Goal: Information Seeking & Learning: Check status

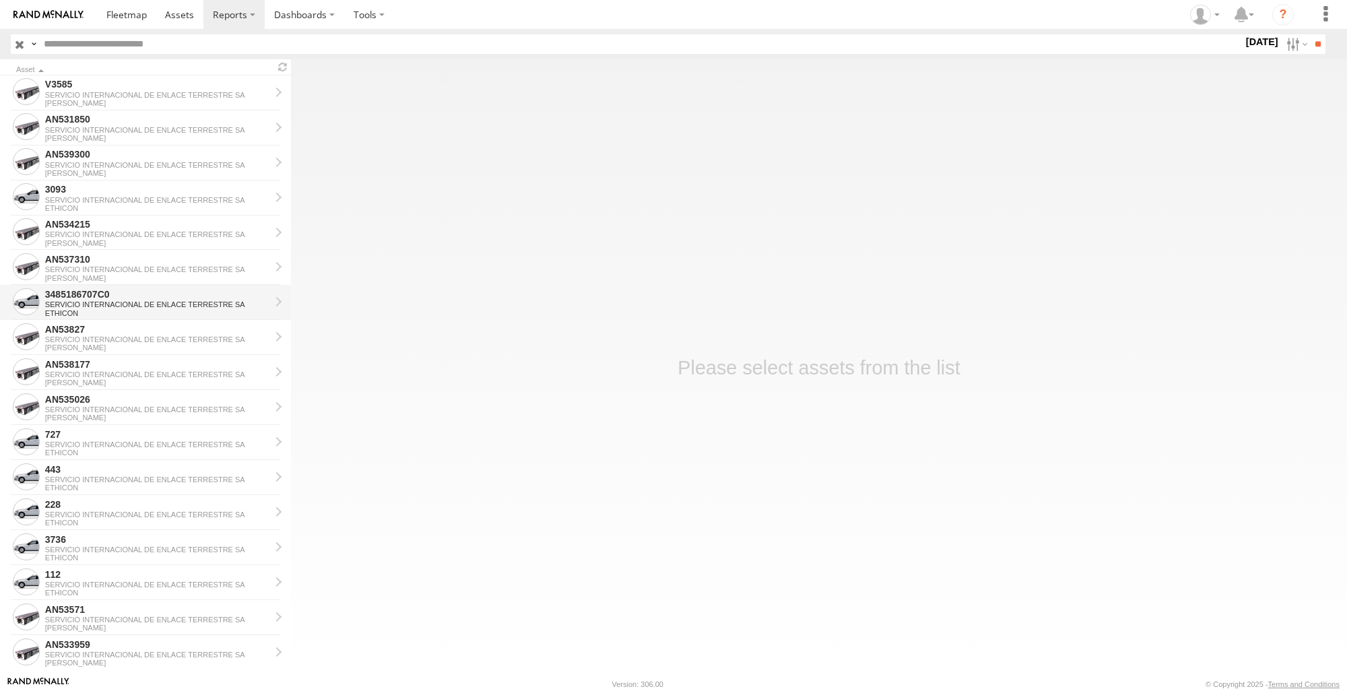
scroll to position [901, 0]
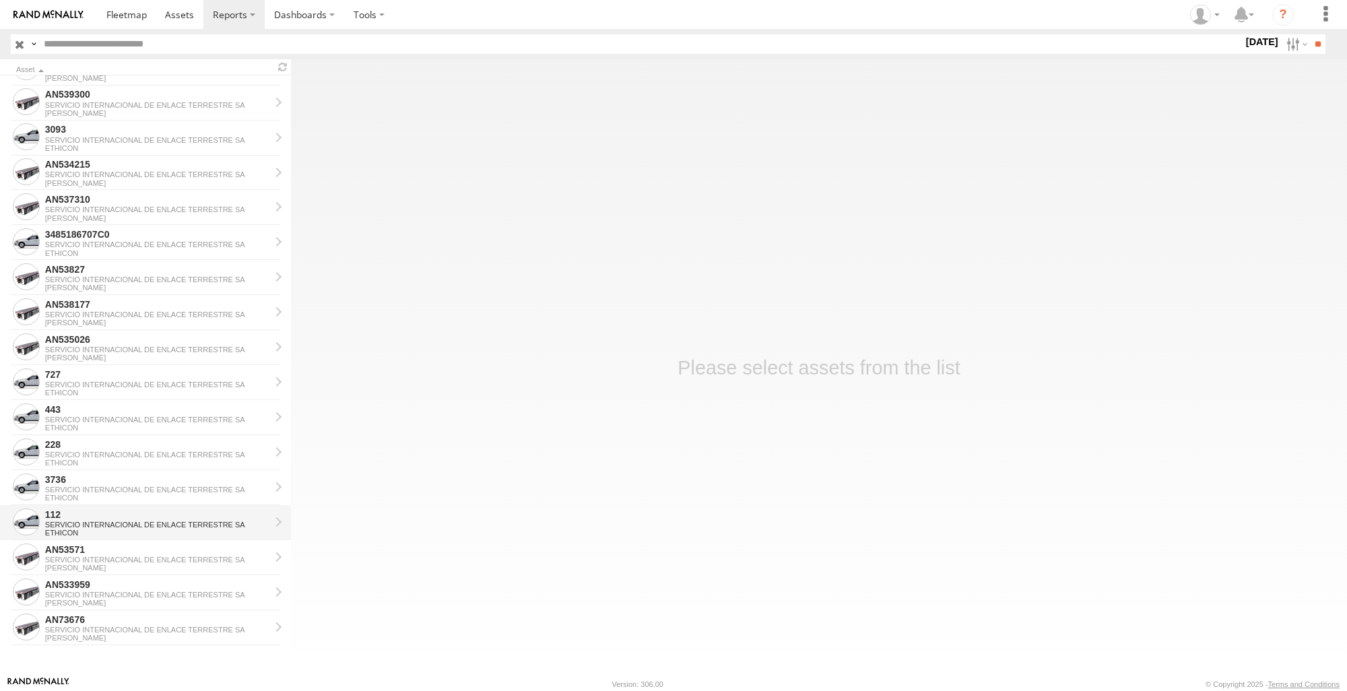
click at [115, 523] on div "SERVICIO INTERNACIONAL DE ENLACE TERRESTRE SA" at bounding box center [157, 525] width 225 height 8
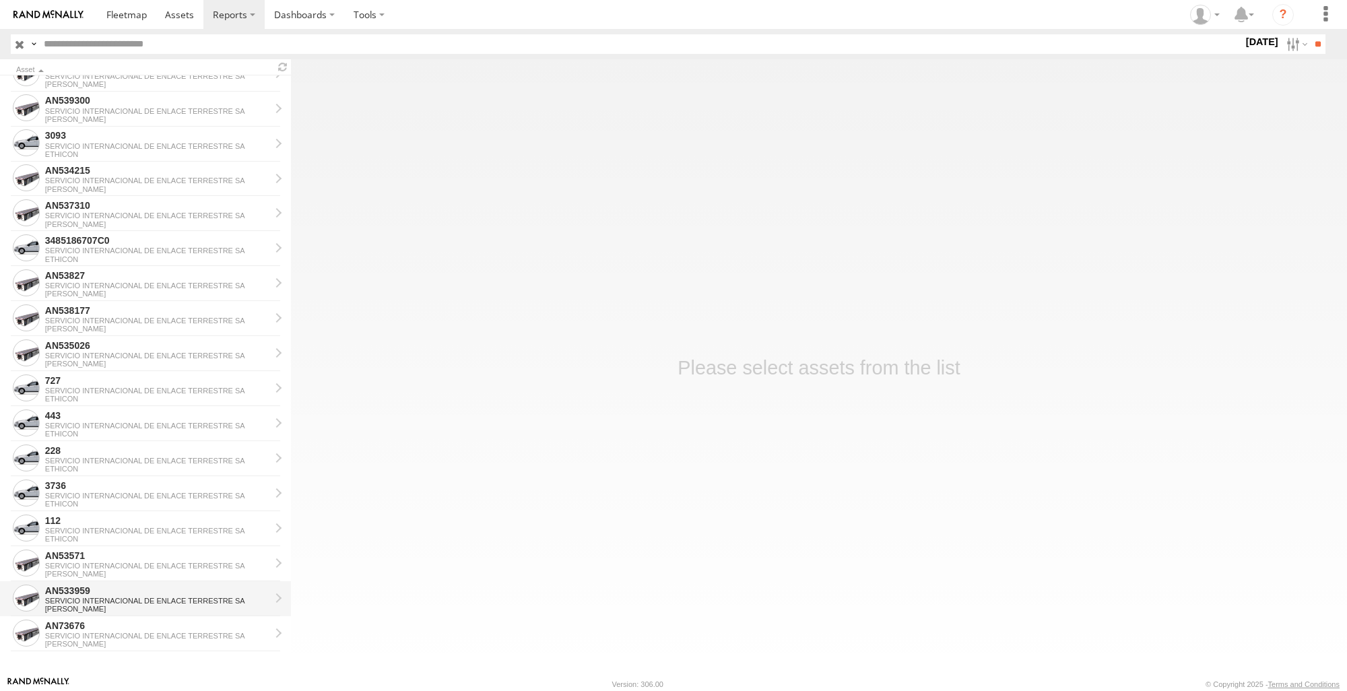
scroll to position [901, 0]
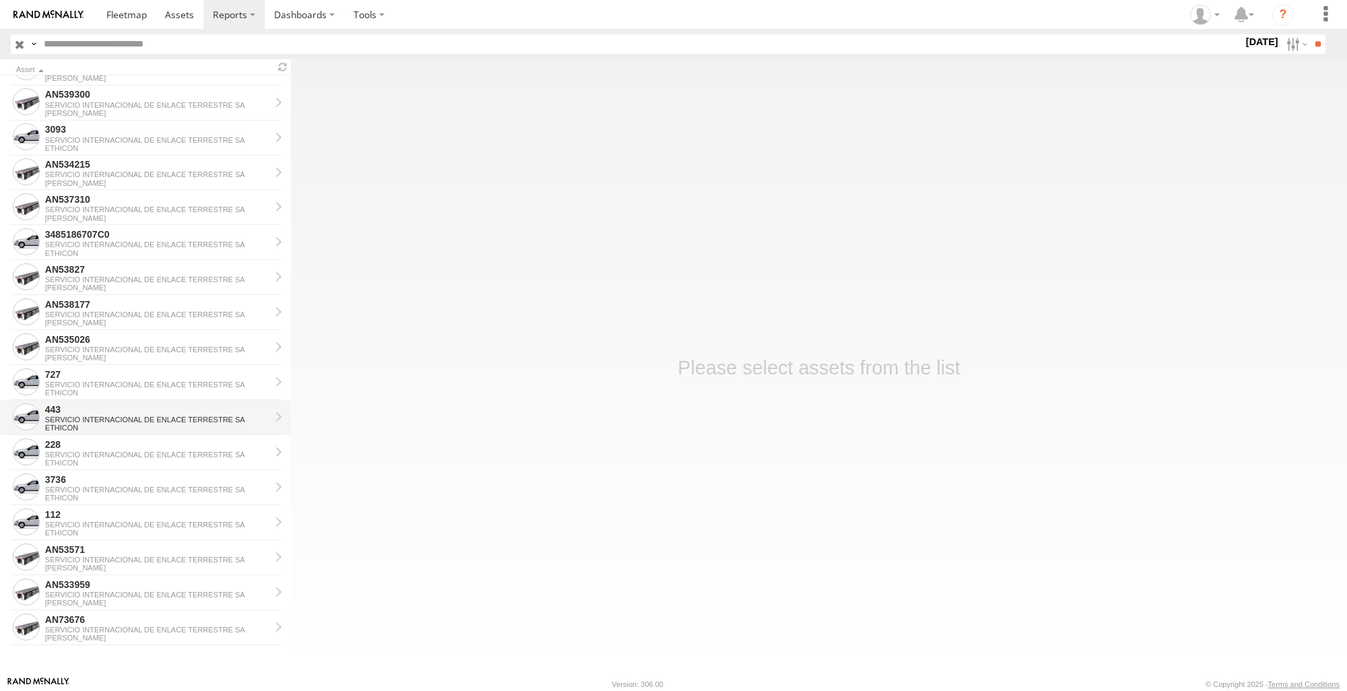
click at [154, 420] on div "SERVICIO INTERNACIONAL DE ENLACE TERRESTRE SA" at bounding box center [157, 420] width 225 height 8
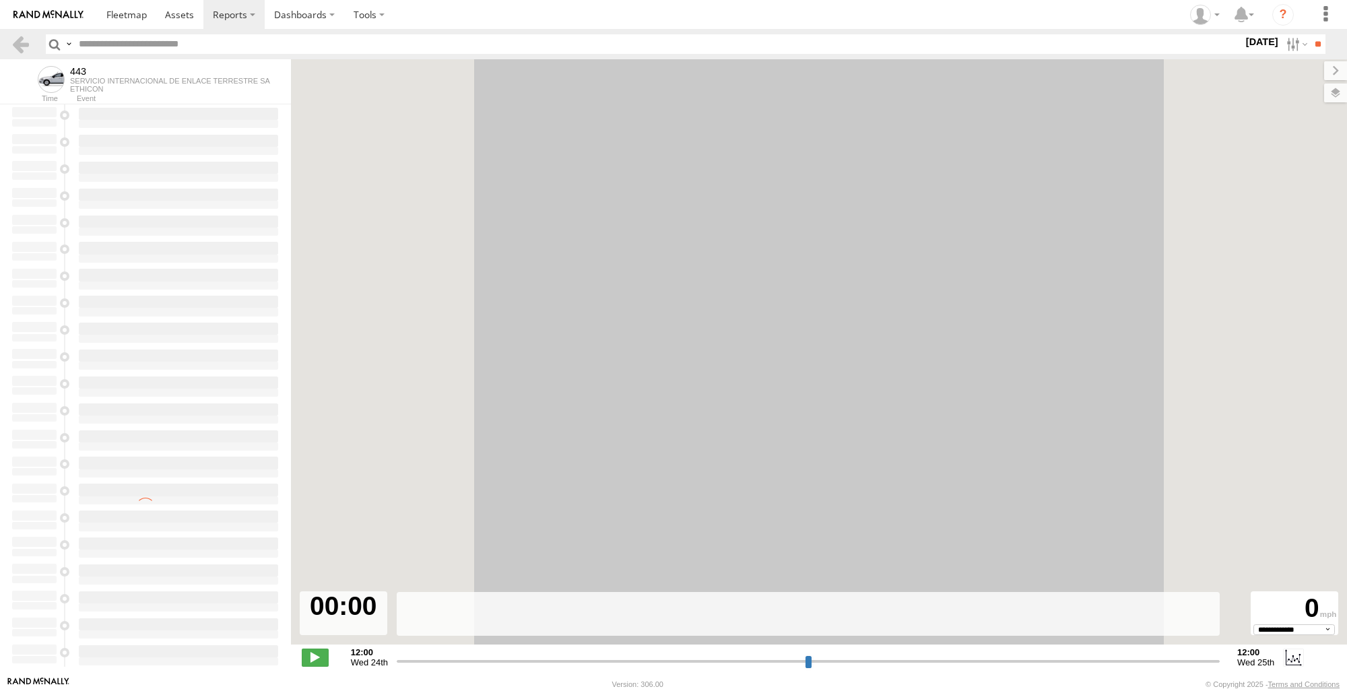
select select "**********"
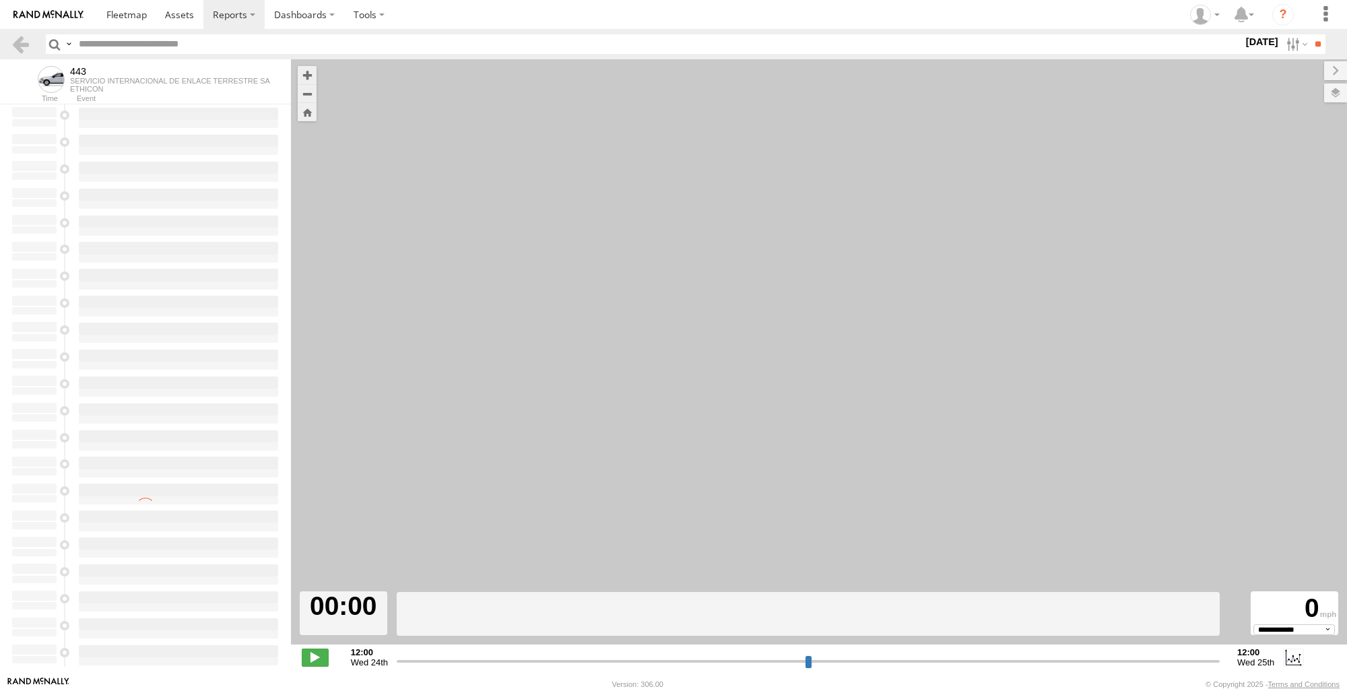
type input "**********"
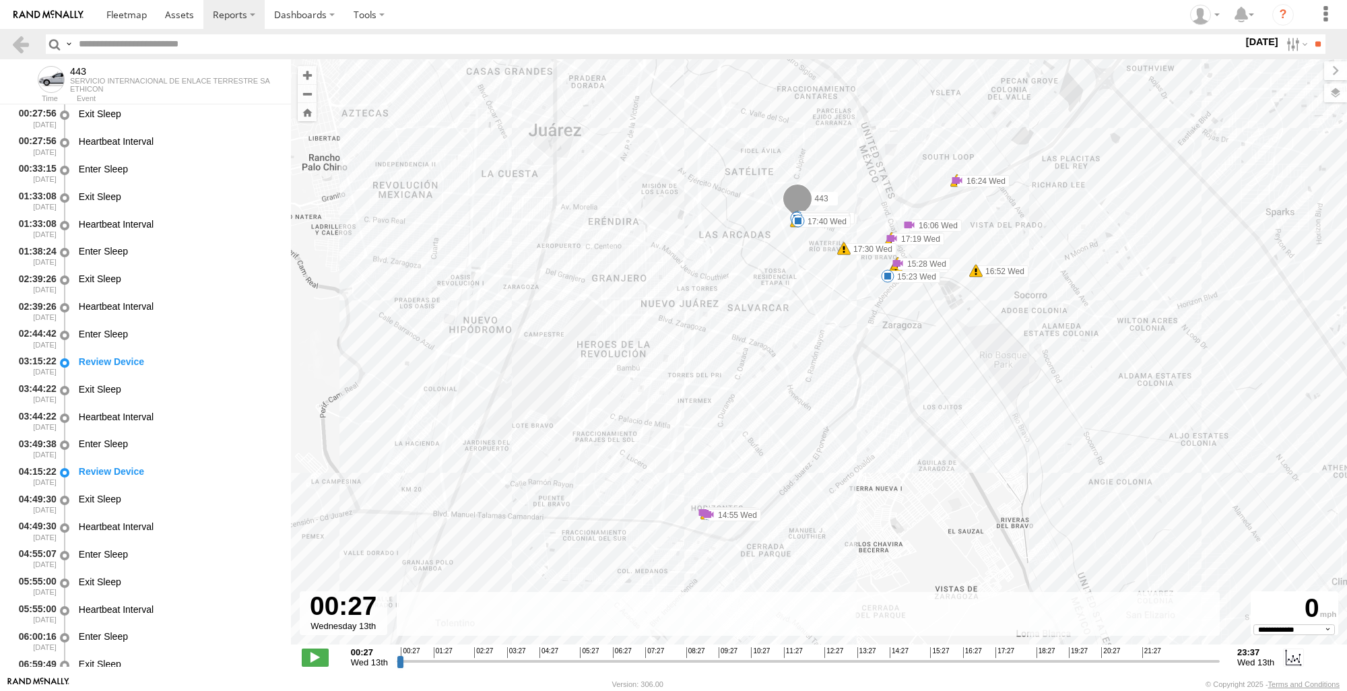
click at [434, 387] on div "443 10:16 Wed 10:16 Wed 10:21 Wed 10:21 Wed 10:21 Wed 10:39 Wed 14:54 Wed 14:55…" at bounding box center [819, 359] width 1056 height 600
click at [798, 377] on div "443 10:16 Wed 10:16 Wed 10:21 Wed 10:21 Wed 10:21 Wed 10:39 Wed 14:54 Wed 14:55…" at bounding box center [819, 359] width 1056 height 600
click at [27, 48] on link at bounding box center [21, 44] width 20 height 20
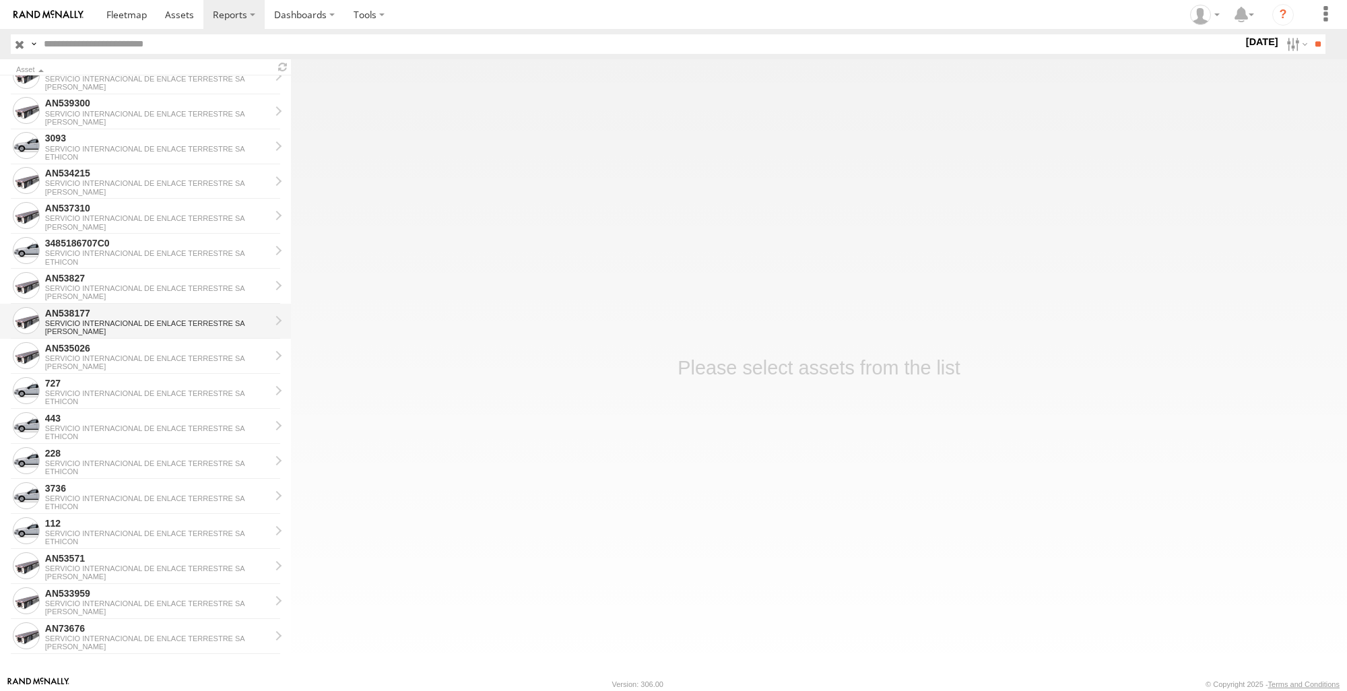
scroll to position [901, 0]
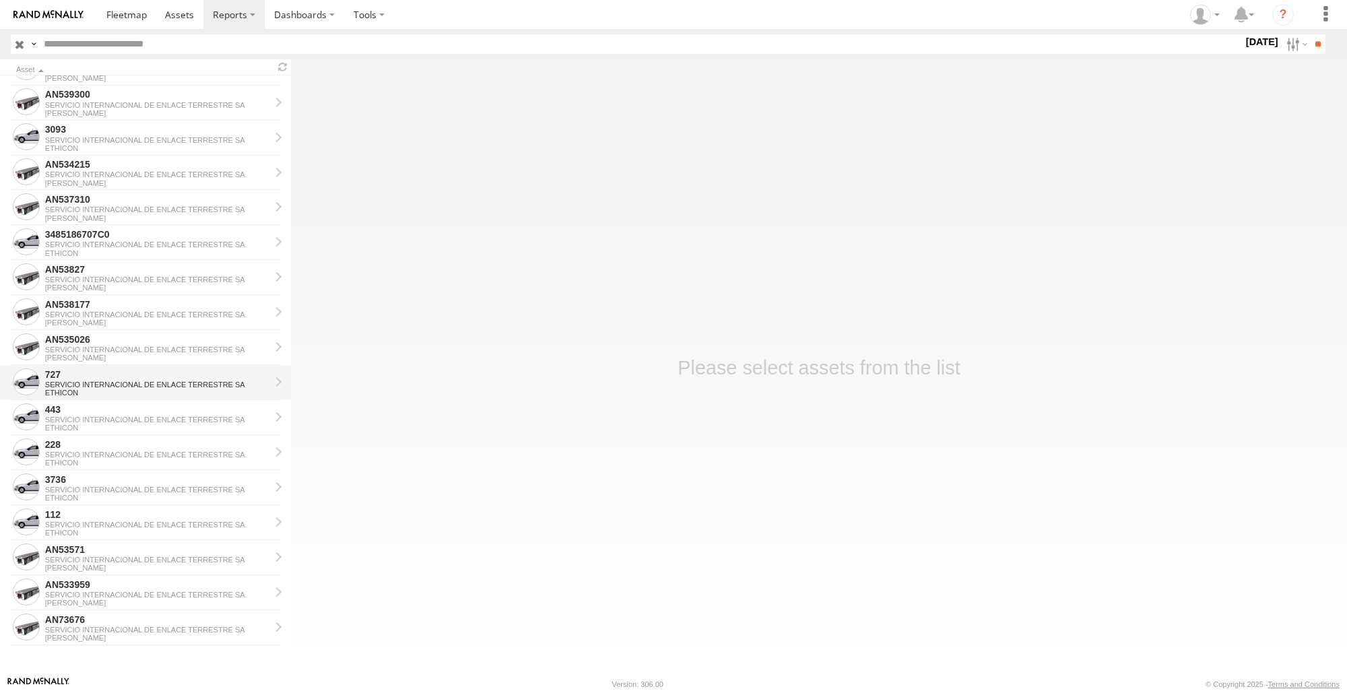
click at [93, 395] on div "ETHICON" at bounding box center [157, 393] width 225 height 8
click at [98, 423] on div "SERVICIO INTERNACIONAL DE ENLACE TERRESTRE SA" at bounding box center [157, 420] width 225 height 8
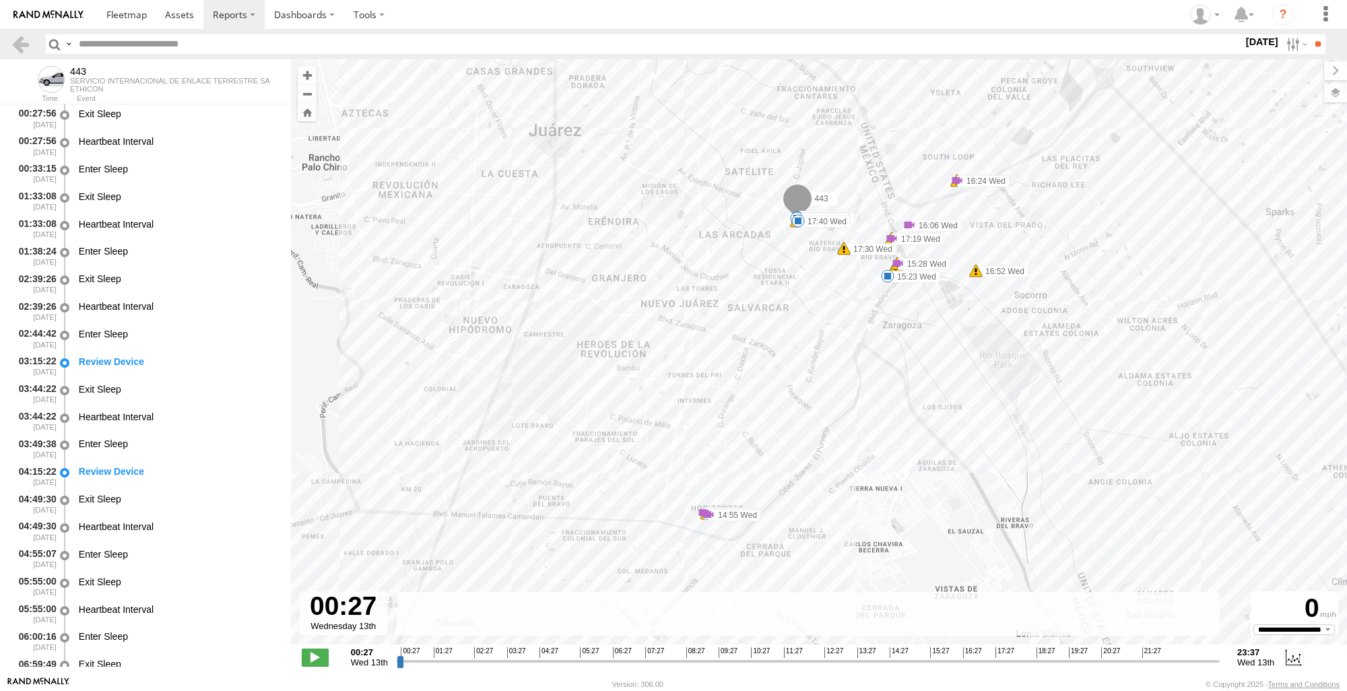
drag, startPoint x: 385, startPoint y: 260, endPoint x: 393, endPoint y: 260, distance: 7.4
click at [389, 260] on div "443 10:16 Wed 10:16 Wed 10:21 Wed 10:21 Wed 10:21 Wed 10:39 Wed 14:54 Wed 14:55…" at bounding box center [819, 359] width 1056 height 600
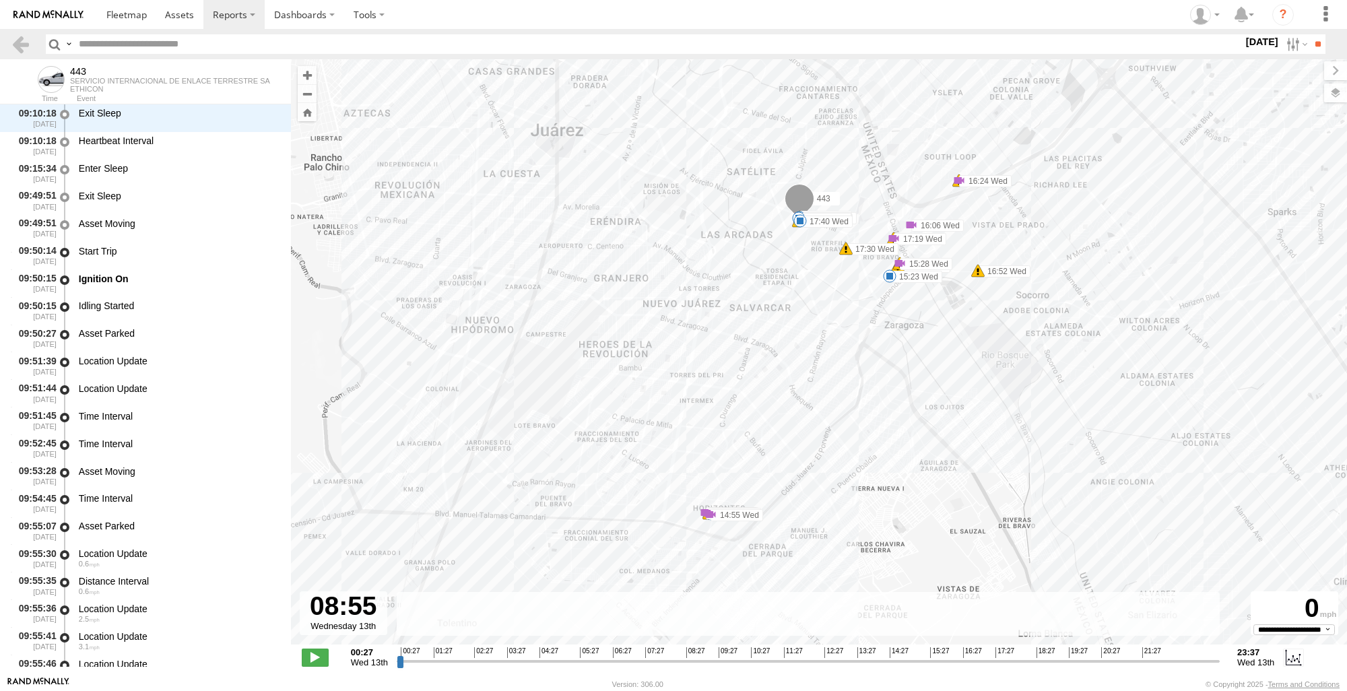
scroll to position [1873, 0]
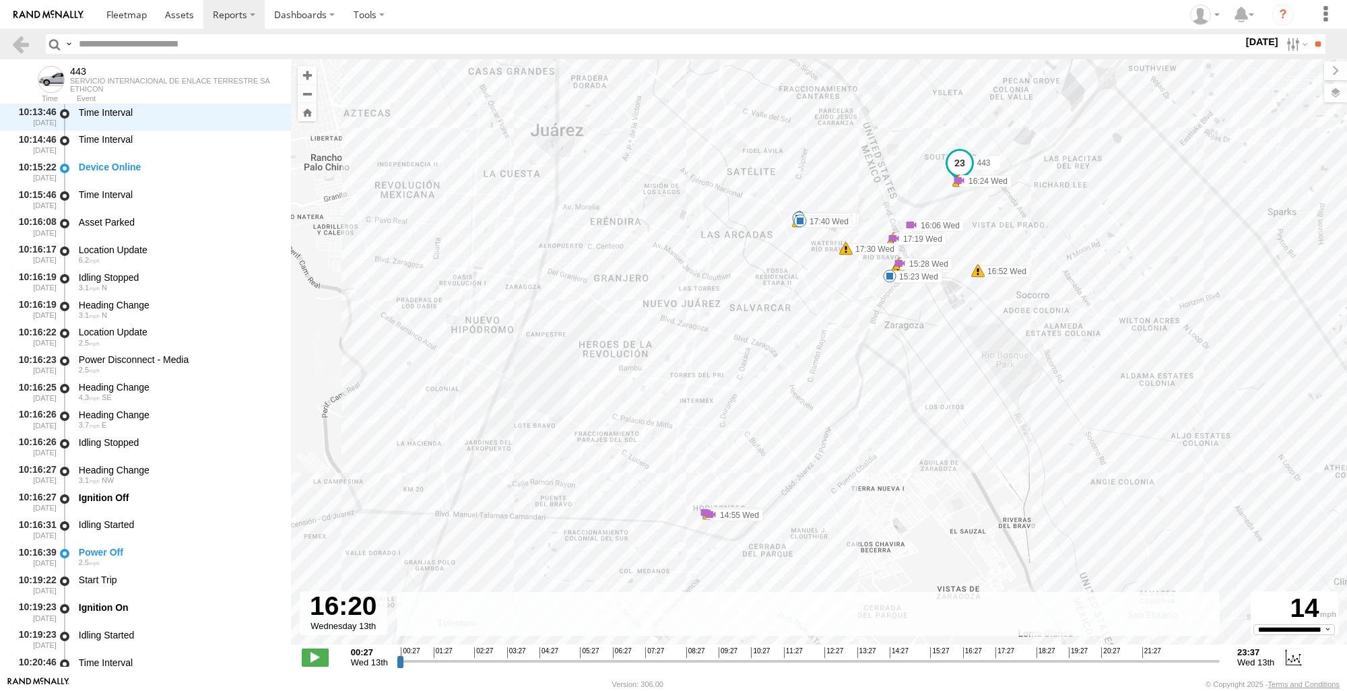
drag, startPoint x: 397, startPoint y: 659, endPoint x: 959, endPoint y: 648, distance: 561.9
type input "**********"
click at [959, 655] on input "range" at bounding box center [808, 661] width 823 height 13
click at [701, 525] on div "443 10:16 Wed 10:16 Wed 10:21 Wed 10:21 Wed 10:21 Wed 10:39 Wed 14:54 Wed 14:55…" at bounding box center [819, 359] width 1056 height 600
click at [426, 303] on div "443 10:16 Wed 10:16 Wed 10:21 Wed 10:21 Wed 10:21 Wed 10:39 Wed 14:54 Wed 14:55…" at bounding box center [819, 359] width 1056 height 600
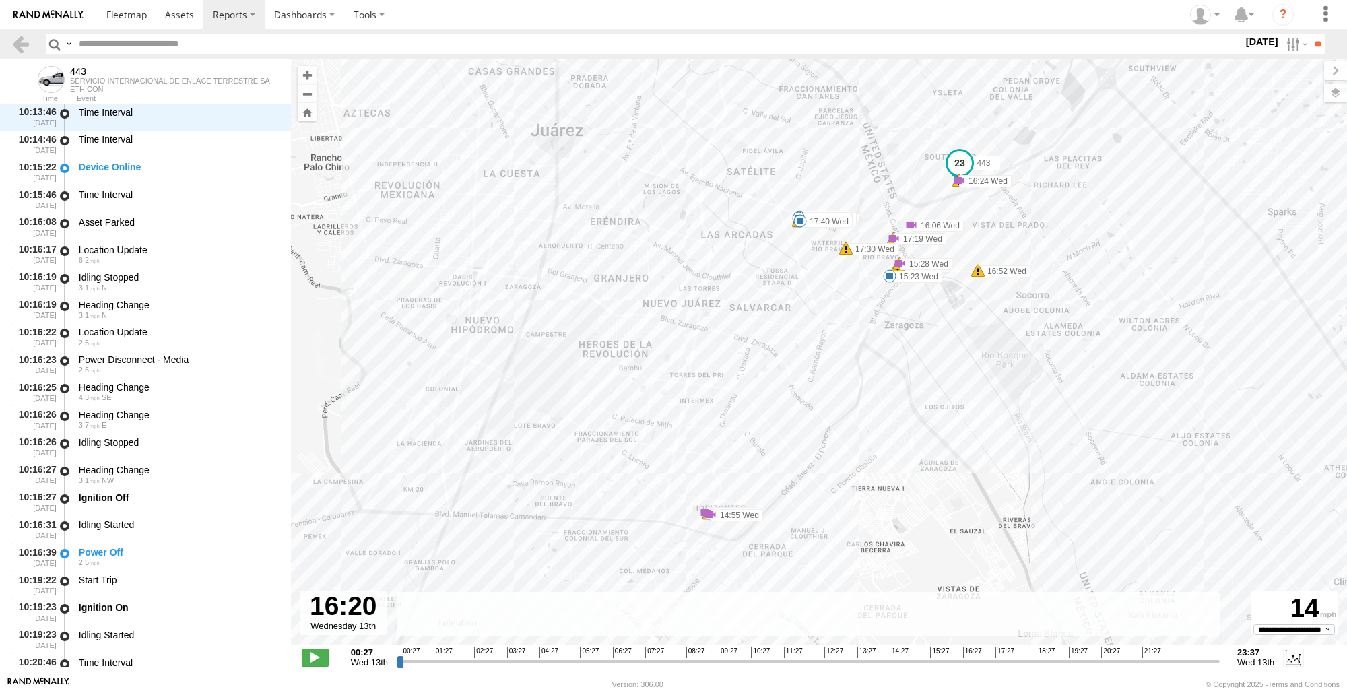
click at [707, 524] on div "443 10:16 Wed 10:16 Wed 10:21 Wed 10:21 Wed 10:21 Wed 10:39 Wed 14:54 Wed 14:55…" at bounding box center [819, 359] width 1056 height 600
click at [410, 350] on div "443 10:16 Wed 10:16 Wed 10:21 Wed 10:21 Wed 10:21 Wed 10:39 Wed 14:54 Wed 14:55…" at bounding box center [819, 359] width 1056 height 600
click at [698, 529] on div "443 10:16 Wed 10:16 Wed 10:21 Wed 10:21 Wed 10:21 Wed 10:39 Wed 14:54 Wed 14:55…" at bounding box center [819, 359] width 1056 height 600
click at [22, 48] on link at bounding box center [21, 44] width 20 height 20
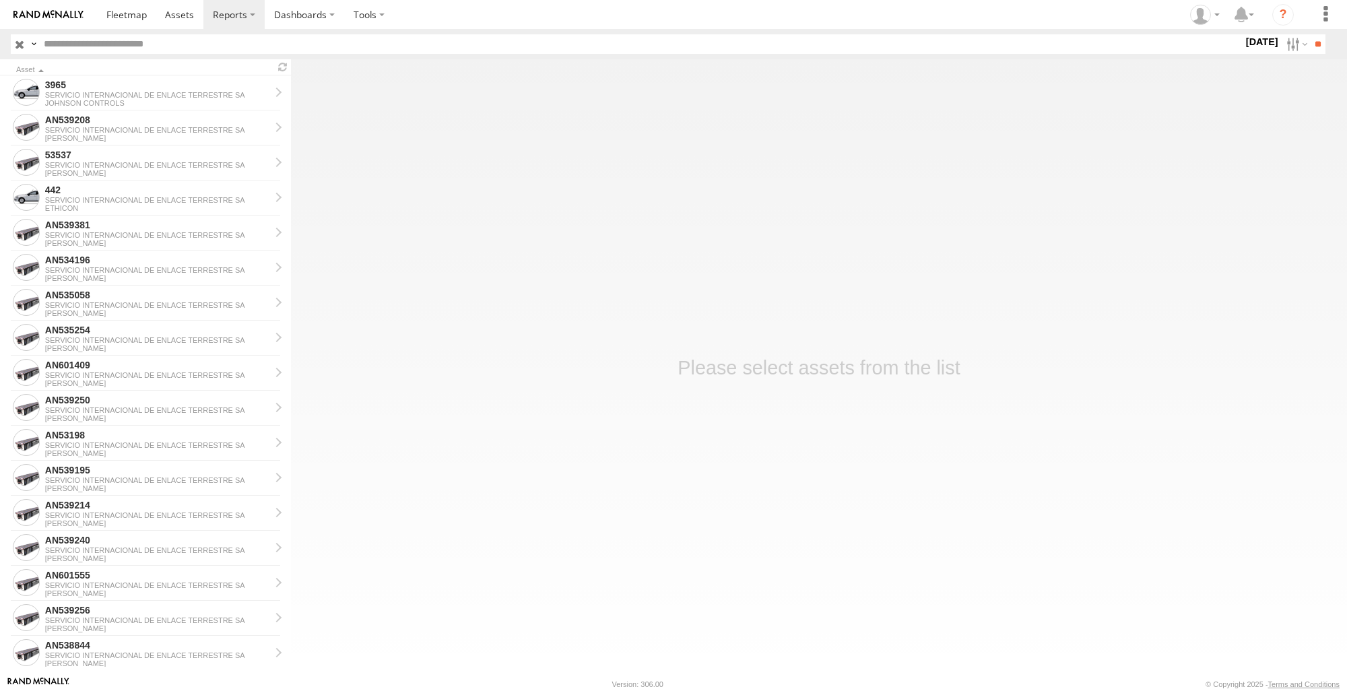
click at [462, 168] on main "Asset 3965 SERVICIO INTERNACIONAL DE ENLACE TERRESTRE SA [PERSON_NAME] CONTROLS…" at bounding box center [673, 367] width 1347 height 617
click at [1282, 42] on label at bounding box center [1295, 44] width 29 height 20
click at [0, 0] on label at bounding box center [0, 0] width 0 height 0
click at [1310, 44] on input "**" at bounding box center [1317, 44] width 15 height 20
click at [330, 366] on main "Asset AN539208 SERVICIO INTERNACIONAL DE ENLACE TERRESTRE SA JOHNSON 442 SERVIC…" at bounding box center [673, 367] width 1347 height 617
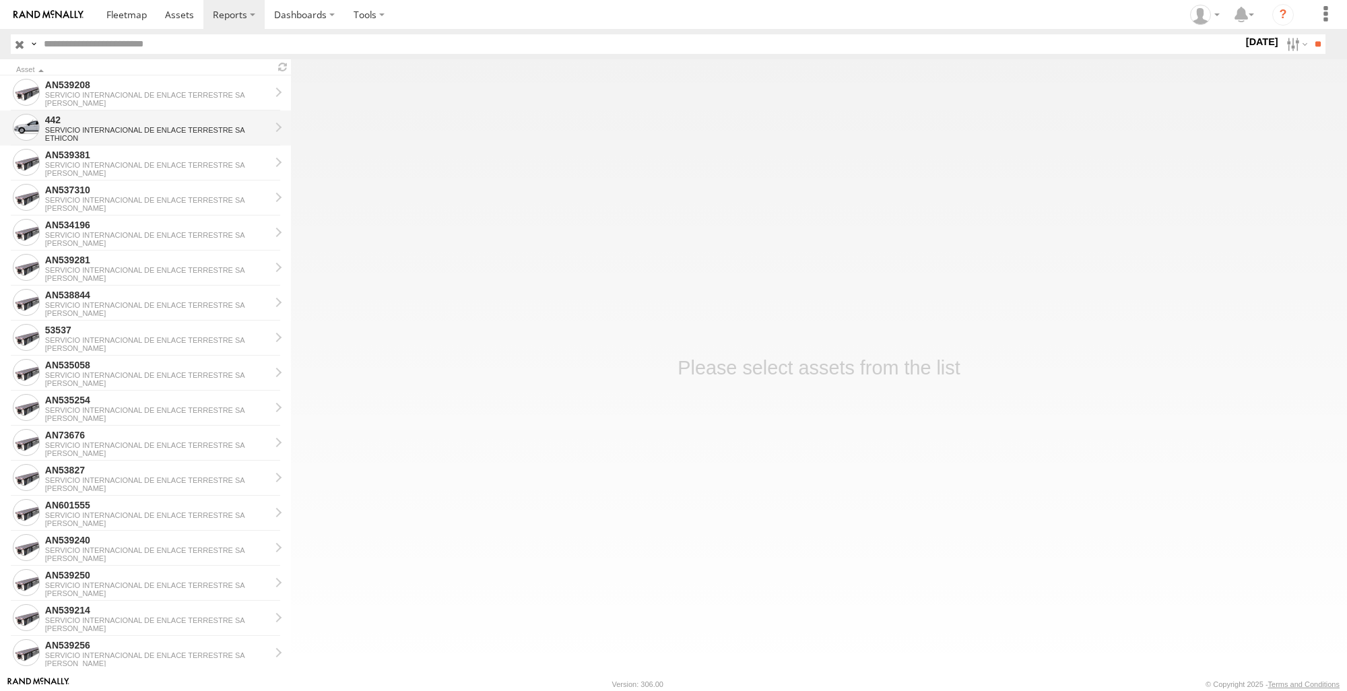
click at [119, 135] on div "ETHICON" at bounding box center [157, 138] width 225 height 8
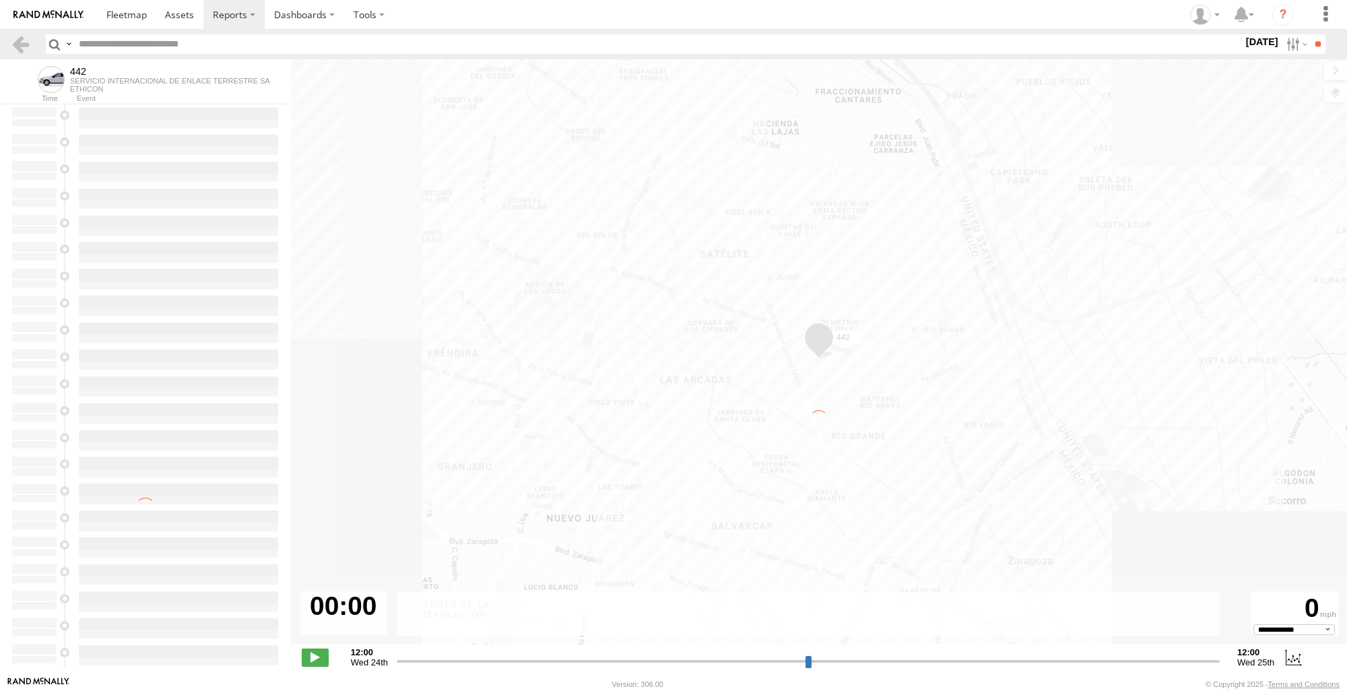
type input "**********"
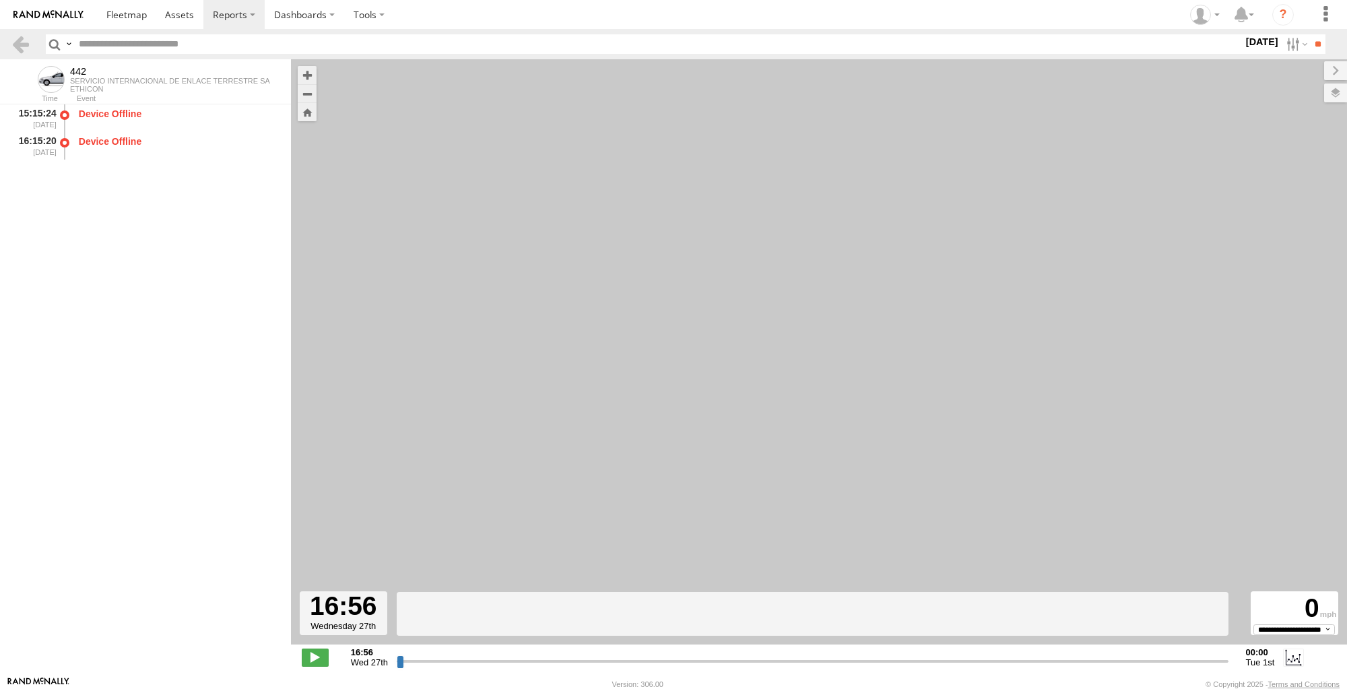
click at [0, 32] on header "Search Query Asset ID Asset Label Registration Manufacturer Model VIN Job ID" at bounding box center [673, 44] width 1347 height 30
click at [21, 44] on link at bounding box center [21, 44] width 20 height 20
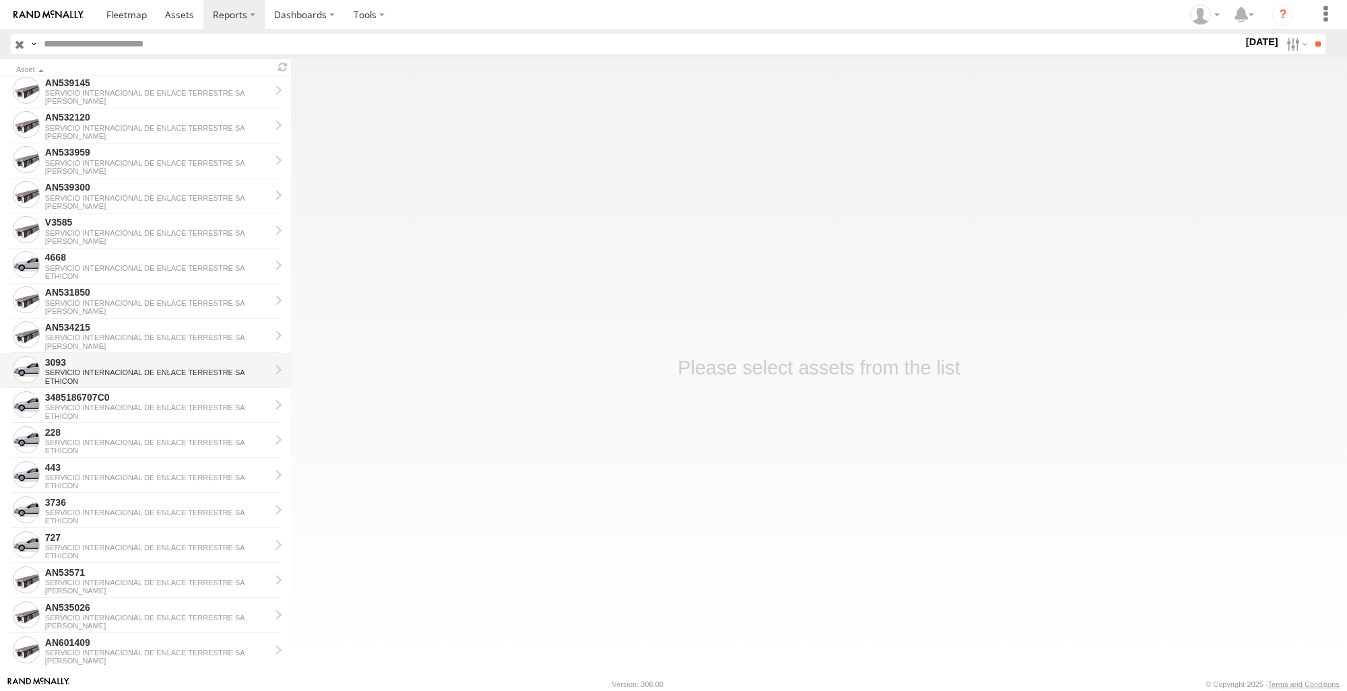
scroll to position [741, 0]
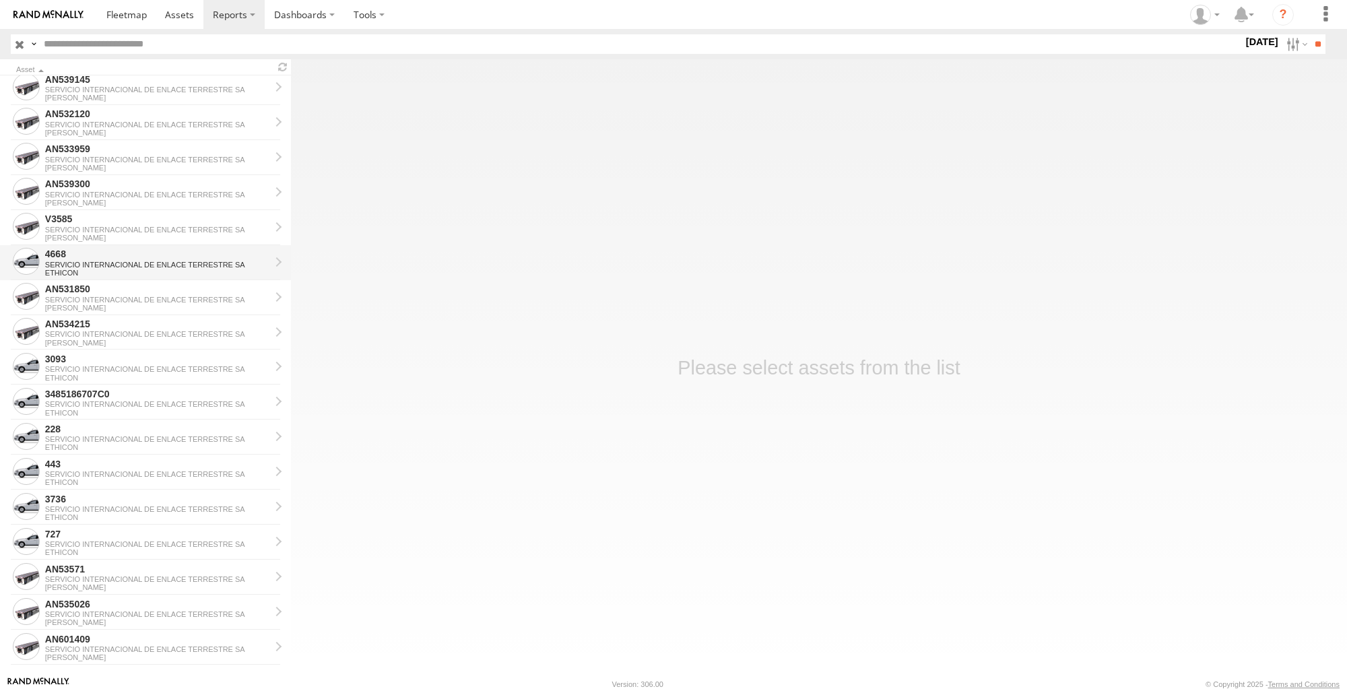
click at [104, 262] on div "SERVICIO INTERNACIONAL DE ENLACE TERRESTRE SA" at bounding box center [157, 265] width 225 height 8
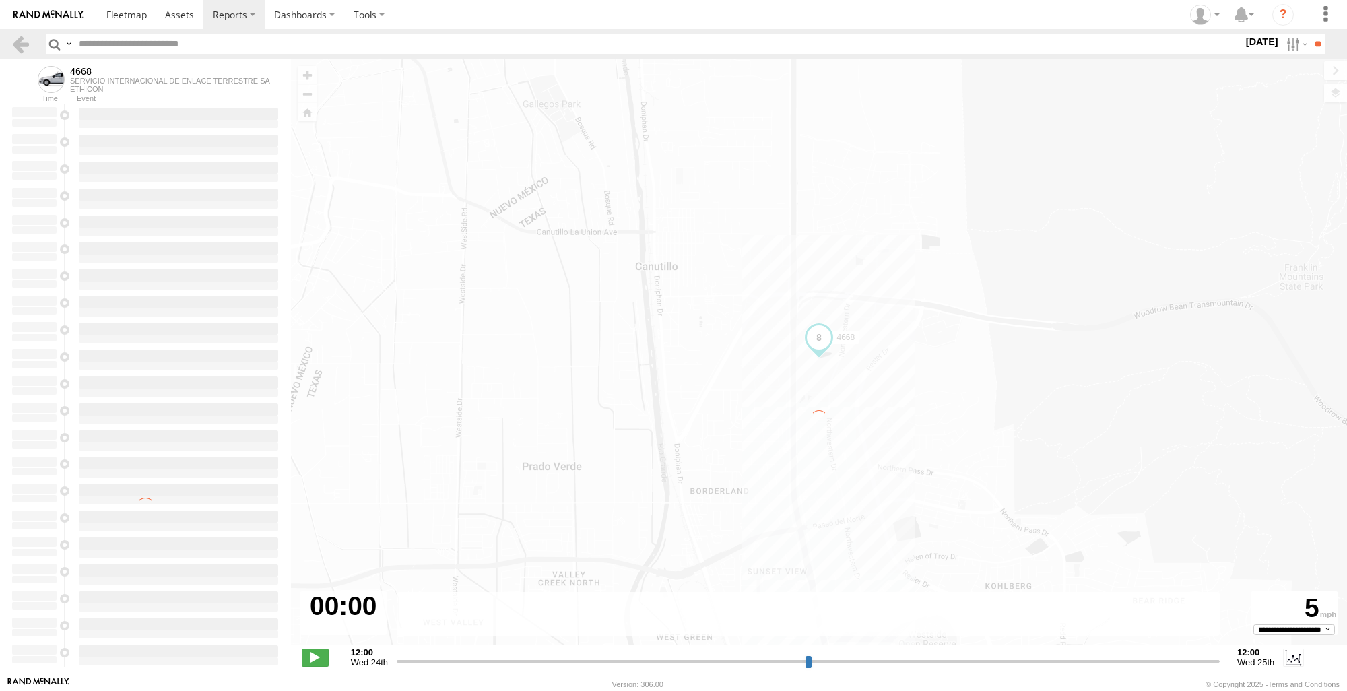
type input "**********"
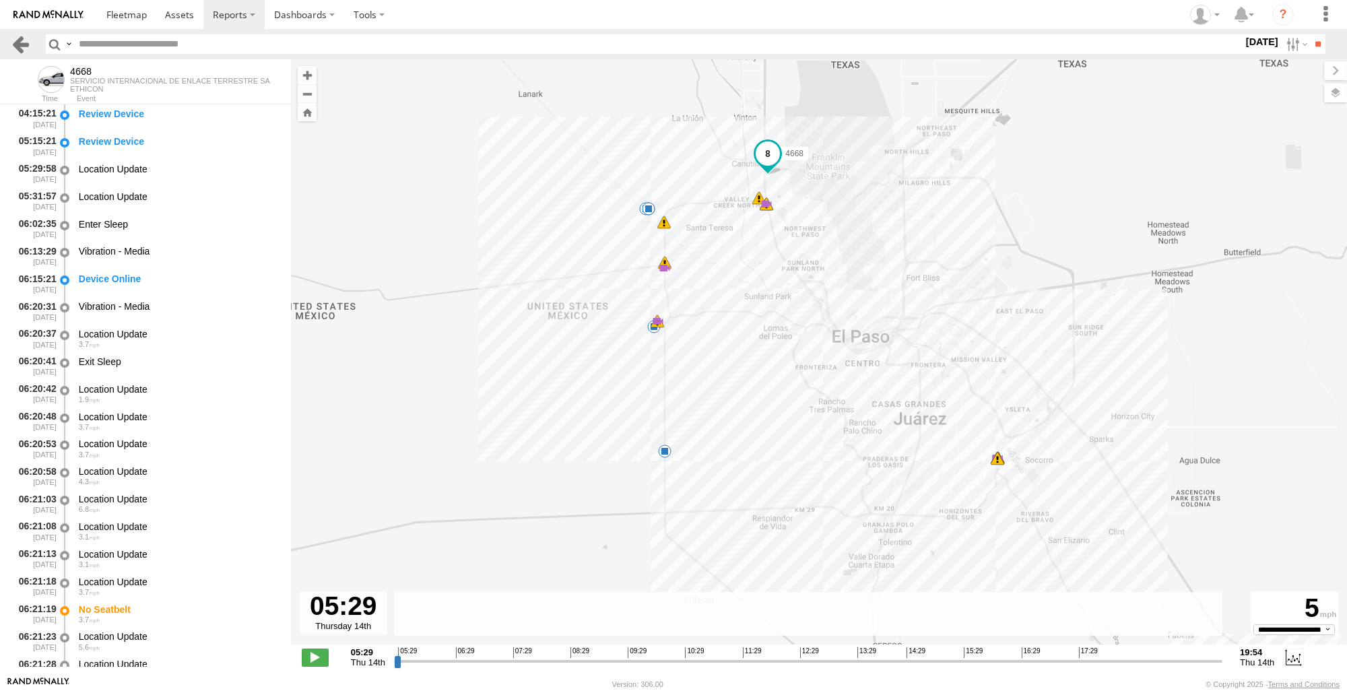
click at [19, 53] on link at bounding box center [21, 44] width 20 height 20
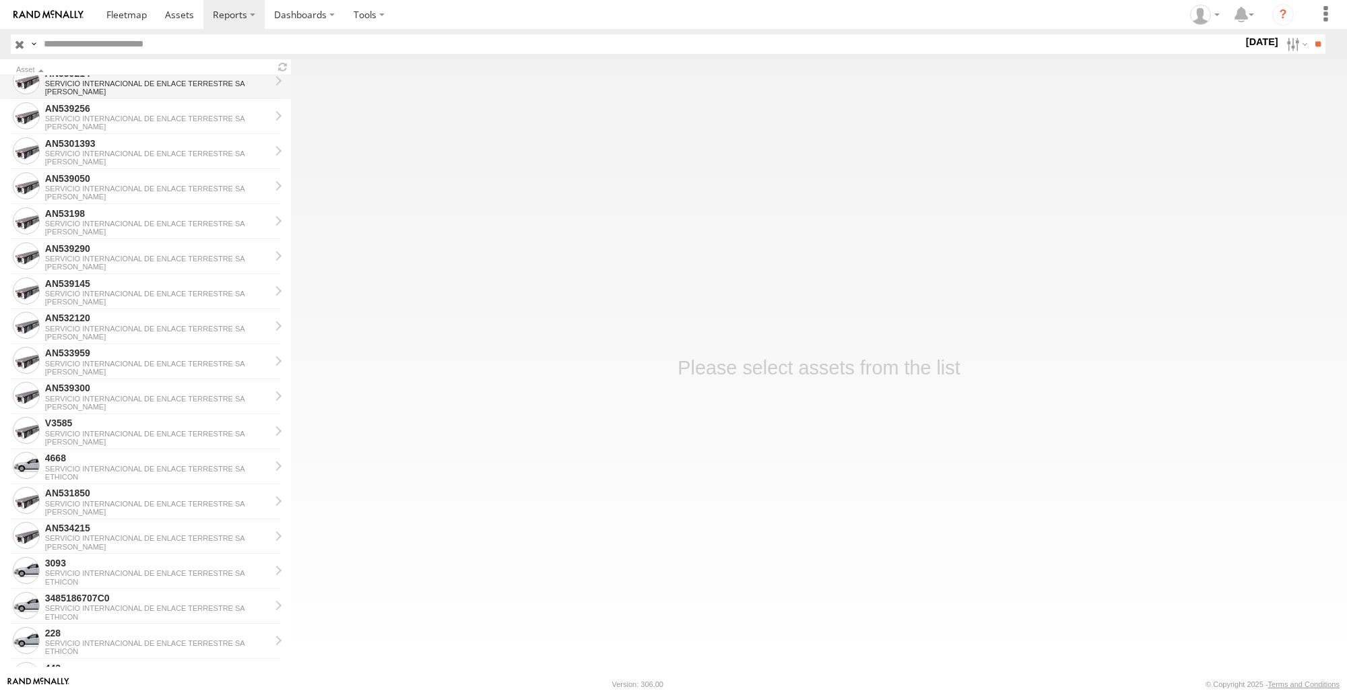
scroll to position [539, 0]
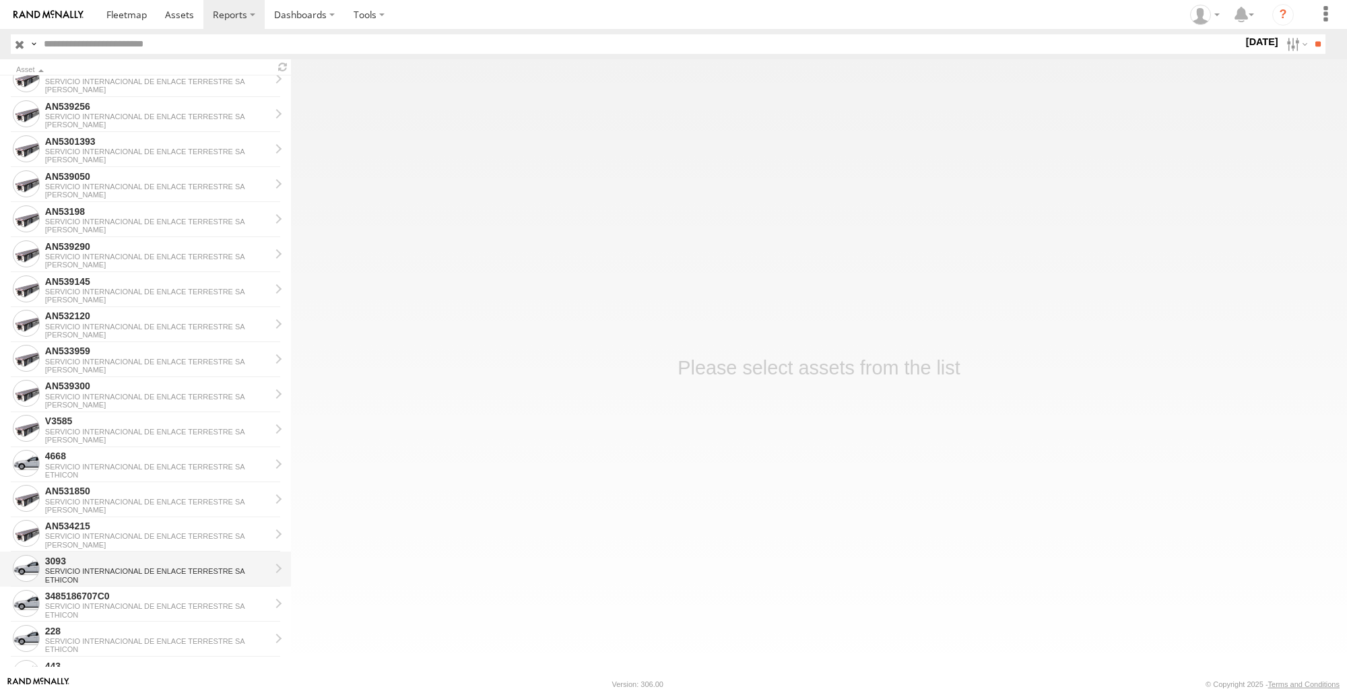
click at [75, 557] on div "3093" at bounding box center [157, 561] width 225 height 12
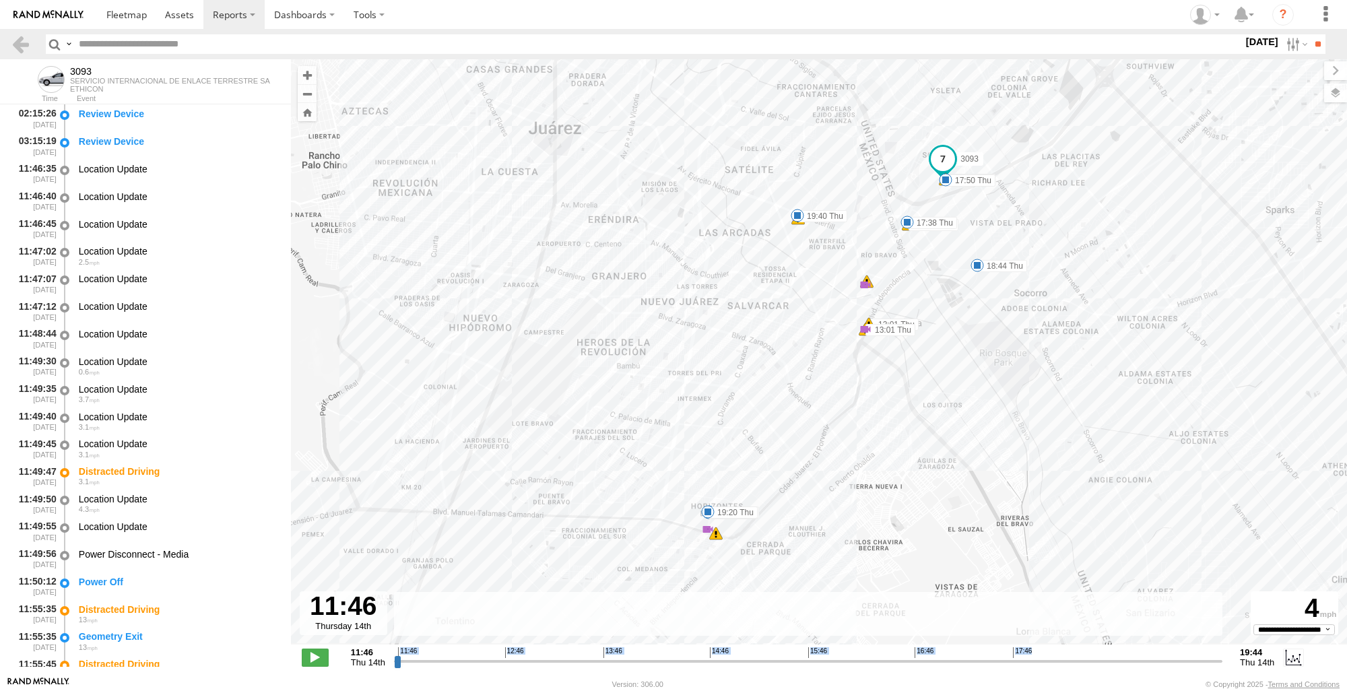
drag, startPoint x: 393, startPoint y: 661, endPoint x: 862, endPoint y: 665, distance: 468.9
click at [862, 665] on div "11:46 Thu 14th Created with Highcharts 6.0.7 Highcharts.com 11:46 12:46 13:46 1…" at bounding box center [819, 657] width 1035 height 20
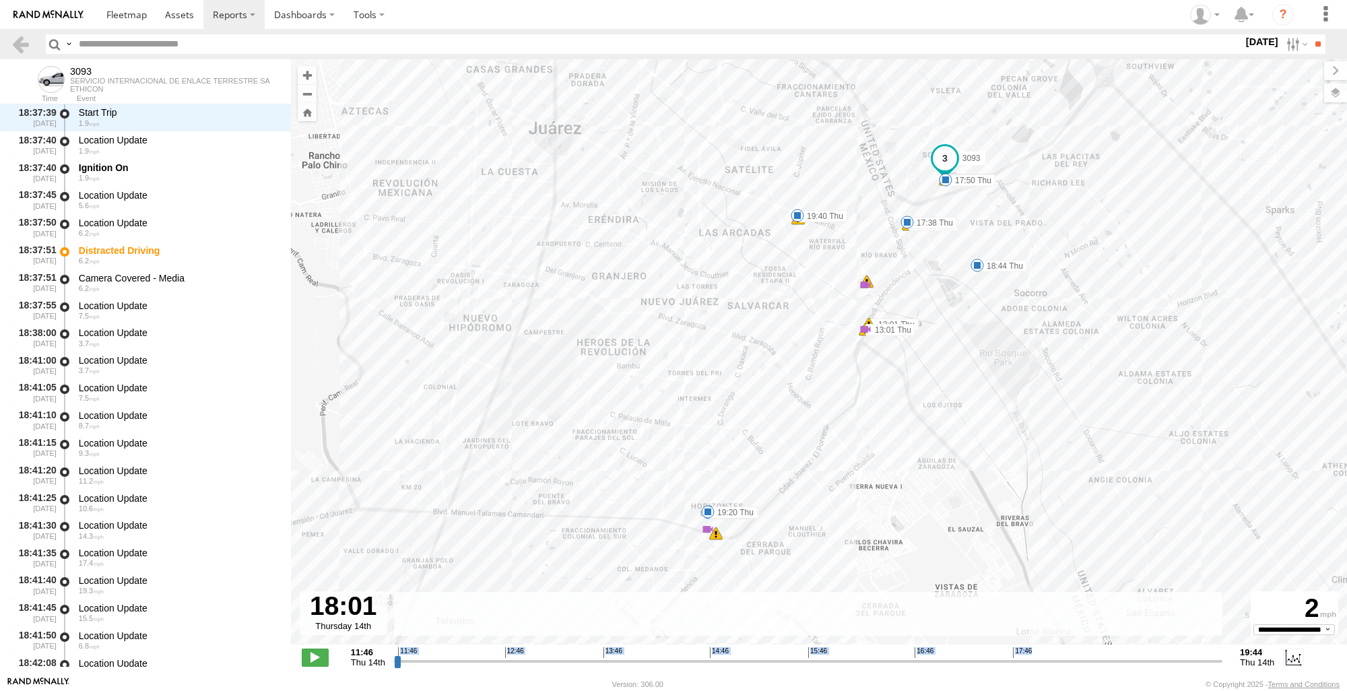
drag, startPoint x: 399, startPoint y: 665, endPoint x: 1041, endPoint y: 682, distance: 641.5
type input "**********"
click at [1041, 668] on input "range" at bounding box center [808, 661] width 829 height 13
click at [700, 523] on div "3093 13:01 Thu 13:01 Thu 13:01 Thu 15:45 Thu 17:38 Thu 17:40 Thu 17:40 Thu 17:5…" at bounding box center [819, 359] width 1056 height 600
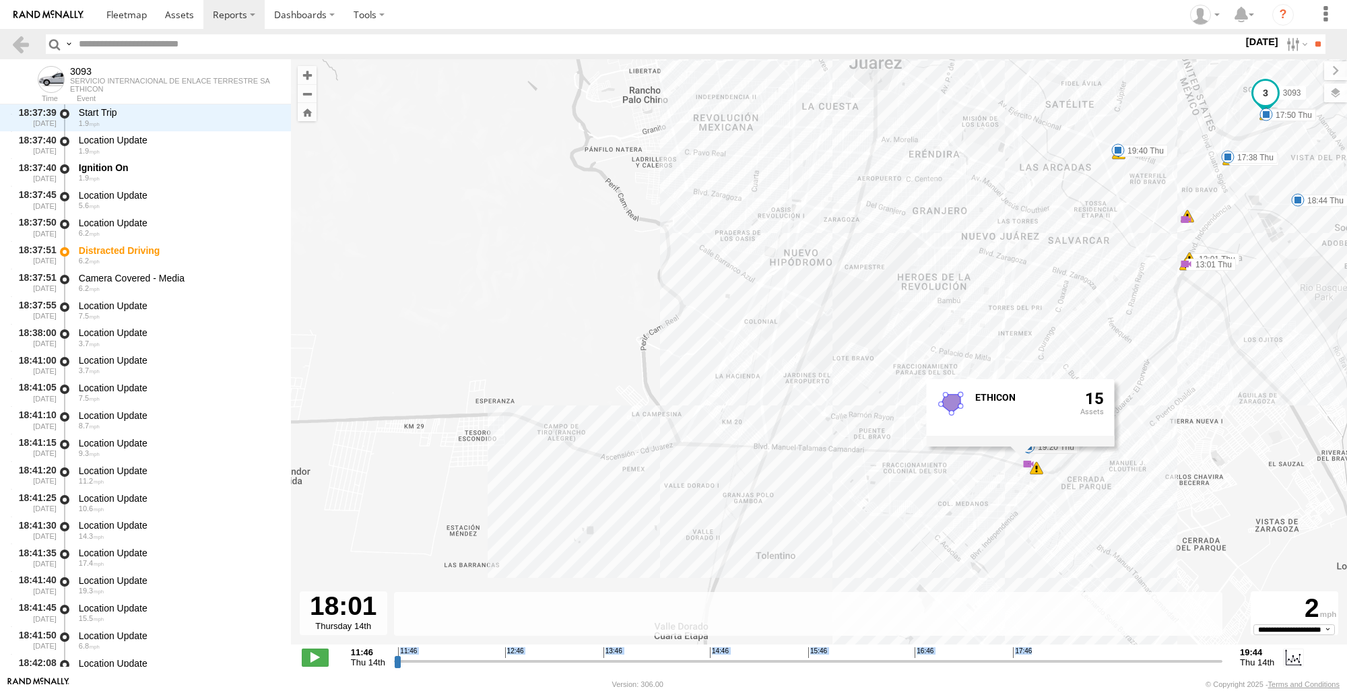
drag, startPoint x: 938, startPoint y: 536, endPoint x: 1260, endPoint y: 470, distance: 329.2
click at [1260, 470] on div "3093 13:01 Thu 13:01 Thu 13:01 Thu 15:45 Thu 17:38 Thu 17:40 Thu 17:40 Thu 17:5…" at bounding box center [819, 359] width 1056 height 600
click at [9, 53] on header "Search Query Asset ID Asset Label Registration Manufacturer Model VIN Job ID" at bounding box center [673, 44] width 1347 height 30
click at [25, 42] on link at bounding box center [21, 44] width 20 height 20
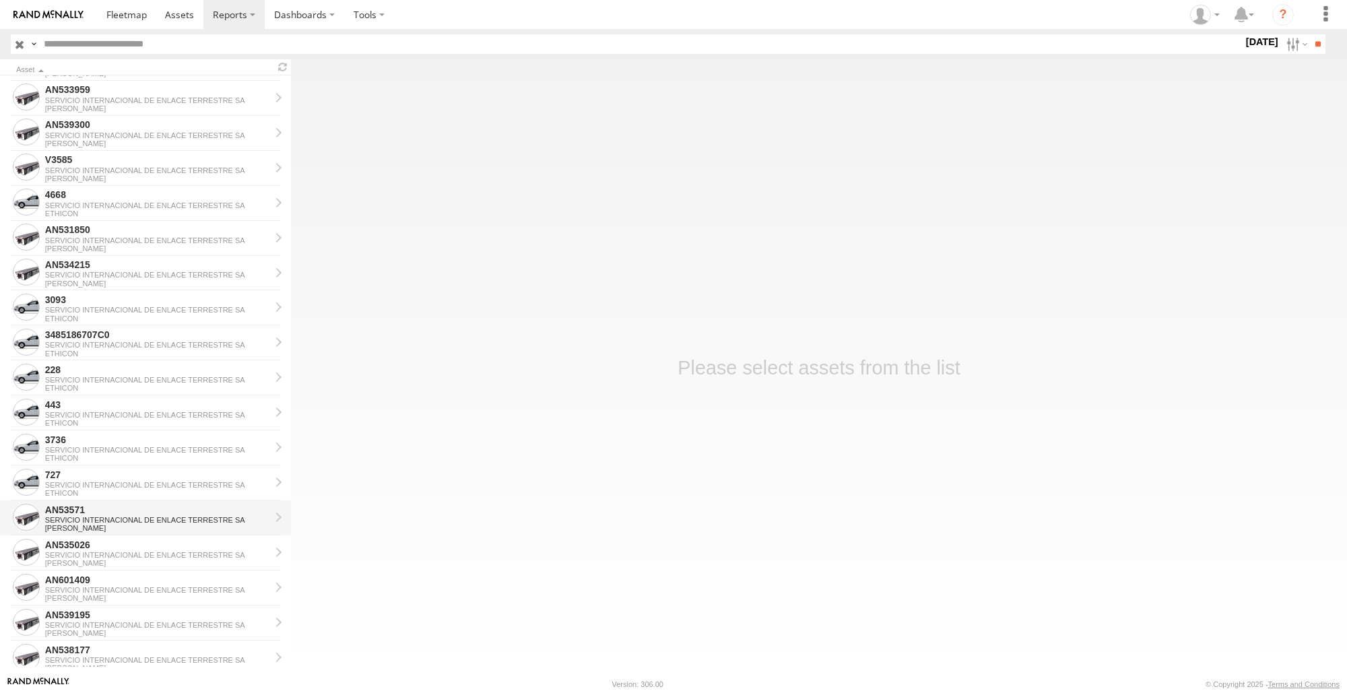
scroll to position [866, 0]
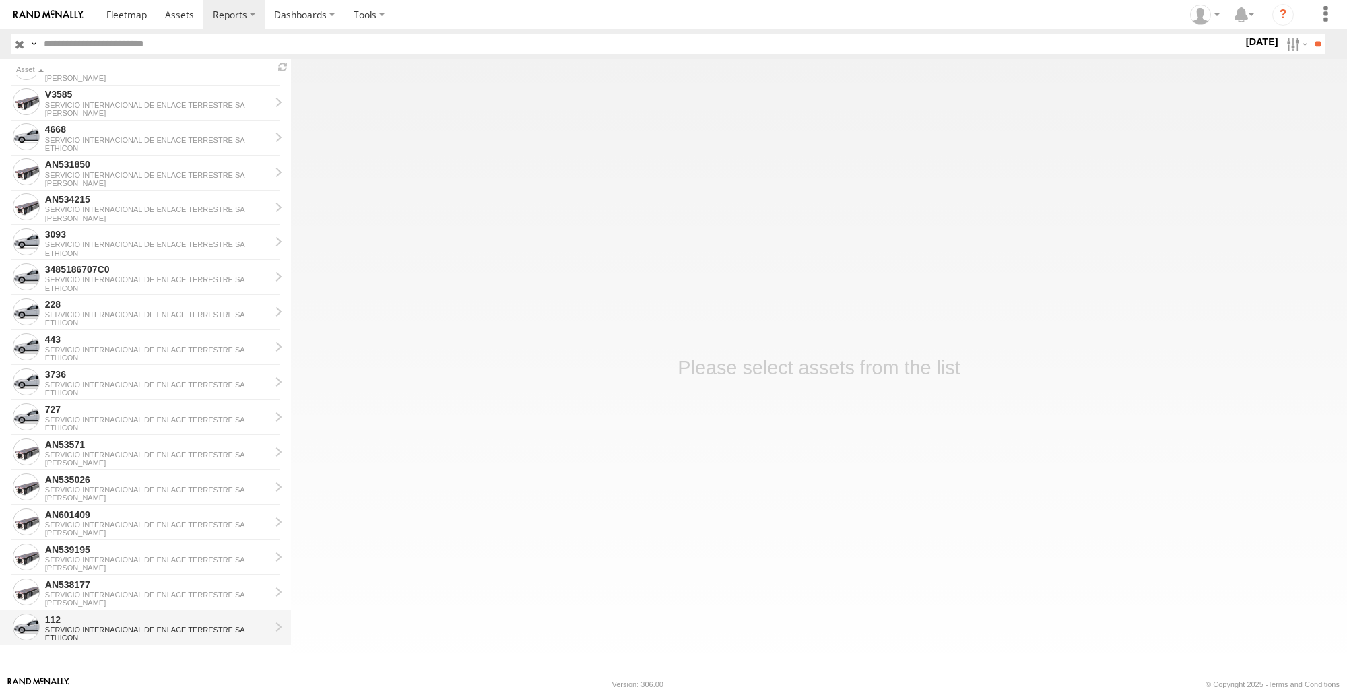
click at [117, 624] on div "112" at bounding box center [157, 620] width 225 height 12
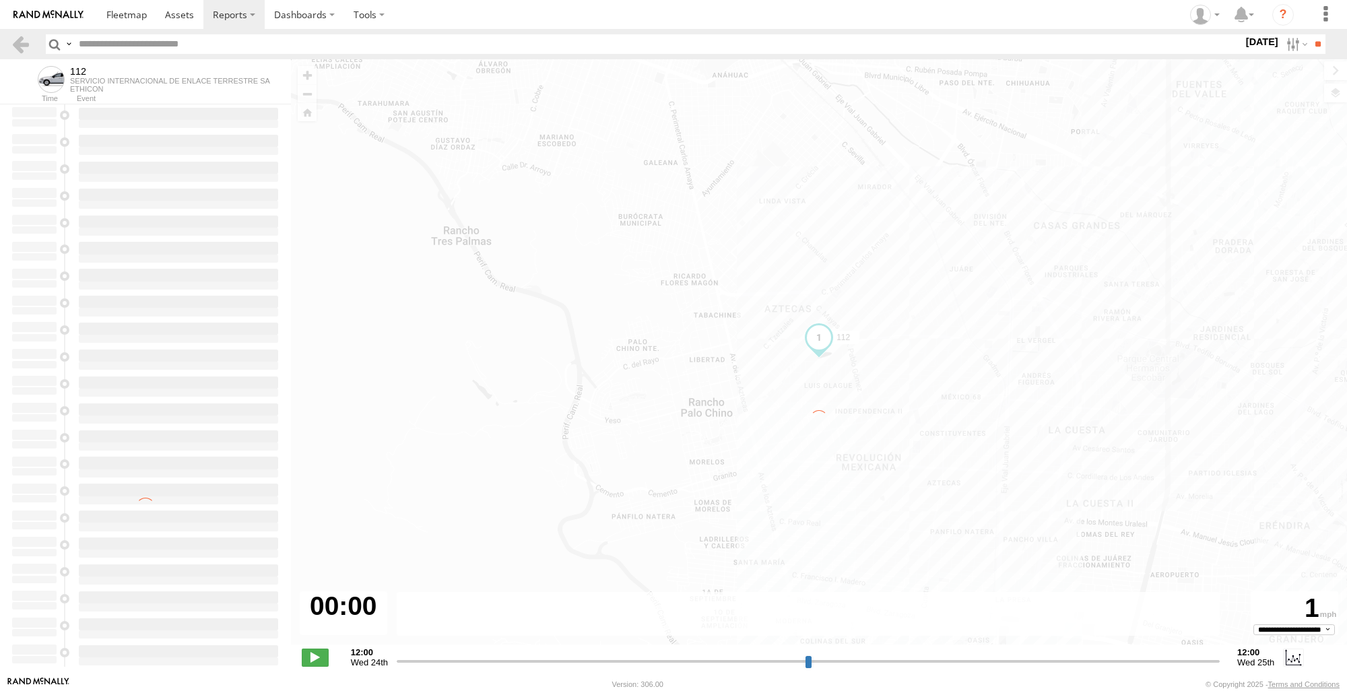
type input "**********"
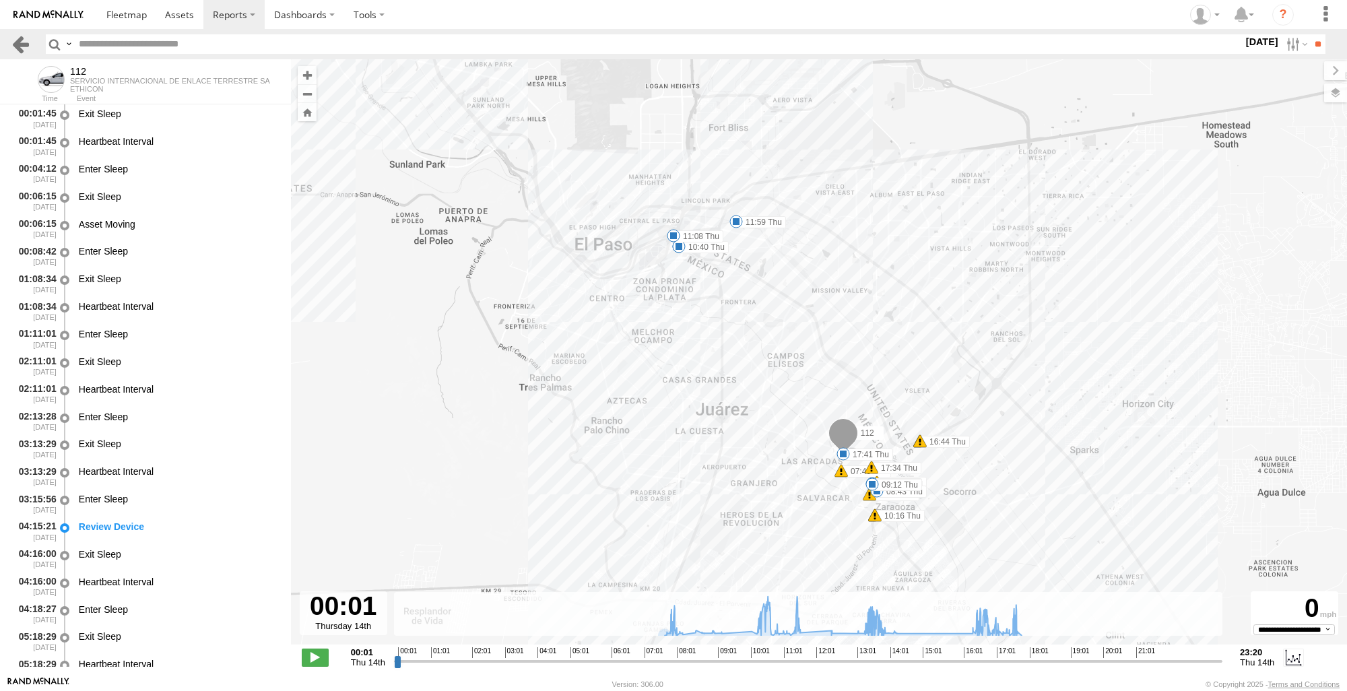
click at [22, 47] on link at bounding box center [21, 44] width 20 height 20
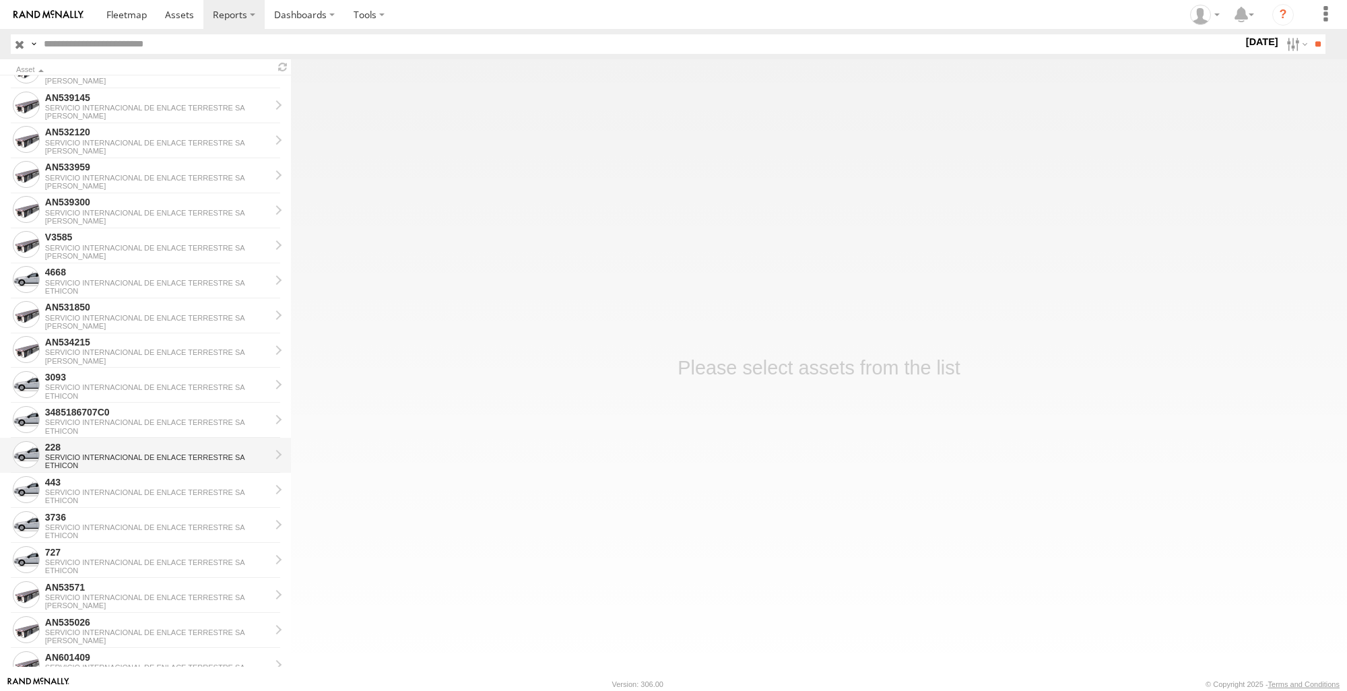
scroll to position [866, 0]
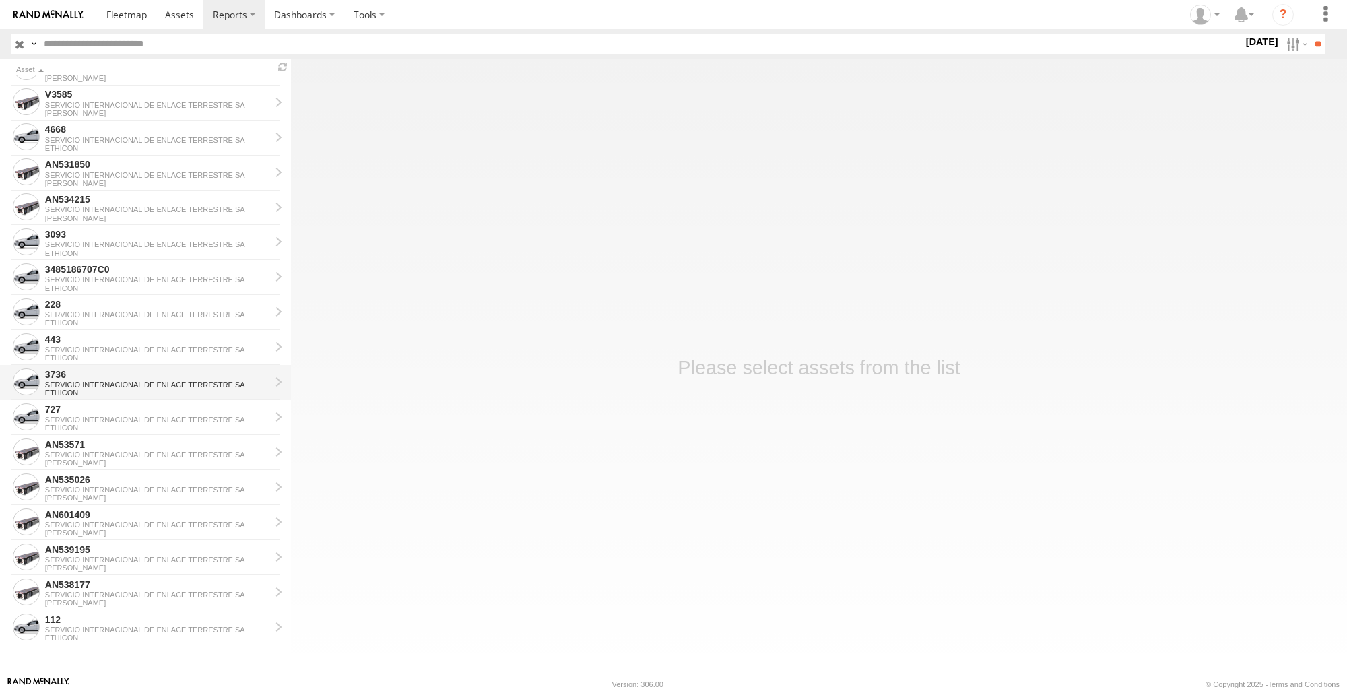
click at [155, 391] on div "ETHICON" at bounding box center [157, 393] width 225 height 8
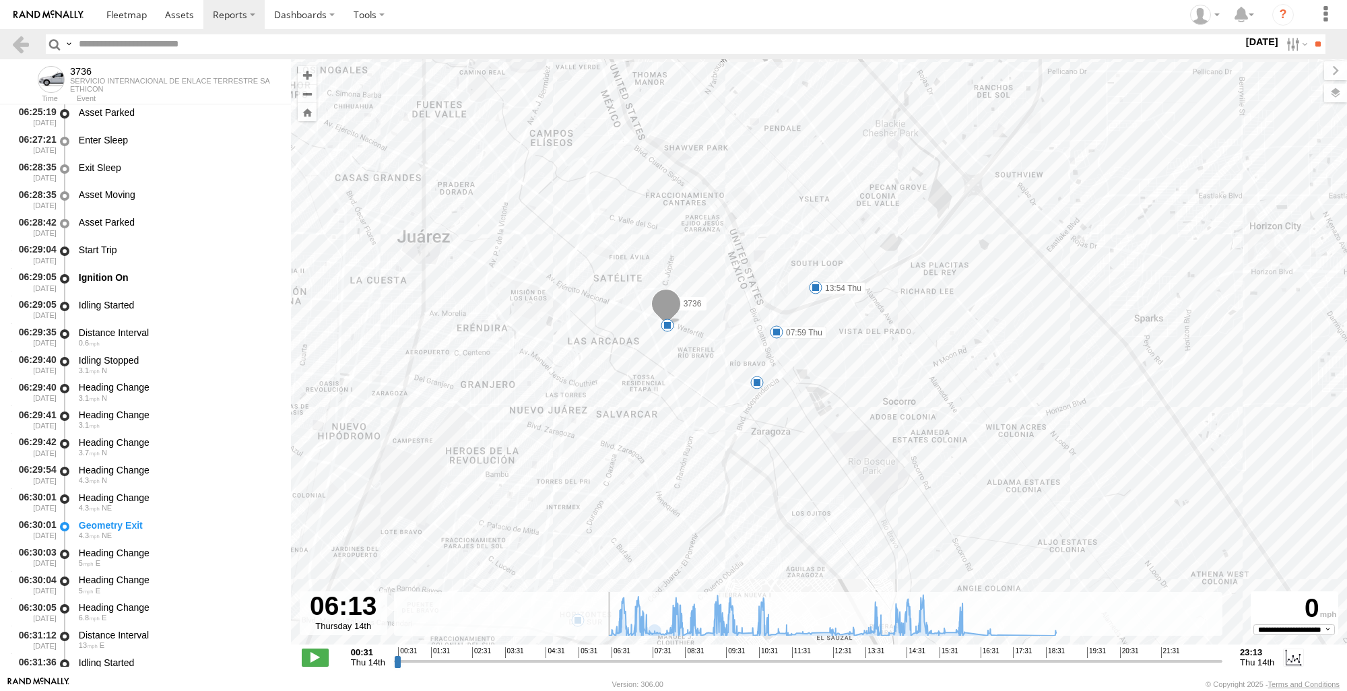
scroll to position [5896, 0]
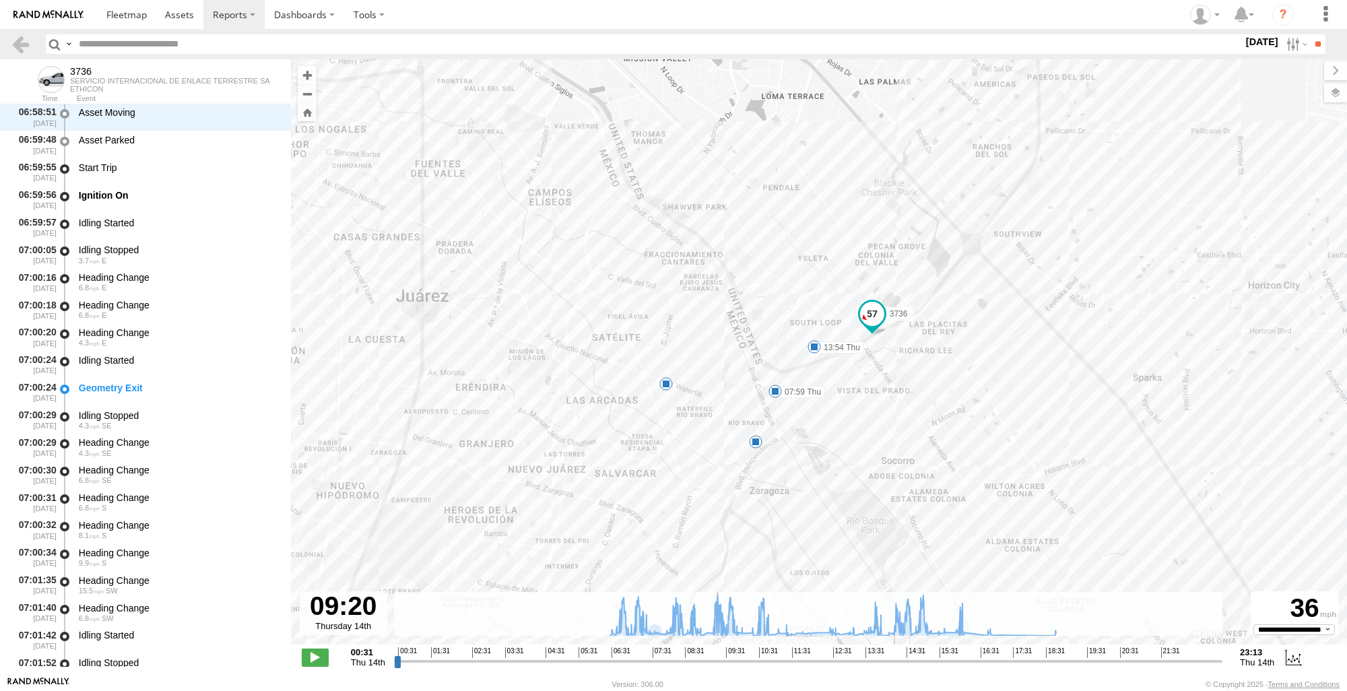
drag, startPoint x: 398, startPoint y: 664, endPoint x: 716, endPoint y: 647, distance: 318.4
click at [716, 655] on input "range" at bounding box center [808, 661] width 829 height 13
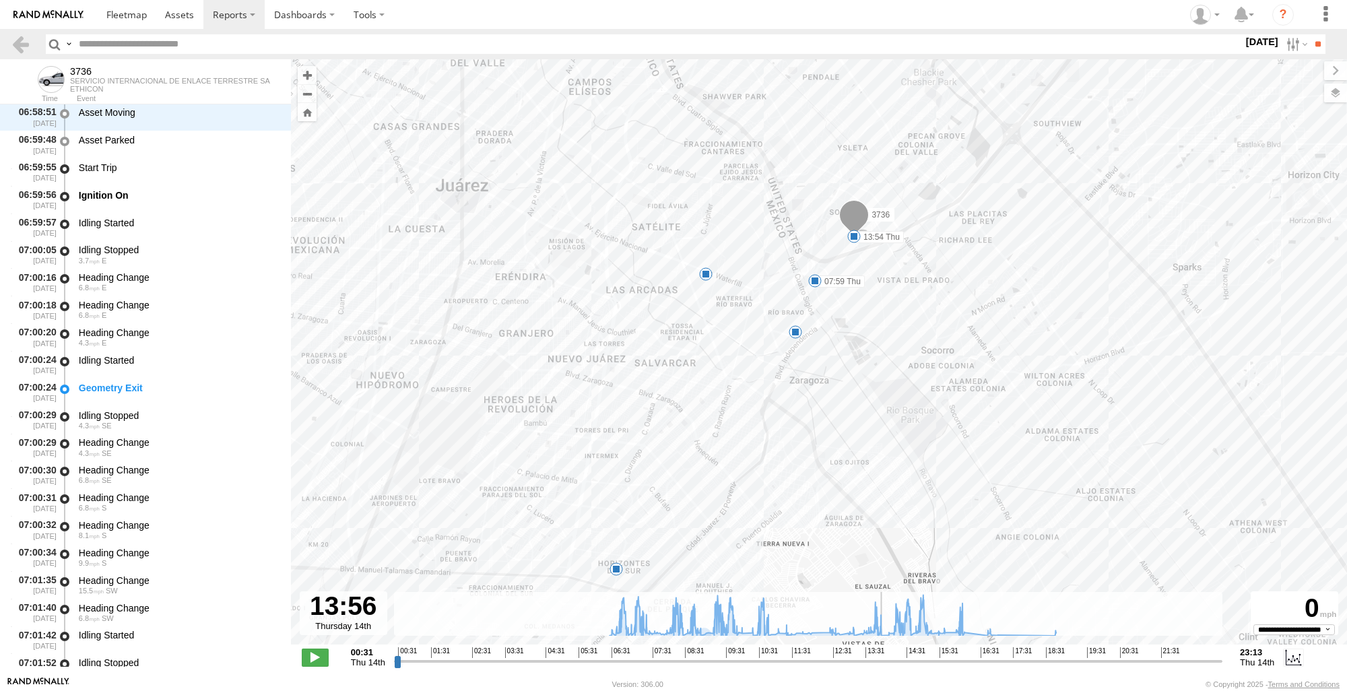
drag, startPoint x: 719, startPoint y: 662, endPoint x: 876, endPoint y: 651, distance: 156.7
type input "**********"
click at [882, 655] on input "range" at bounding box center [808, 661] width 829 height 13
click at [602, 579] on div "3736 13:54 Thu 07:59 Thu 6 6 5" at bounding box center [819, 359] width 1056 height 600
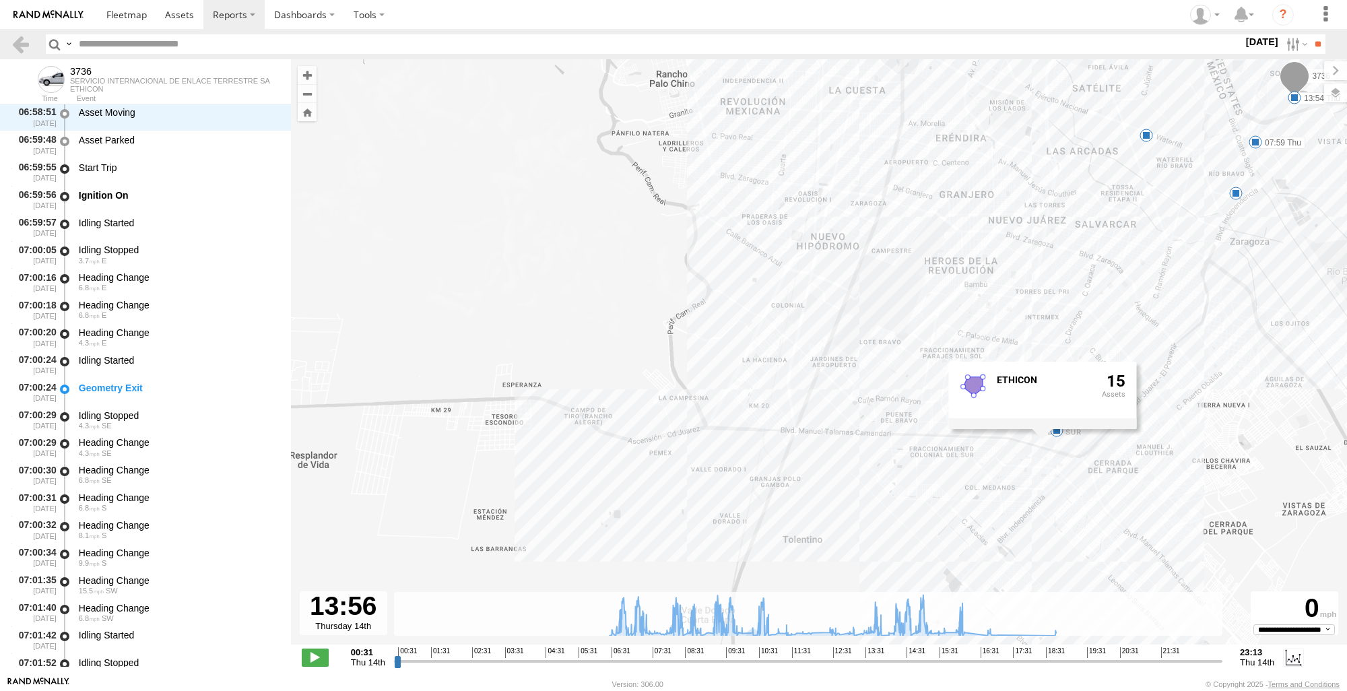
drag, startPoint x: 809, startPoint y: 508, endPoint x: 1253, endPoint y: 368, distance: 465.3
click at [1253, 368] on div "3736 13:54 Thu 07:59 Thu 6 6 5 ETHICON 15" at bounding box center [819, 359] width 1056 height 600
click at [416, 148] on div "3736 13:54 Thu 07:59 Thu 6 6 5 ETHICON 15" at bounding box center [819, 359] width 1056 height 600
drag, startPoint x: 28, startPoint y: 42, endPoint x: 237, endPoint y: 57, distance: 210.0
click at [27, 42] on link at bounding box center [21, 44] width 20 height 20
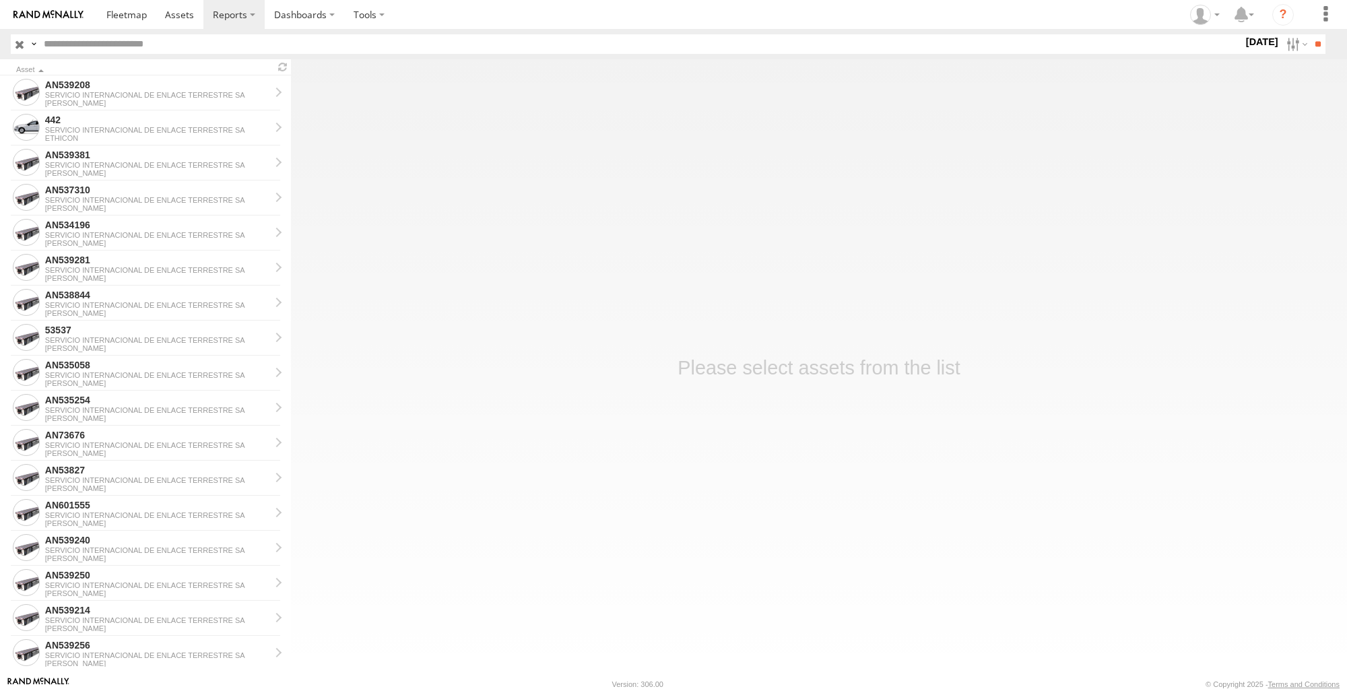
click at [0, 0] on label at bounding box center [0, 0] width 0 height 0
click at [1312, 44] on input "**" at bounding box center [1317, 44] width 15 height 20
click at [384, 233] on main "Asset AN532120 SERVICIO INTERNACIONAL DE ENLACE TERRESTRE SA JOHNSON AN537310 S…" at bounding box center [673, 367] width 1347 height 617
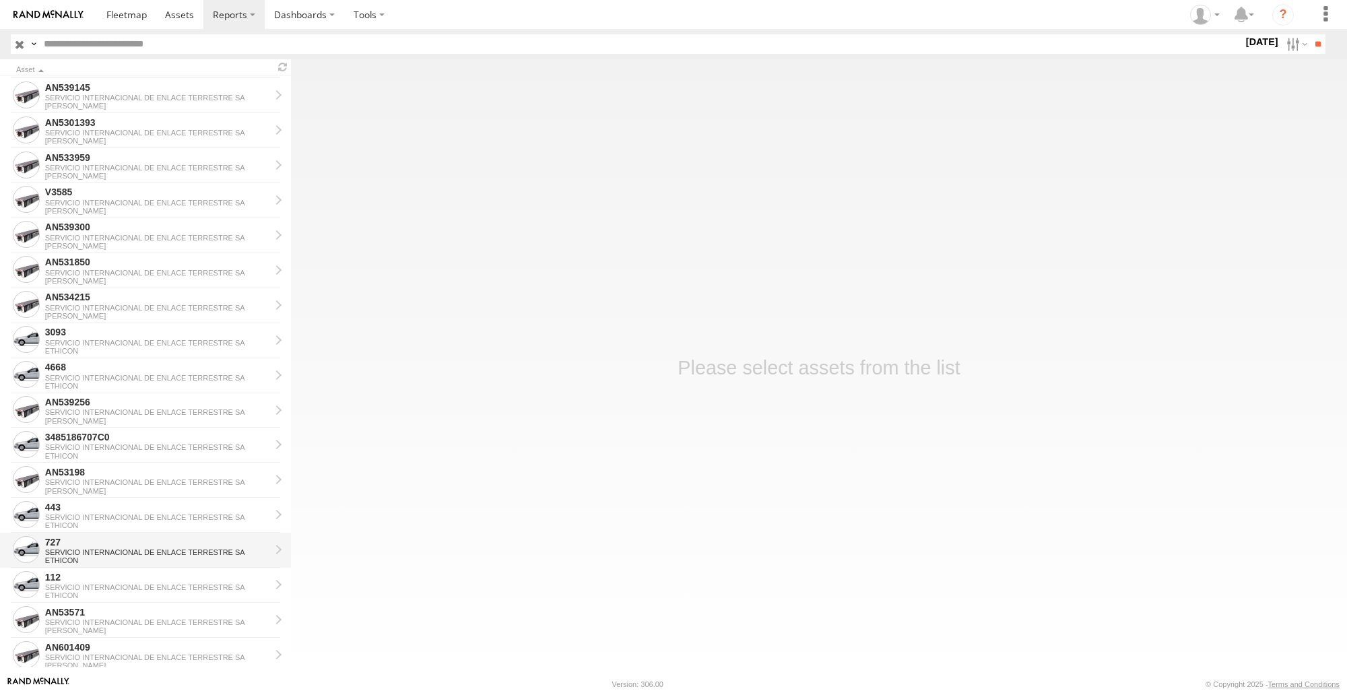
scroll to position [808, 0]
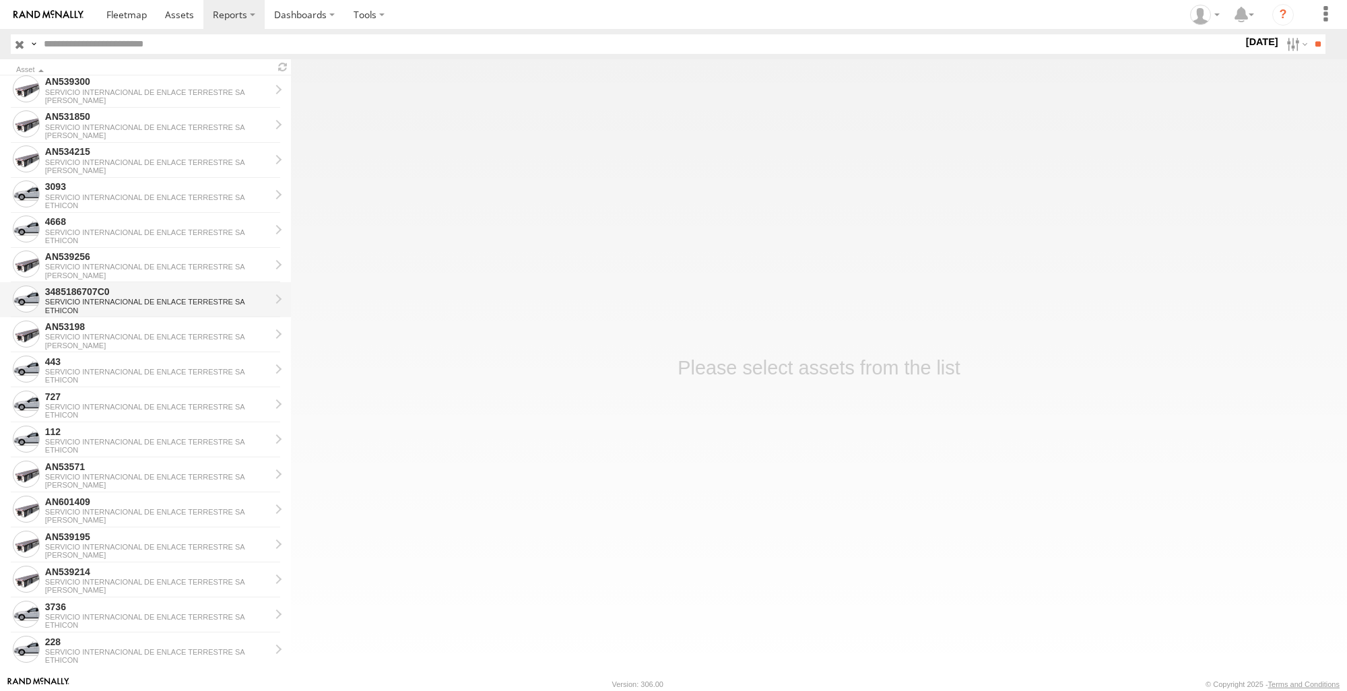
click at [160, 306] on div "SERVICIO INTERNACIONAL DE ENLACE TERRESTRE SA" at bounding box center [157, 302] width 225 height 8
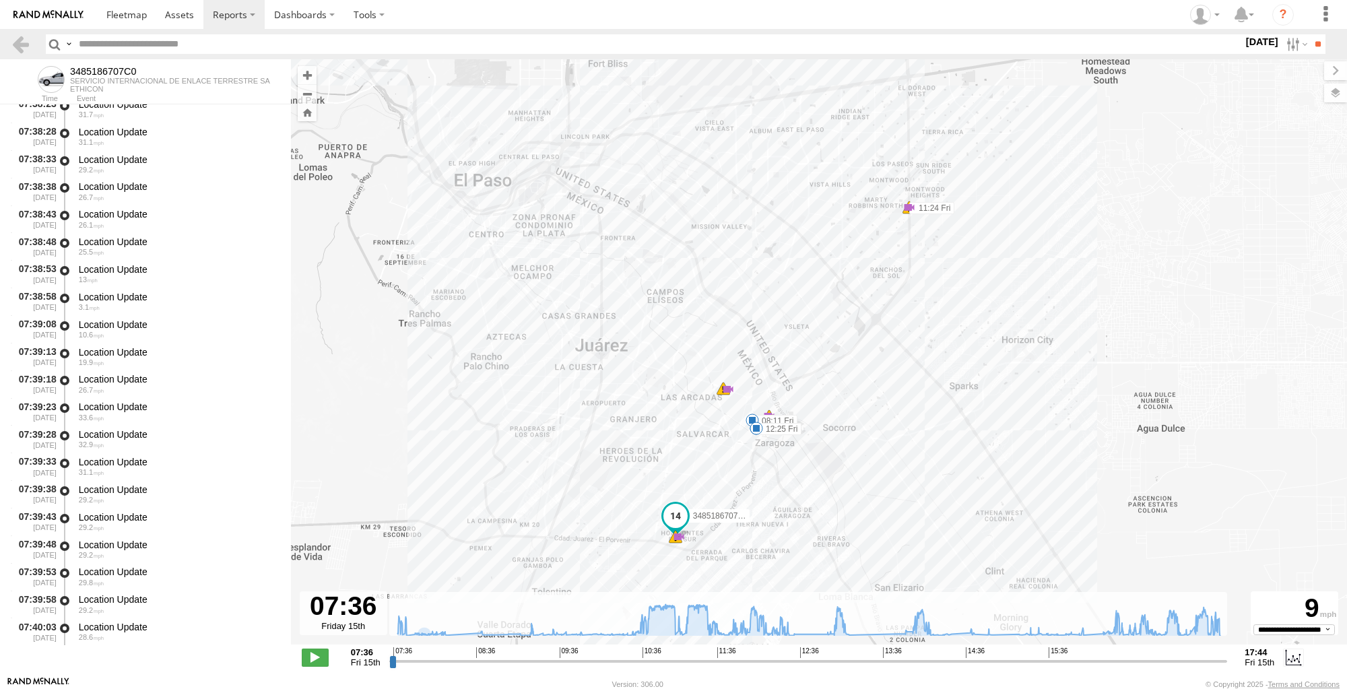
scroll to position [837, 0]
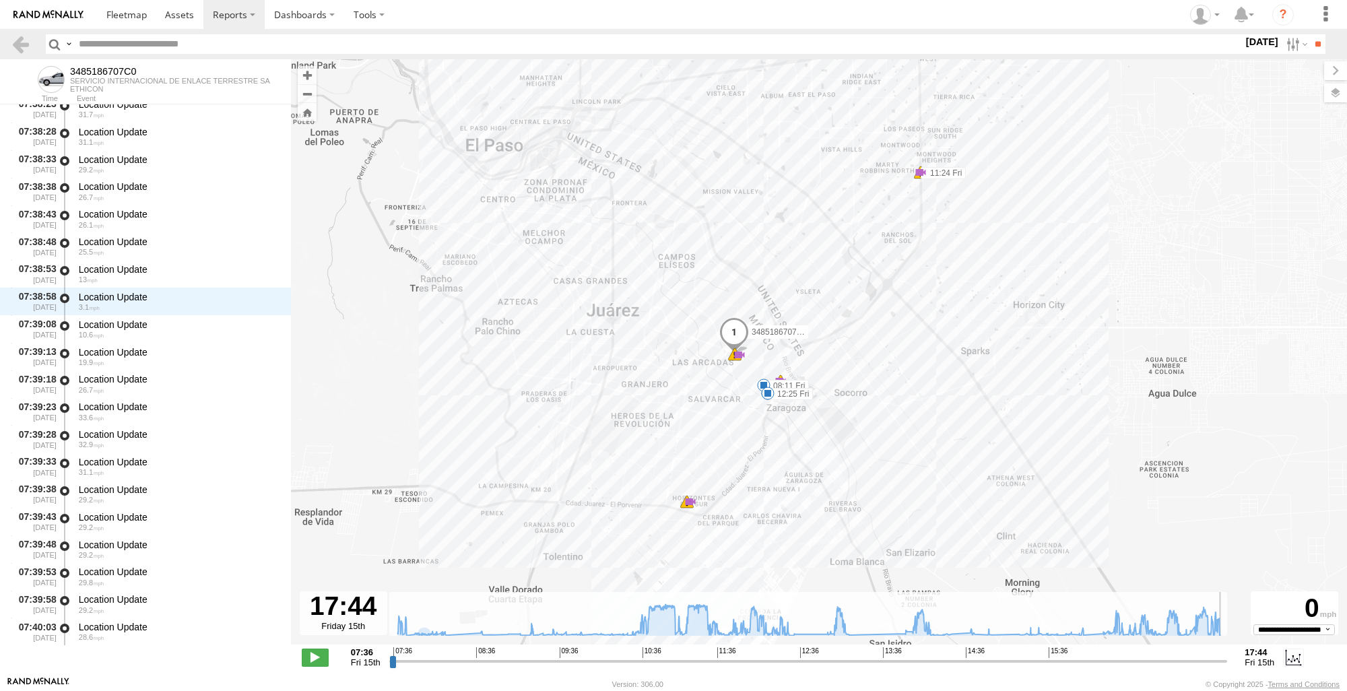
drag, startPoint x: 394, startPoint y: 665, endPoint x: 565, endPoint y: 484, distance: 249.2
type input "**********"
click at [1228, 655] on input "range" at bounding box center [808, 661] width 839 height 13
click at [23, 42] on link at bounding box center [21, 44] width 20 height 20
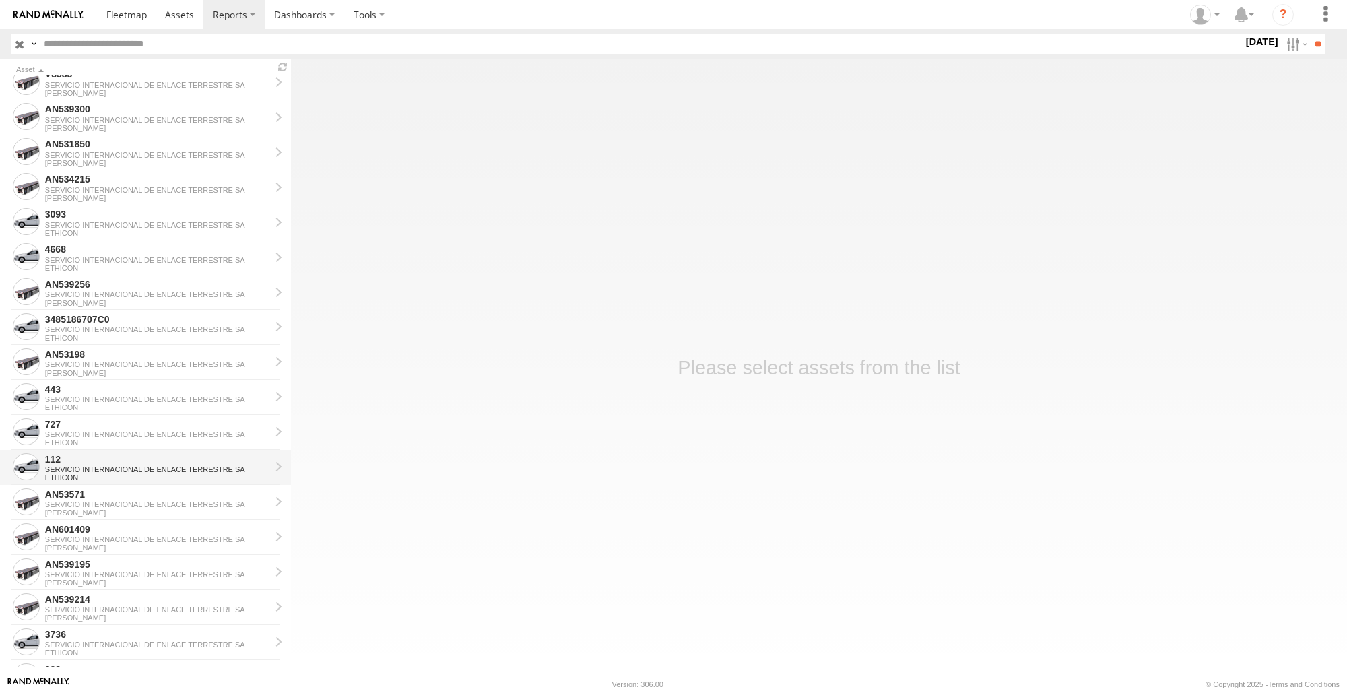
scroll to position [831, 0]
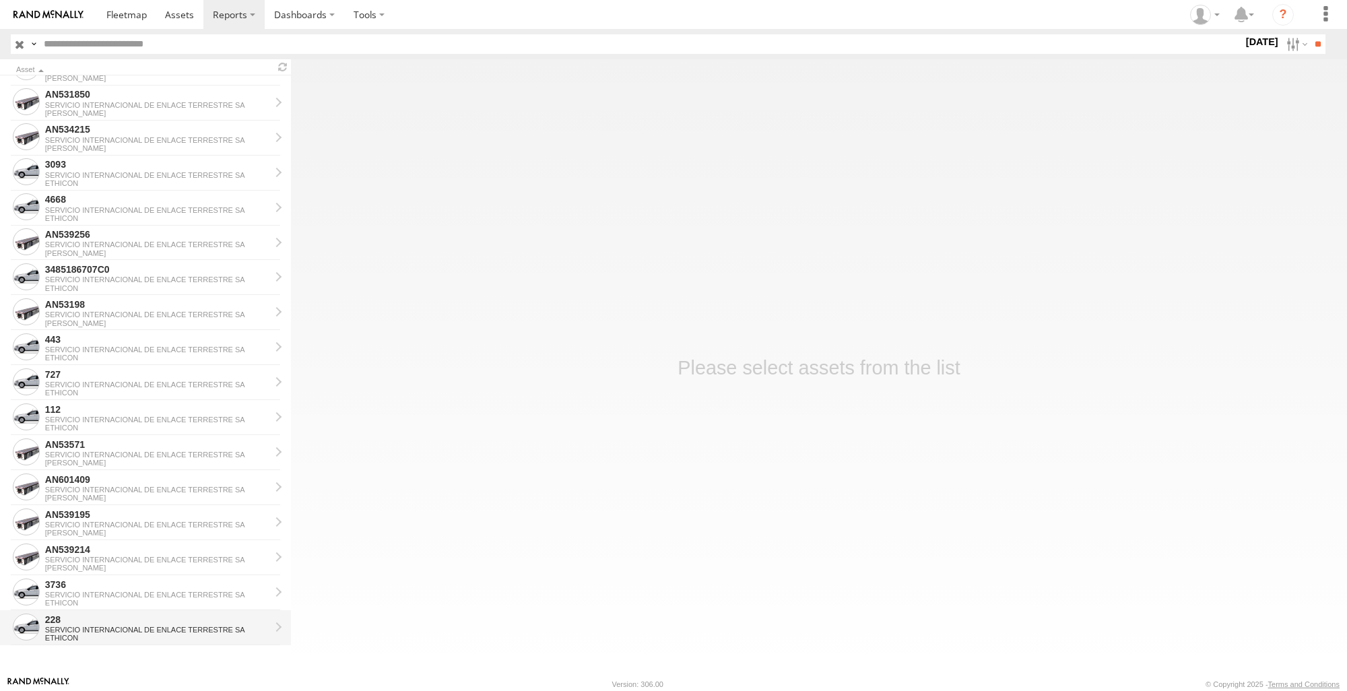
click at [100, 618] on div "228" at bounding box center [157, 620] width 225 height 12
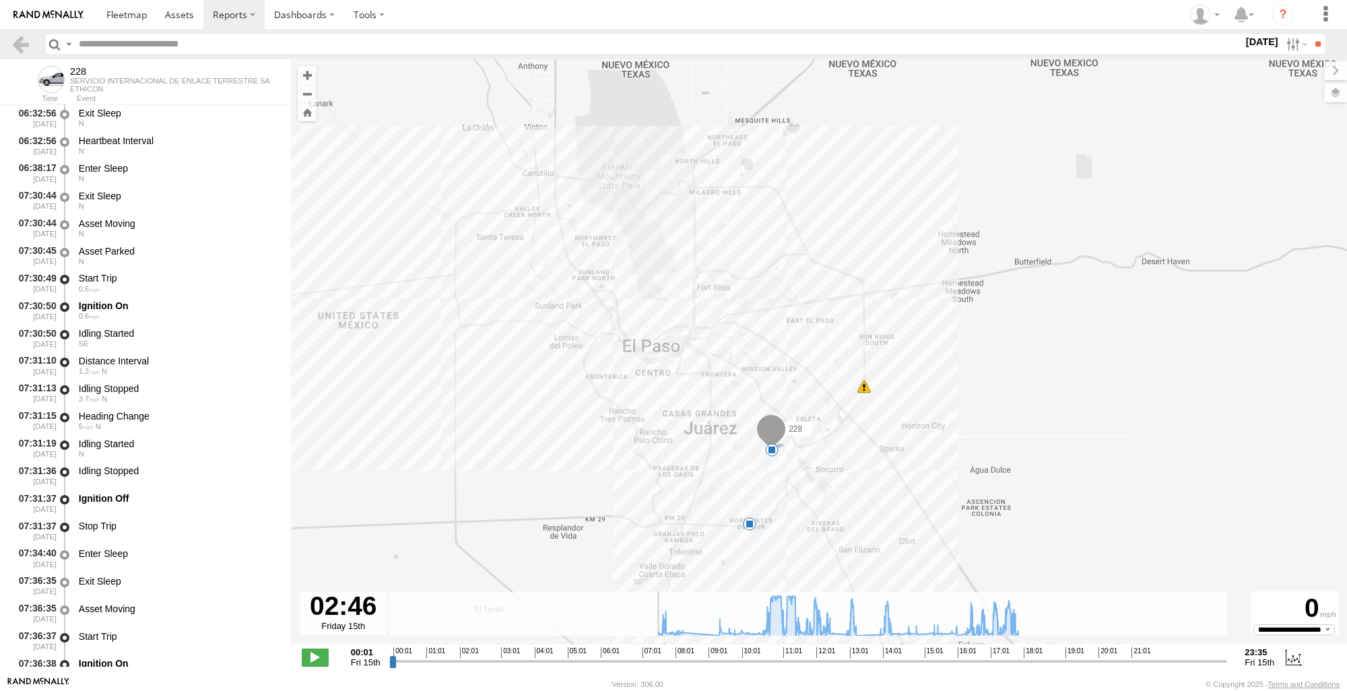
scroll to position [3592, 0]
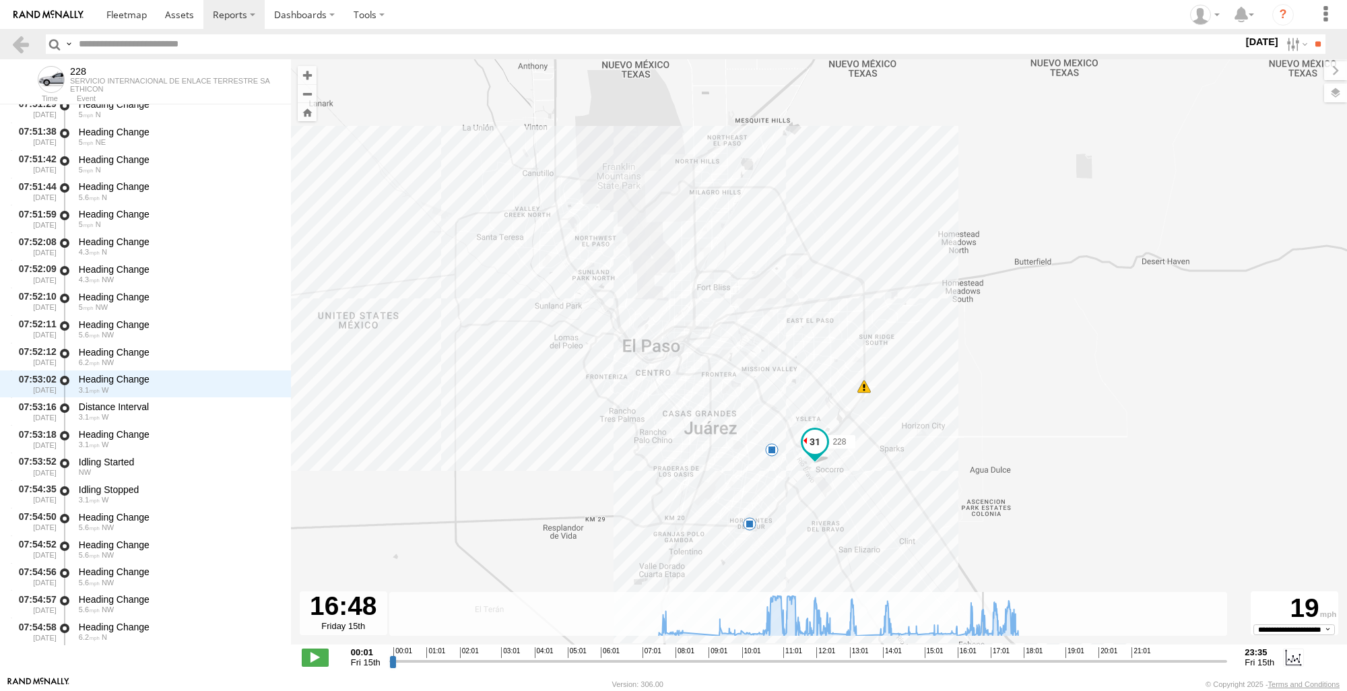
drag, startPoint x: 399, startPoint y: 662, endPoint x: 984, endPoint y: 613, distance: 587.4
click at [984, 655] on input "range" at bounding box center [808, 661] width 839 height 13
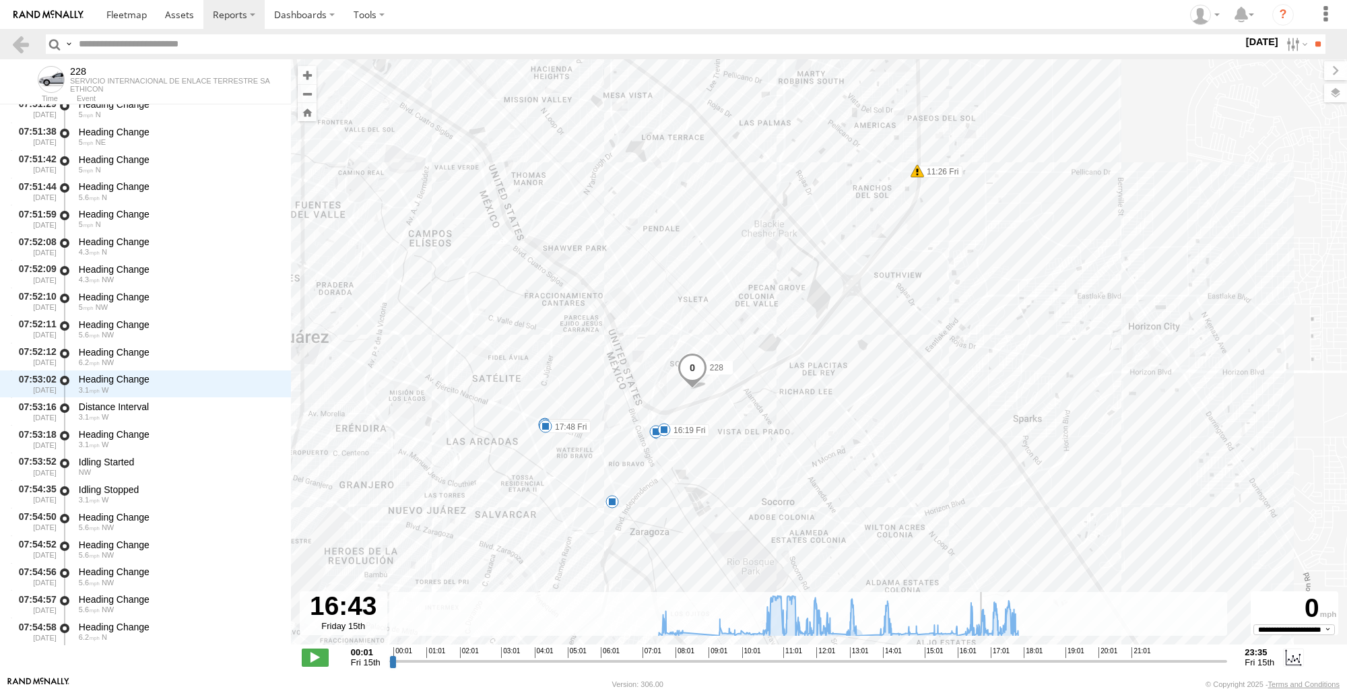
type input "**********"
click at [981, 662] on input "range" at bounding box center [808, 661] width 839 height 13
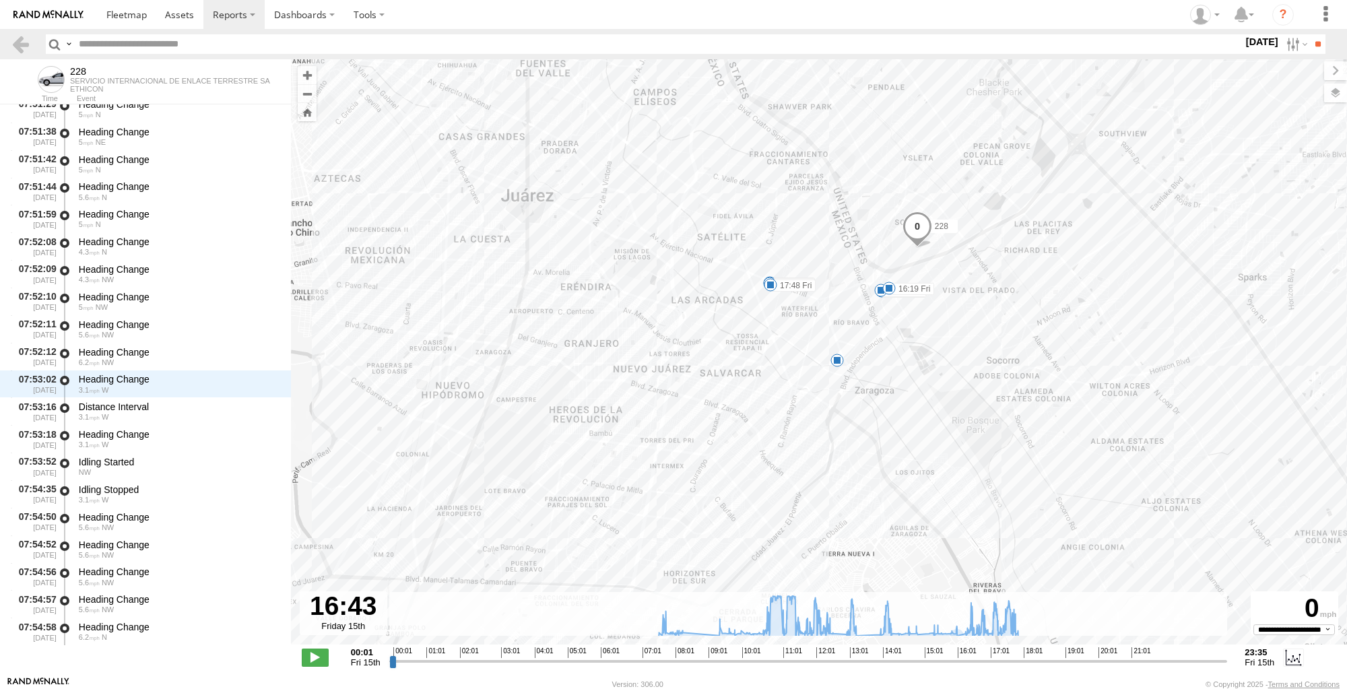
drag, startPoint x: 924, startPoint y: 487, endPoint x: 1172, endPoint y: 323, distance: 297.1
click at [1175, 323] on div "228 11:26 Fri 07:31 Fri 7 10:26 Fri 16:00 Fri 16:19 Fri 17:44 Fri 17:45 Fri 17:…" at bounding box center [819, 359] width 1056 height 600
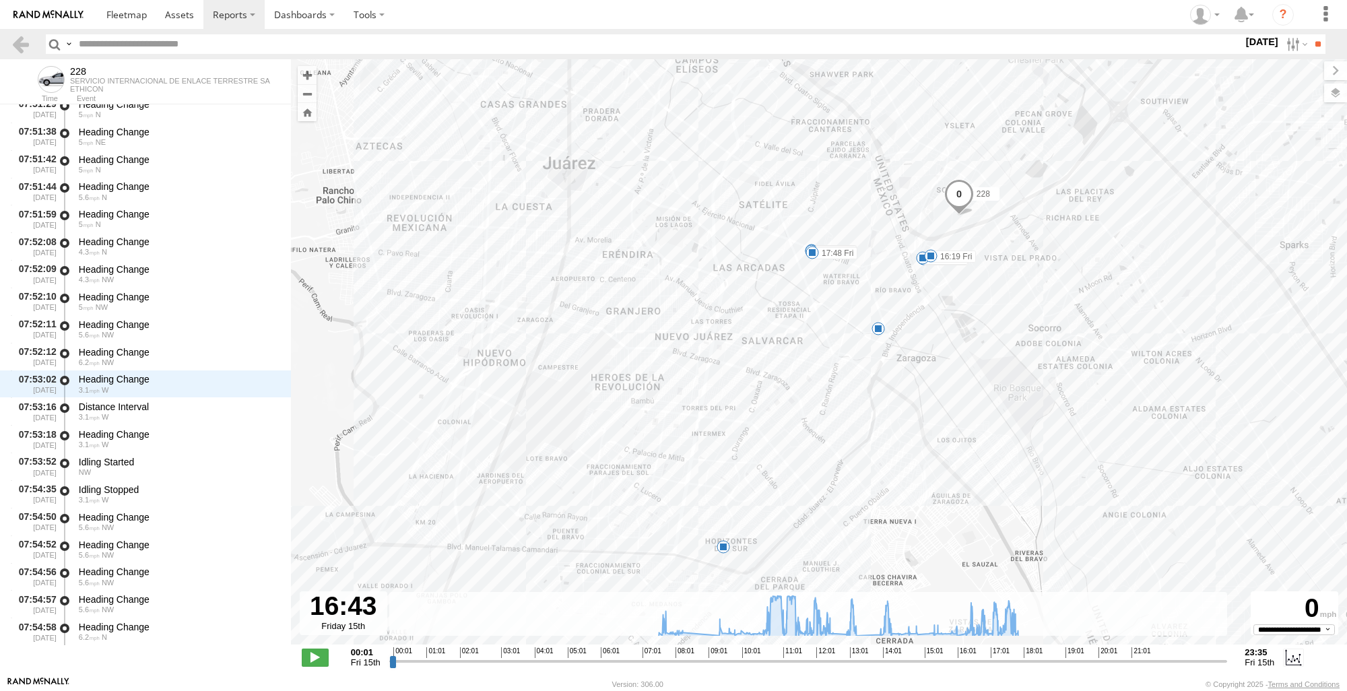
click at [713, 559] on div "228 11:26 Fri 07:31 Fri 7 10:26 Fri 16:00 Fri 16:19 Fri 17:44 Fri 17:45 Fri 17:…" at bounding box center [819, 359] width 1056 height 600
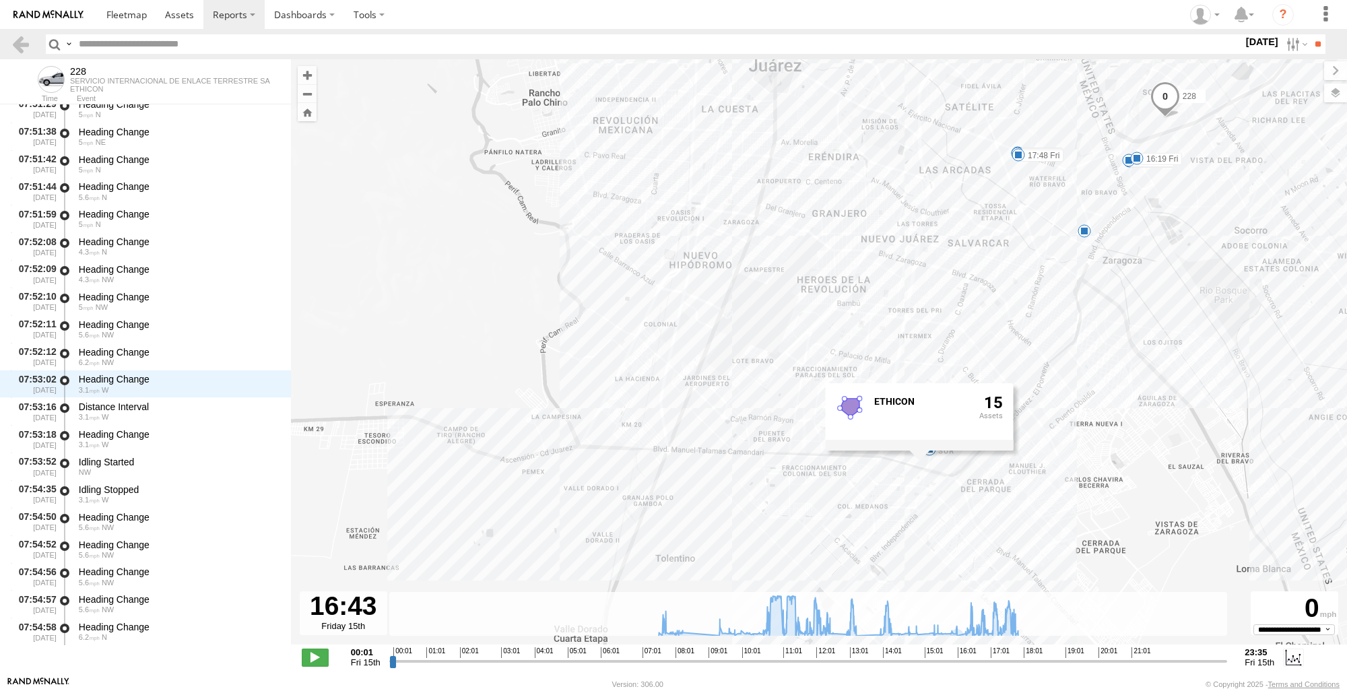
drag, startPoint x: 1169, startPoint y: 436, endPoint x: 1376, endPoint y: 337, distance: 229.3
click at [1347, 337] on html at bounding box center [673, 345] width 1347 height 691
drag, startPoint x: 1058, startPoint y: 437, endPoint x: 1078, endPoint y: 438, distance: 20.2
click at [1070, 438] on div "228 11:26 Fri 07:31 Fri 7 10:26 Fri 16:00 Fri 16:19 Fri 17:44 Fri 17:45 Fri 17:…" at bounding box center [819, 359] width 1056 height 600
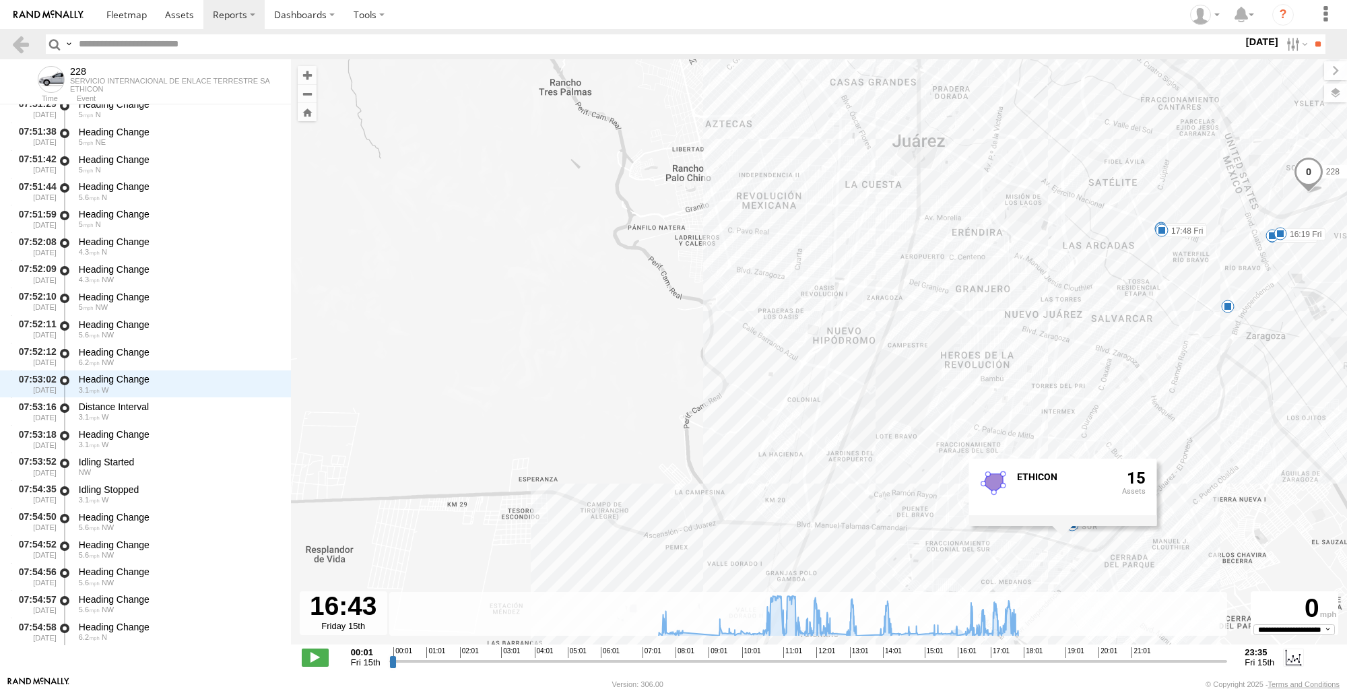
drag, startPoint x: 1078, startPoint y: 438, endPoint x: 1213, endPoint y: 513, distance: 155.0
click at [1213, 513] on div "228 11:26 Fri 07:31 Fri 7 10:26 Fri 16:00 Fri 16:19 Fri 17:44 Fri 17:45 Fri 17:…" at bounding box center [819, 359] width 1056 height 600
drag, startPoint x: 1308, startPoint y: 428, endPoint x: 1294, endPoint y: 428, distance: 13.5
click at [1308, 428] on div "228 11:26 Fri 07:31 Fri 7 10:26 Fri 16:00 Fri 16:19 Fri 17:44 Fri 17:45 Fri 17:…" at bounding box center [819, 359] width 1056 height 600
click at [364, 217] on div "228 11:26 Fri 07:31 Fri 7 10:26 Fri 16:00 Fri 16:19 Fri 17:44 Fri 17:45 Fri 17:…" at bounding box center [819, 359] width 1056 height 600
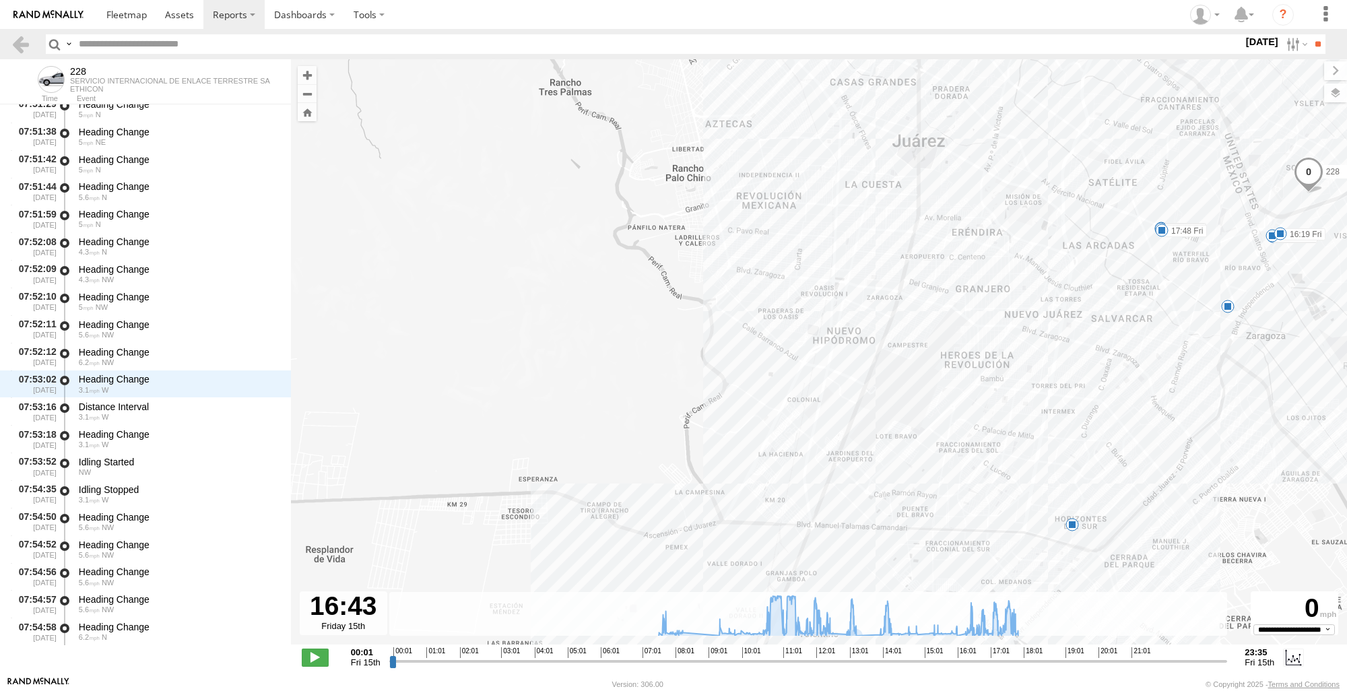
click at [22, 55] on header "Search Query Asset ID Asset Label Registration Manufacturer Model VIN Job ID" at bounding box center [673, 44] width 1347 height 30
click at [18, 53] on link at bounding box center [21, 44] width 20 height 20
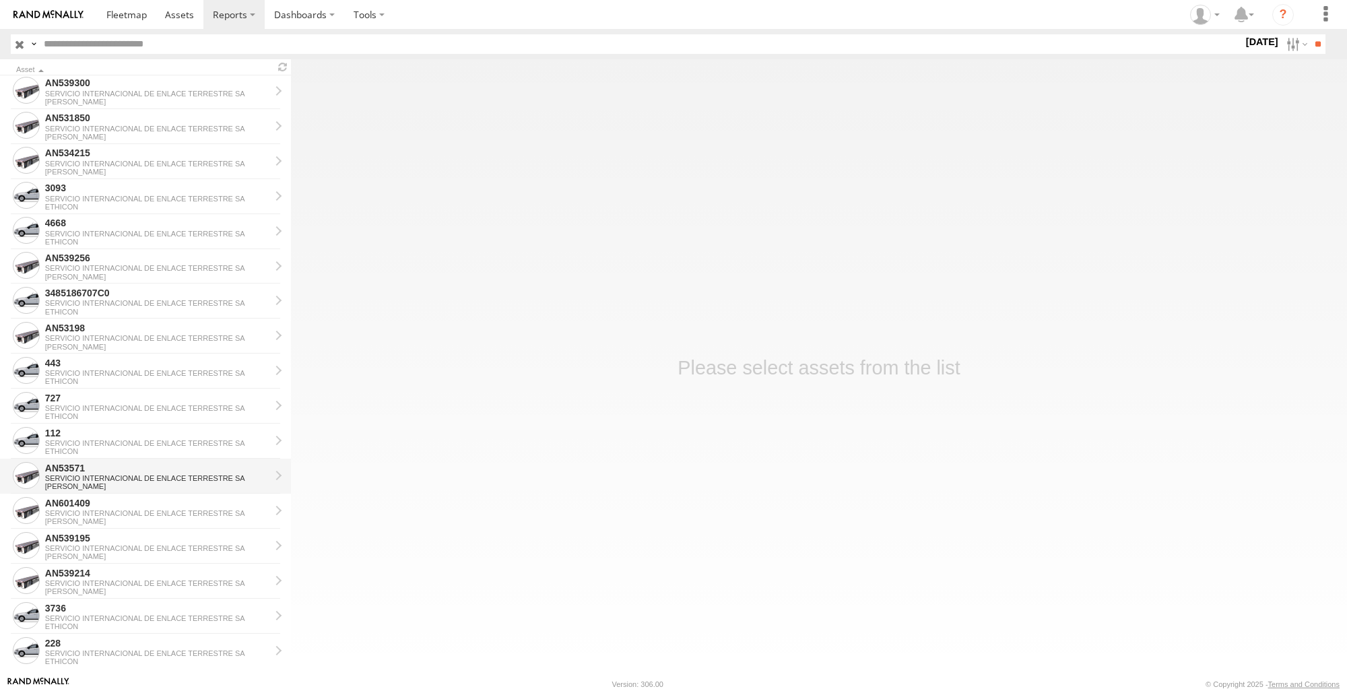
scroll to position [831, 0]
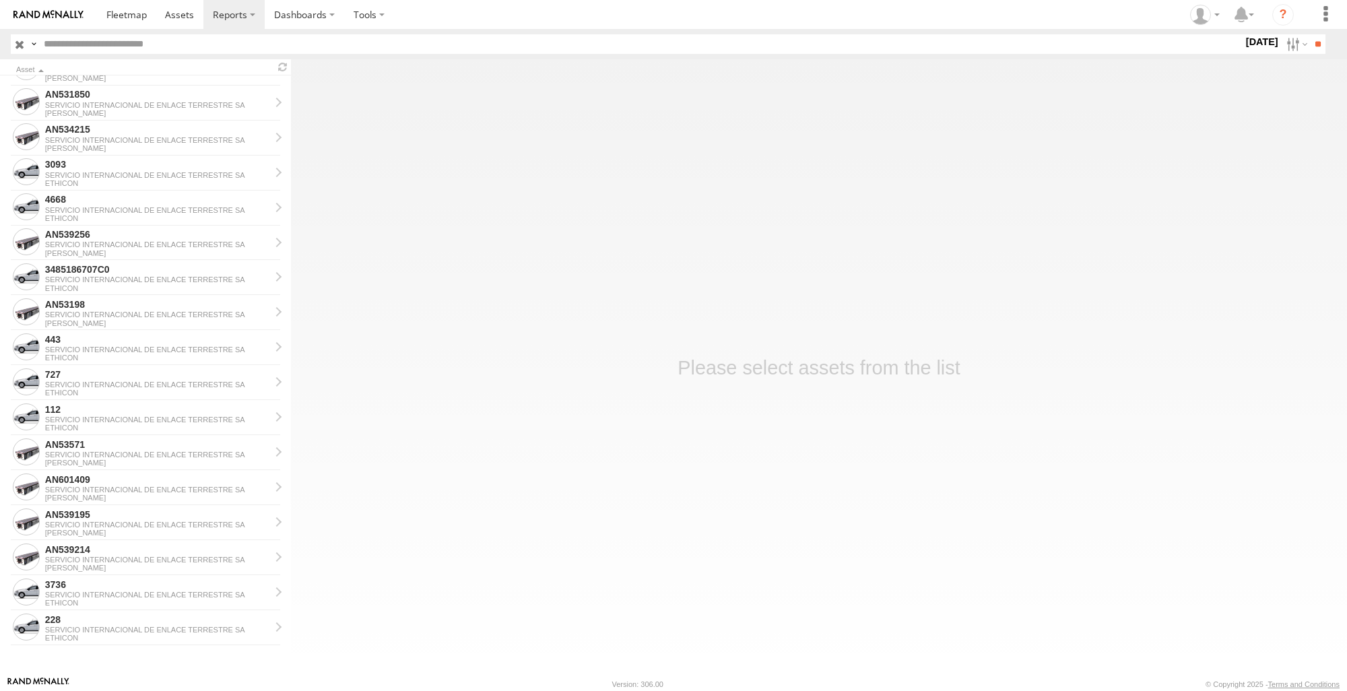
drag, startPoint x: 1089, startPoint y: 105, endPoint x: 900, endPoint y: 165, distance: 198.6
click at [1089, 105] on main "Asset AN532120 SERVICIO INTERNACIONAL DE ENLACE TERRESTRE SA [PERSON_NAME] AN53…" at bounding box center [673, 367] width 1347 height 617
click at [88, 199] on div "4668" at bounding box center [157, 199] width 225 height 12
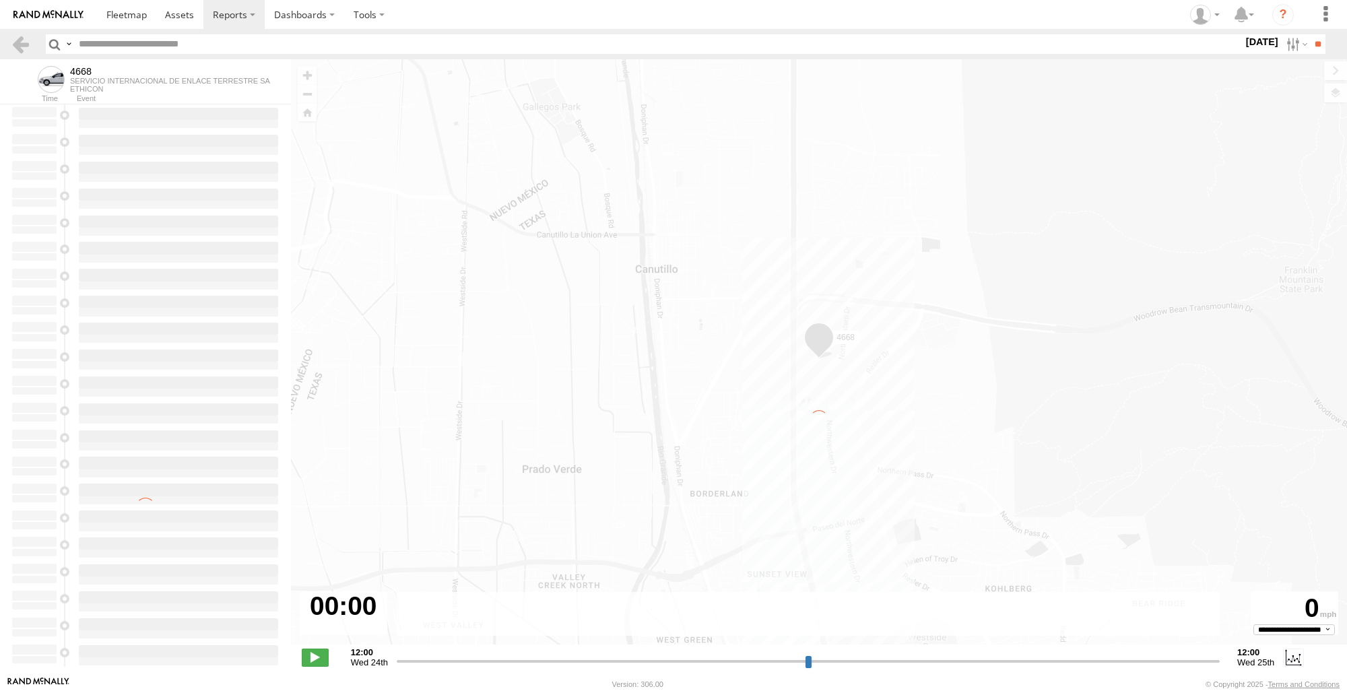
type input "**********"
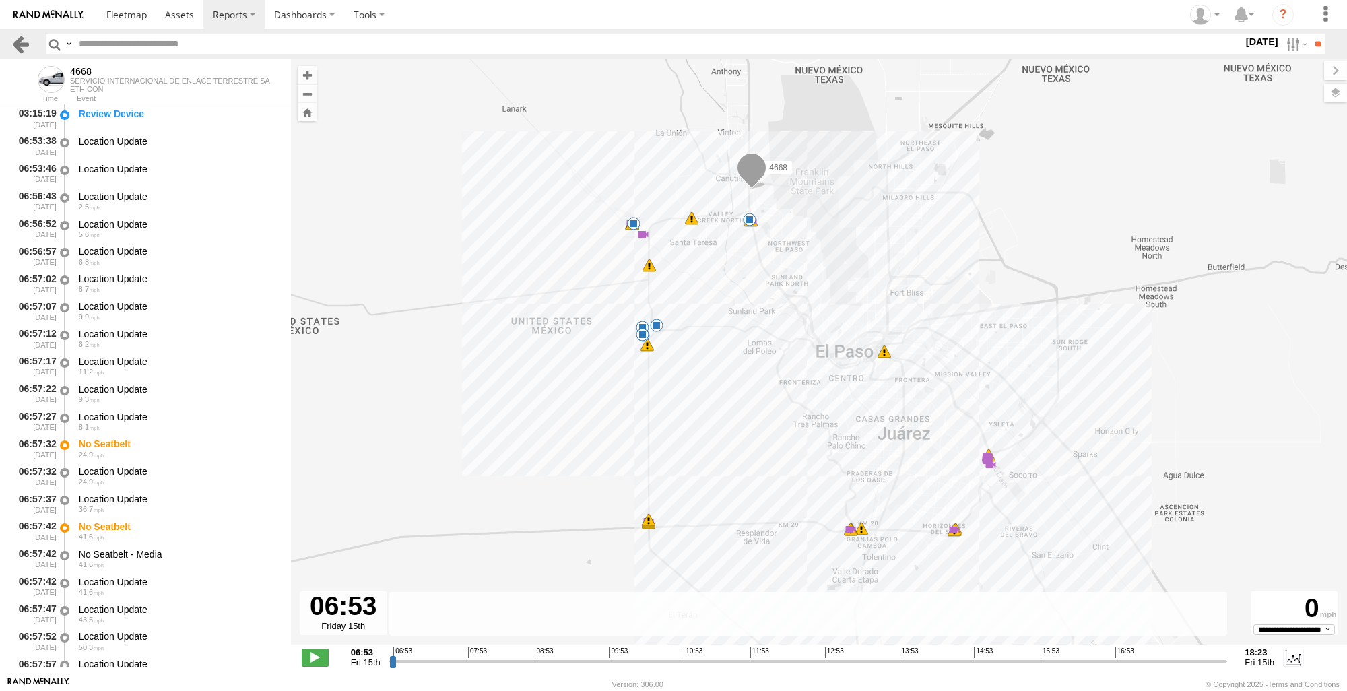
click at [22, 41] on link at bounding box center [21, 44] width 20 height 20
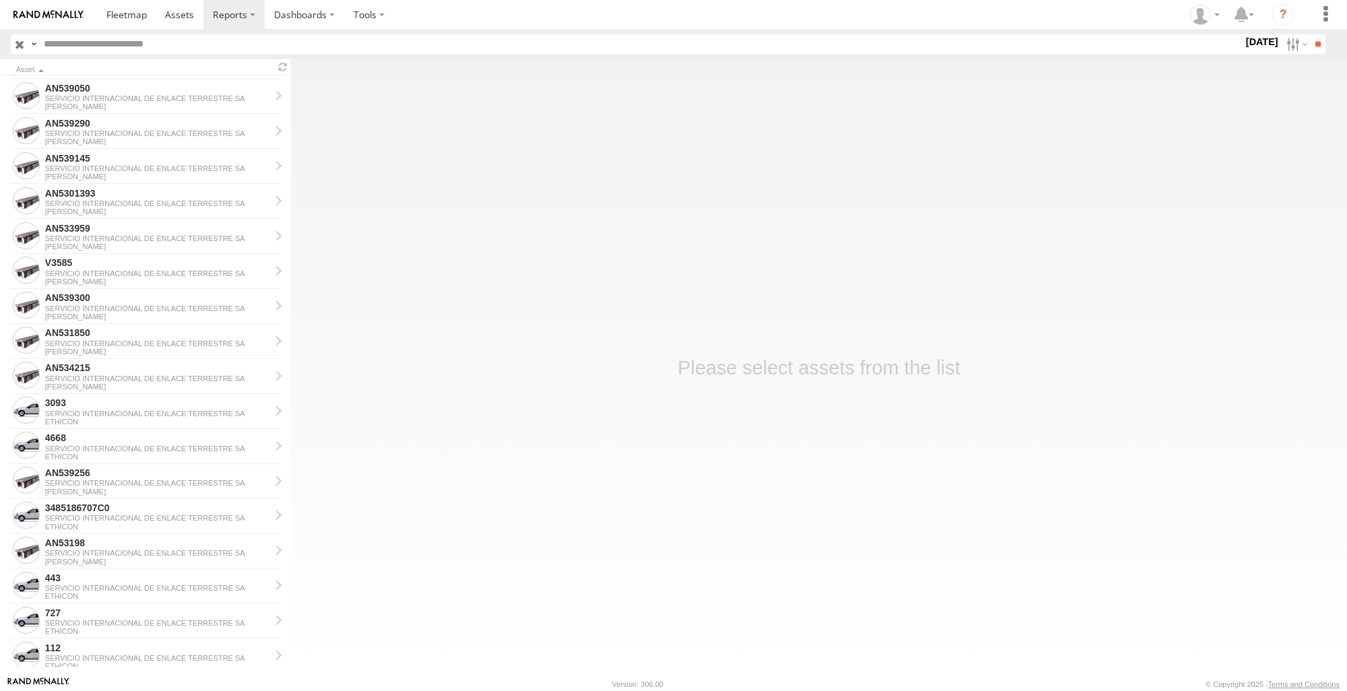
scroll to position [674, 0]
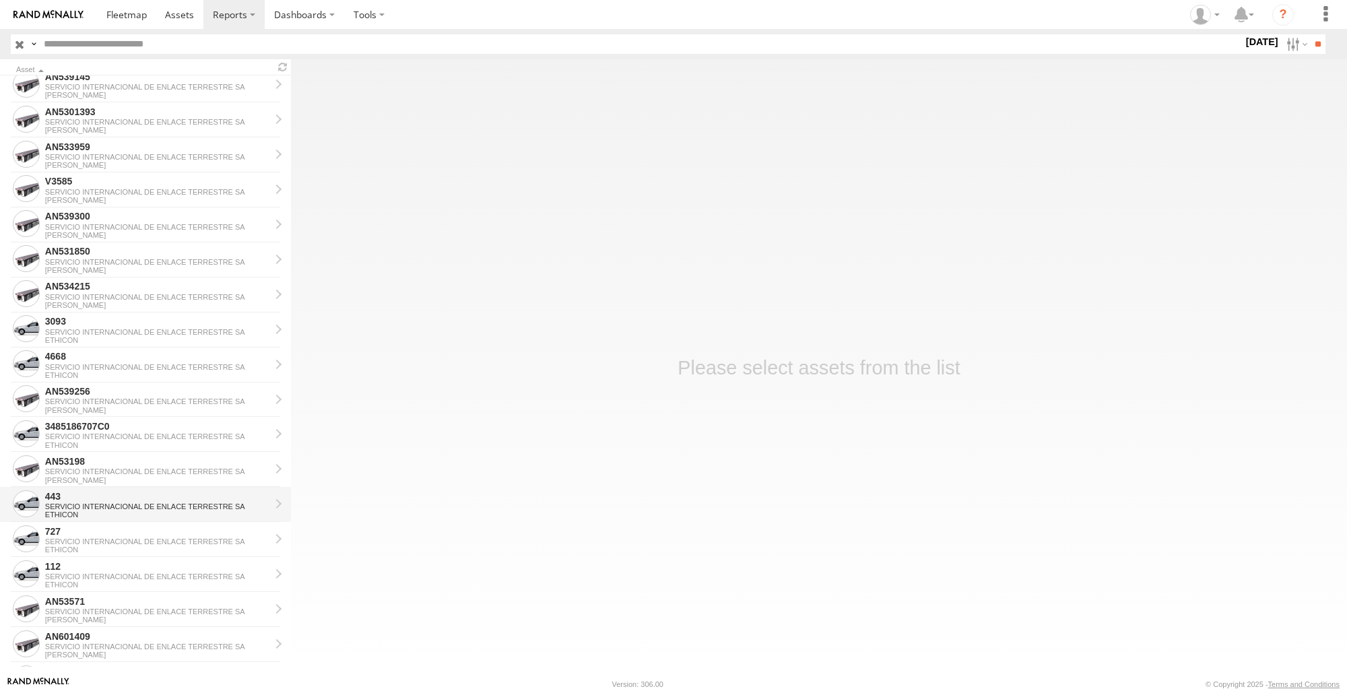
click at [82, 505] on div "SERVICIO INTERNACIONAL DE ENLACE TERRESTRE SA" at bounding box center [157, 507] width 225 height 8
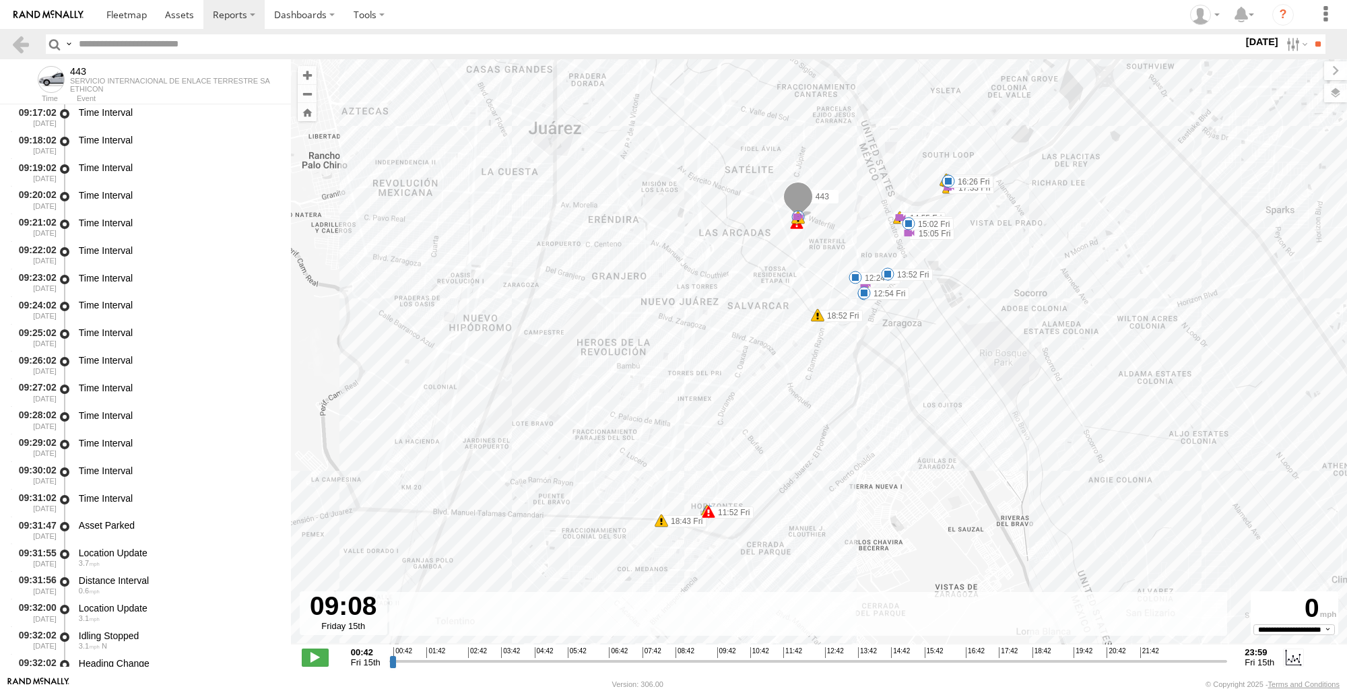
scroll to position [2066, 0]
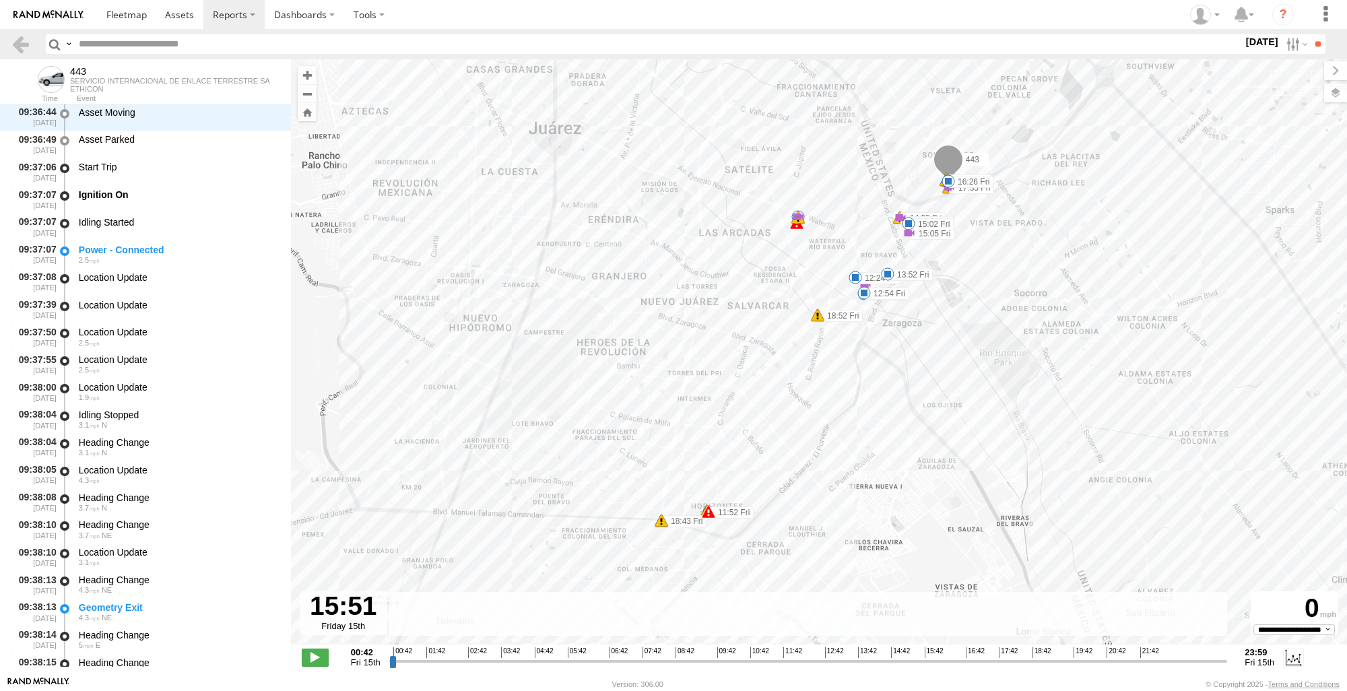
drag, startPoint x: 393, startPoint y: 666, endPoint x: 933, endPoint y: 609, distance: 542.5
type input "**********"
click at [933, 655] on input "range" at bounding box center [808, 661] width 839 height 13
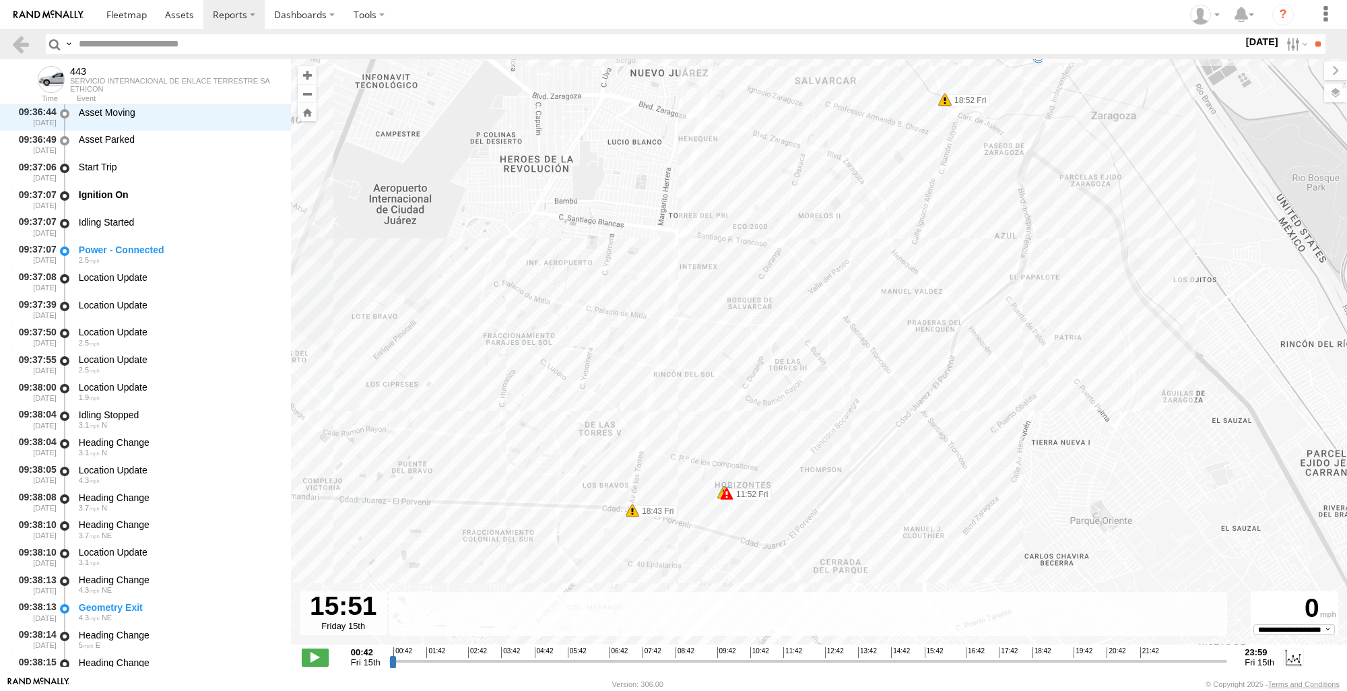
click at [715, 521] on div "443 11:52 Fri 12:14 Fri 12:24 Fri 12:54 Fri 13:52 Fri 14:55 Fri 15:02 Fri 15:02…" at bounding box center [819, 359] width 1056 height 600
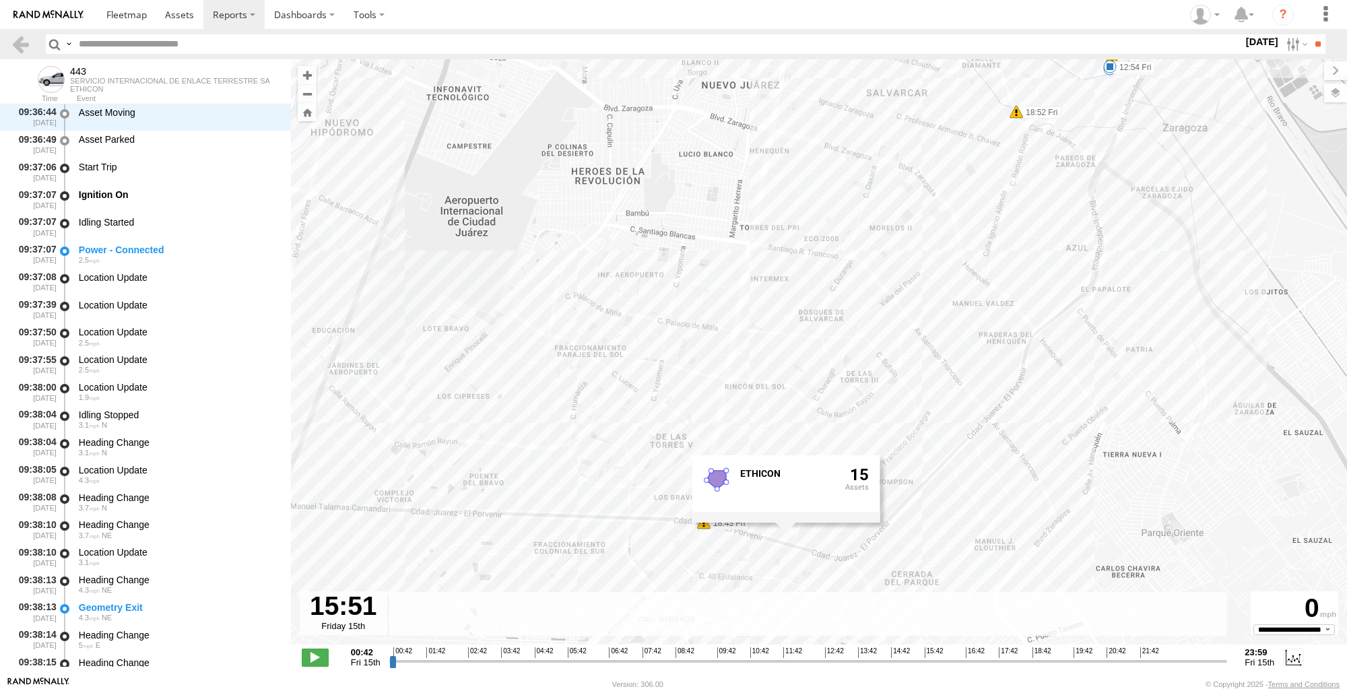
drag, startPoint x: 940, startPoint y: 565, endPoint x: 1033, endPoint y: 579, distance: 94.1
click at [1033, 579] on div "443 11:52 Fri 12:14 Fri 12:24 Fri 12:54 Fri 13:52 Fri 14:55 Fri 15:02 Fri 15:02…" at bounding box center [819, 359] width 1056 height 600
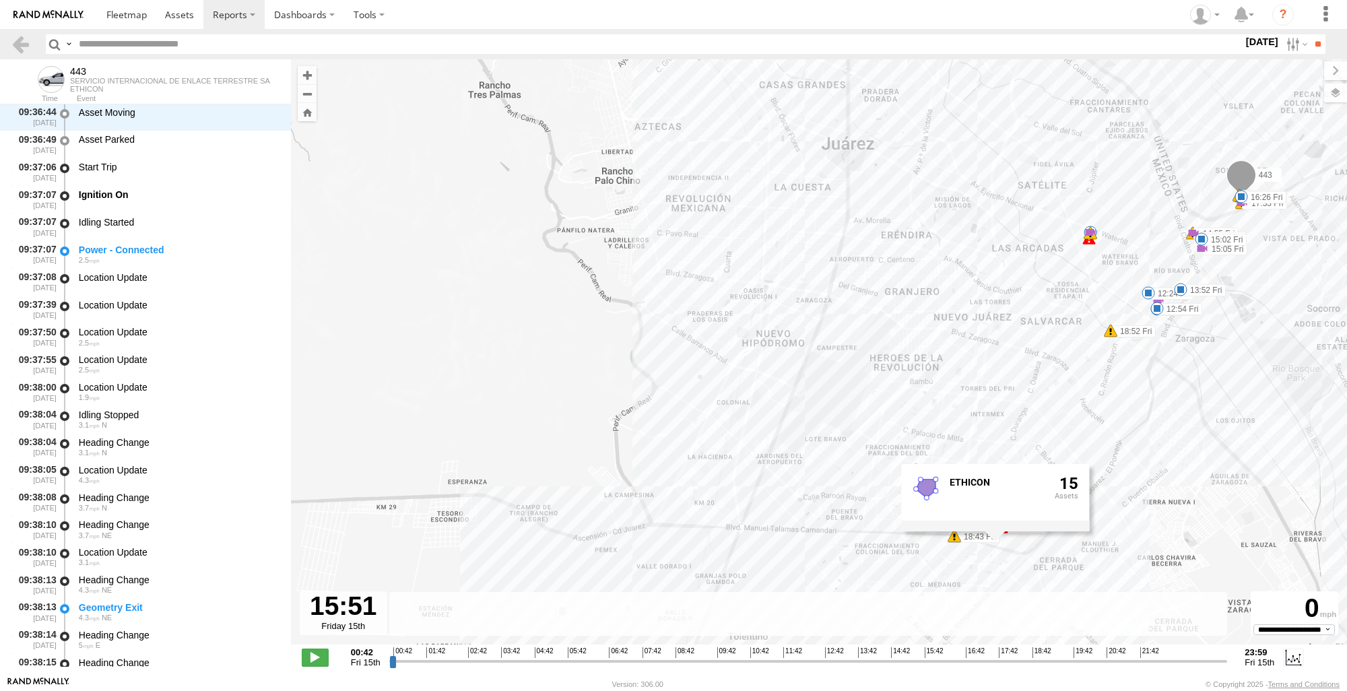
drag, startPoint x: 1066, startPoint y: 559, endPoint x: 1130, endPoint y: 541, distance: 67.2
click at [1130, 541] on div "443 11:52 Fri 12:14 Fri 12:24 Fri 12:54 Fri 13:52 Fri 14:55 Fri 15:02 Fri 15:02…" at bounding box center [819, 359] width 1056 height 600
click at [19, 39] on link at bounding box center [21, 44] width 20 height 20
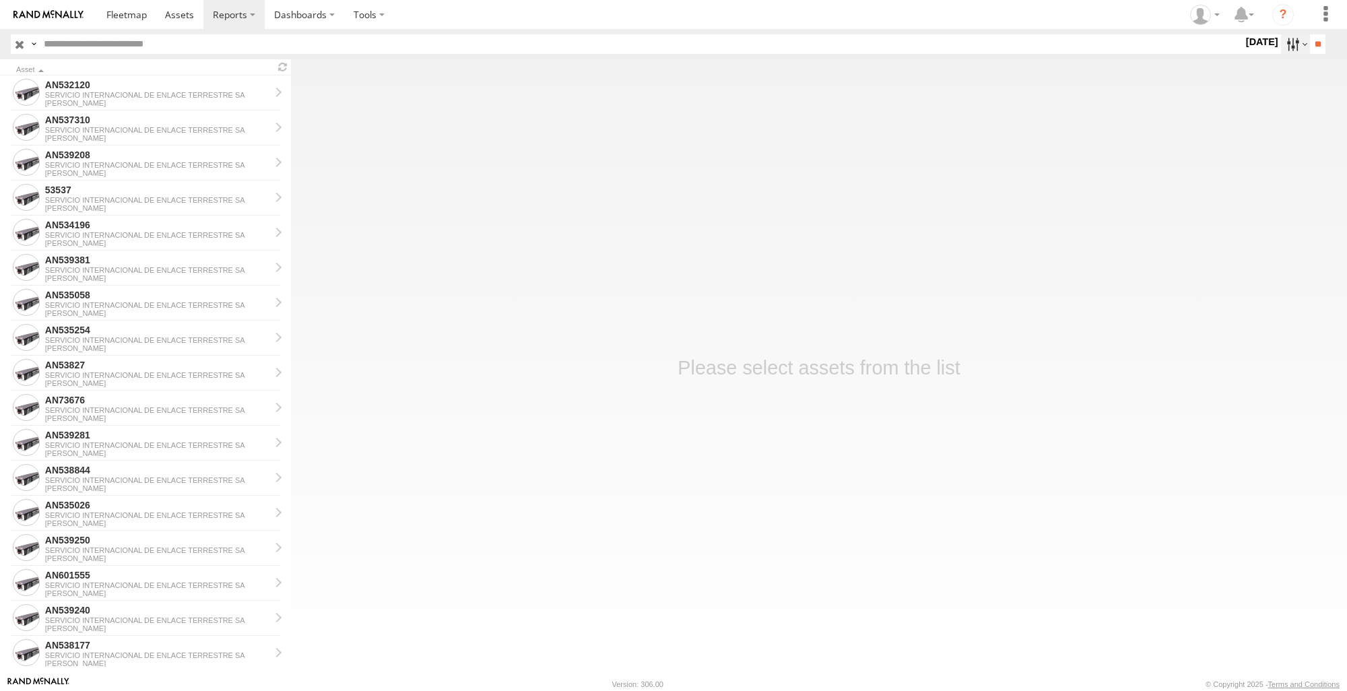
click at [1297, 46] on label at bounding box center [1295, 44] width 29 height 20
click at [0, 0] on label at bounding box center [0, 0] width 0 height 0
click at [1320, 47] on input "**" at bounding box center [1317, 44] width 15 height 20
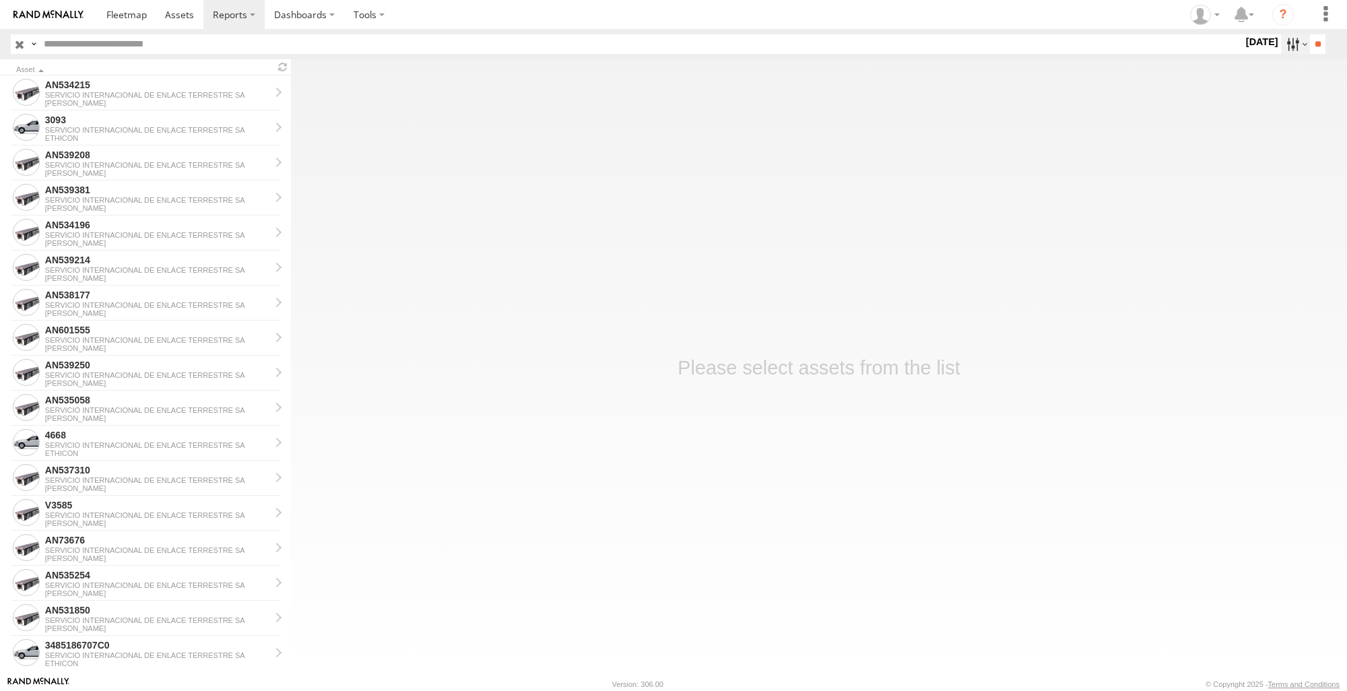
click at [1291, 39] on label at bounding box center [1295, 44] width 29 height 20
click at [0, 0] on label at bounding box center [0, 0] width 0 height 0
click at [1310, 50] on input "**" at bounding box center [1317, 44] width 15 height 20
click at [1285, 46] on label at bounding box center [1295, 44] width 29 height 20
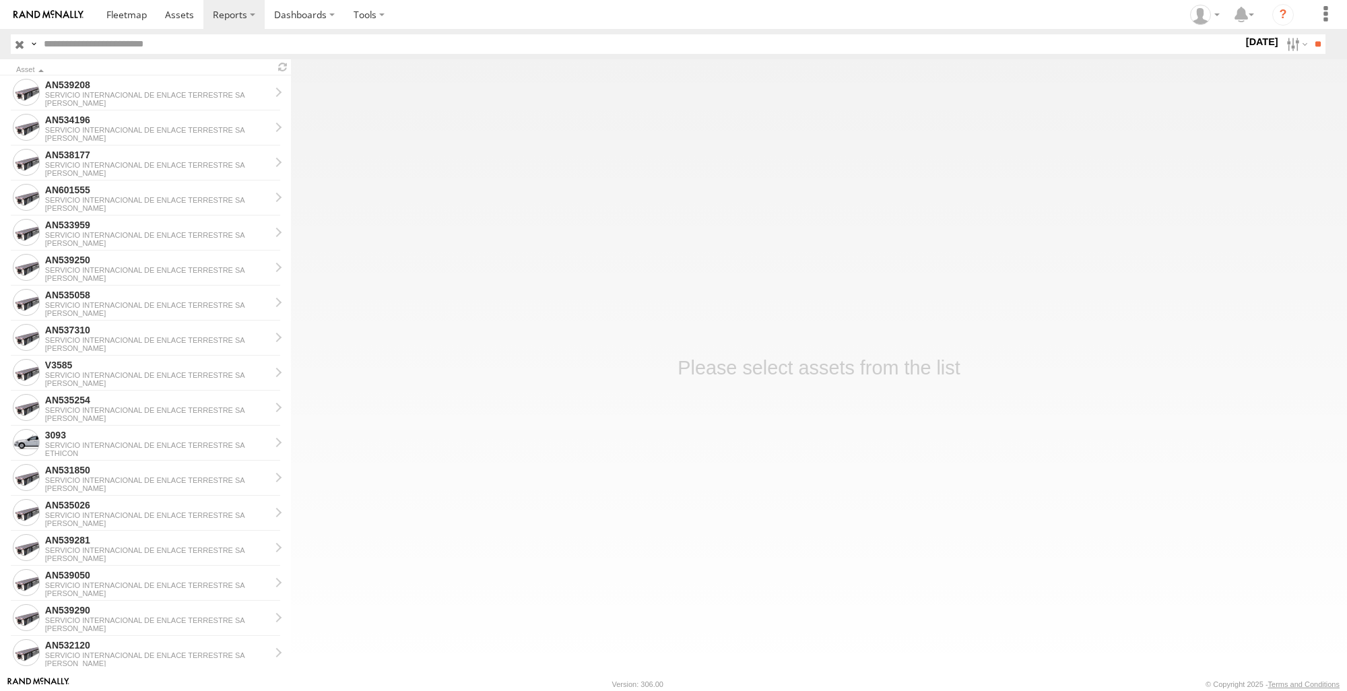
click at [0, 0] on label at bounding box center [0, 0] width 0 height 0
click at [1311, 44] on input "**" at bounding box center [1317, 44] width 15 height 20
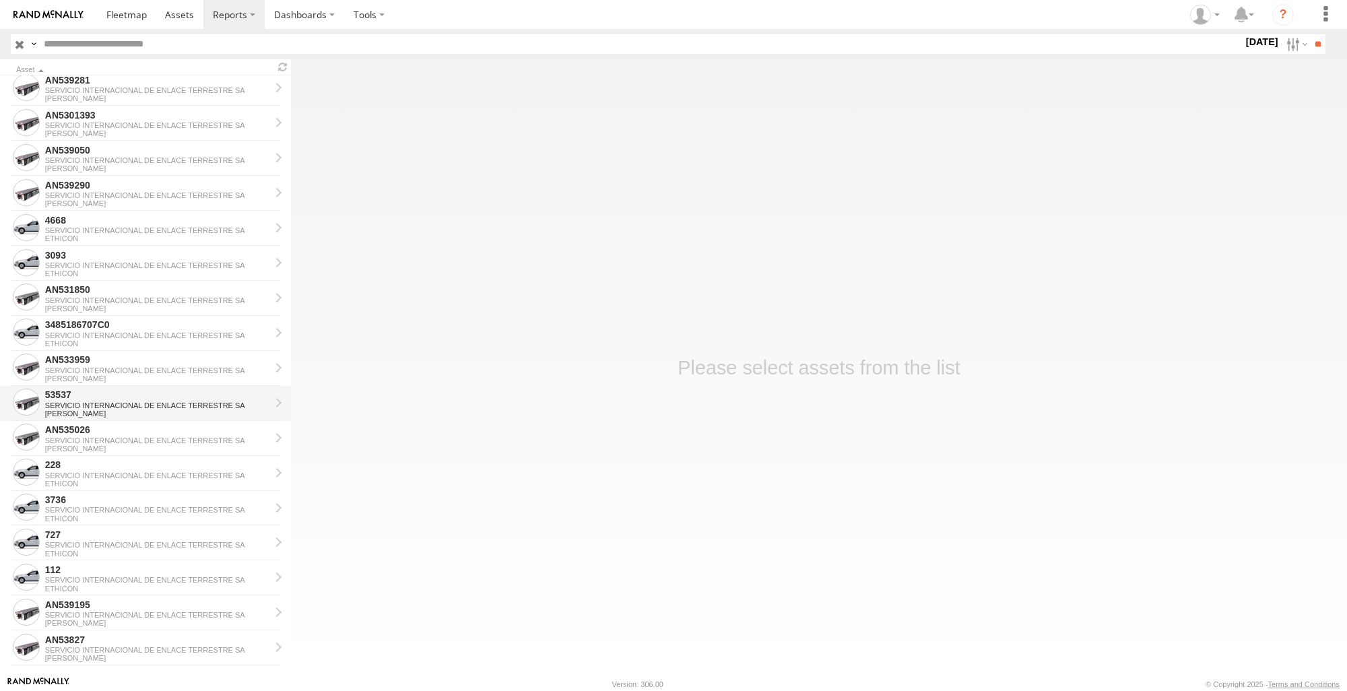
scroll to position [558, 0]
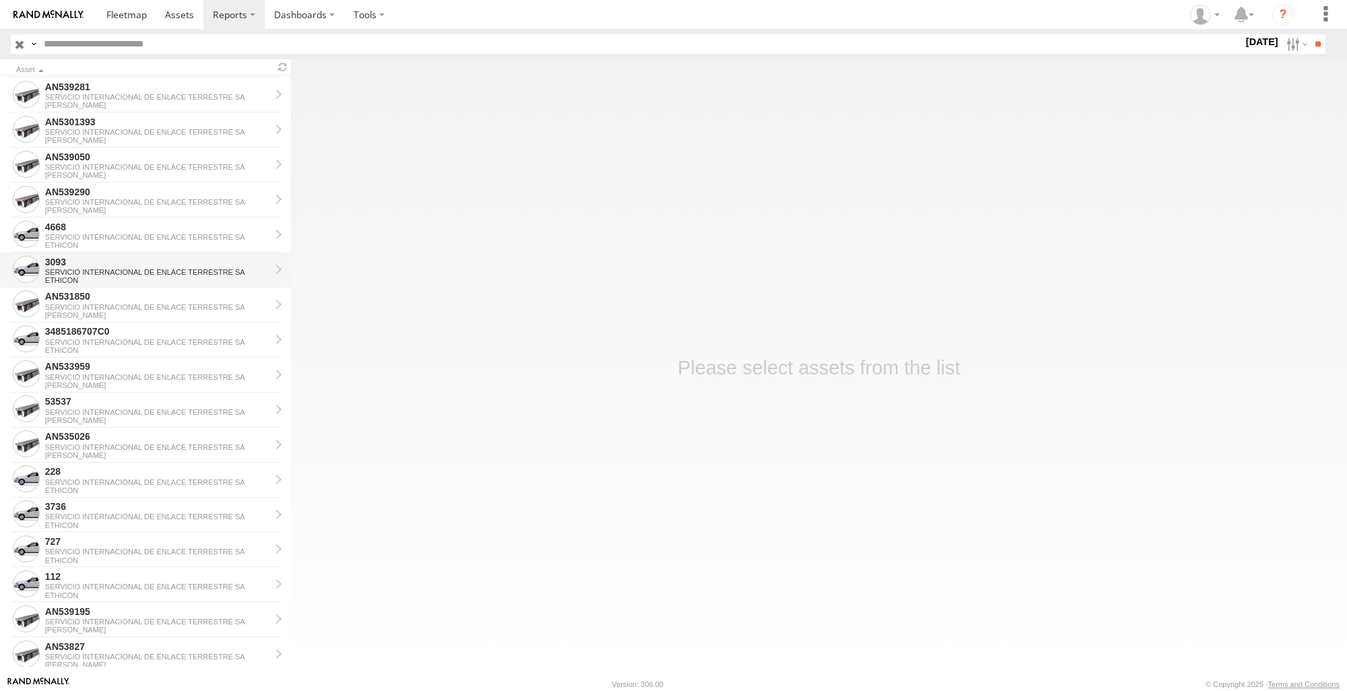
click at [133, 261] on div "3093" at bounding box center [157, 262] width 225 height 12
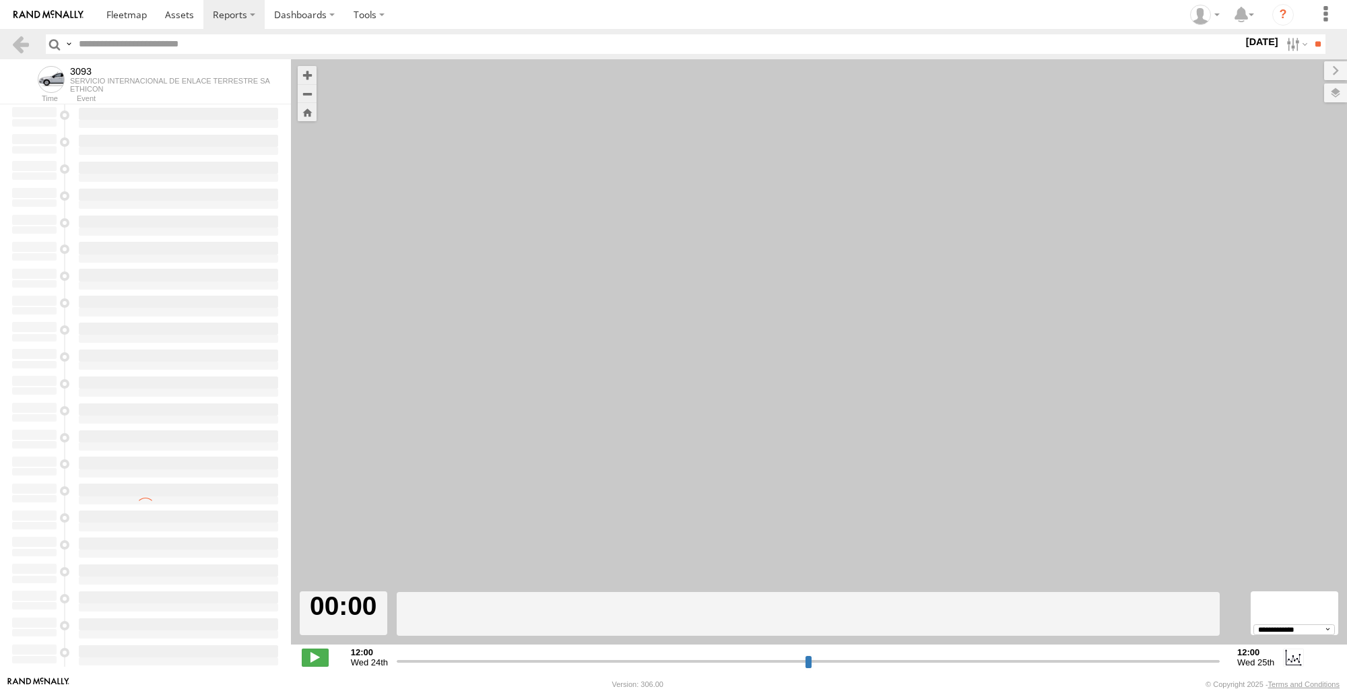
select select "**********"
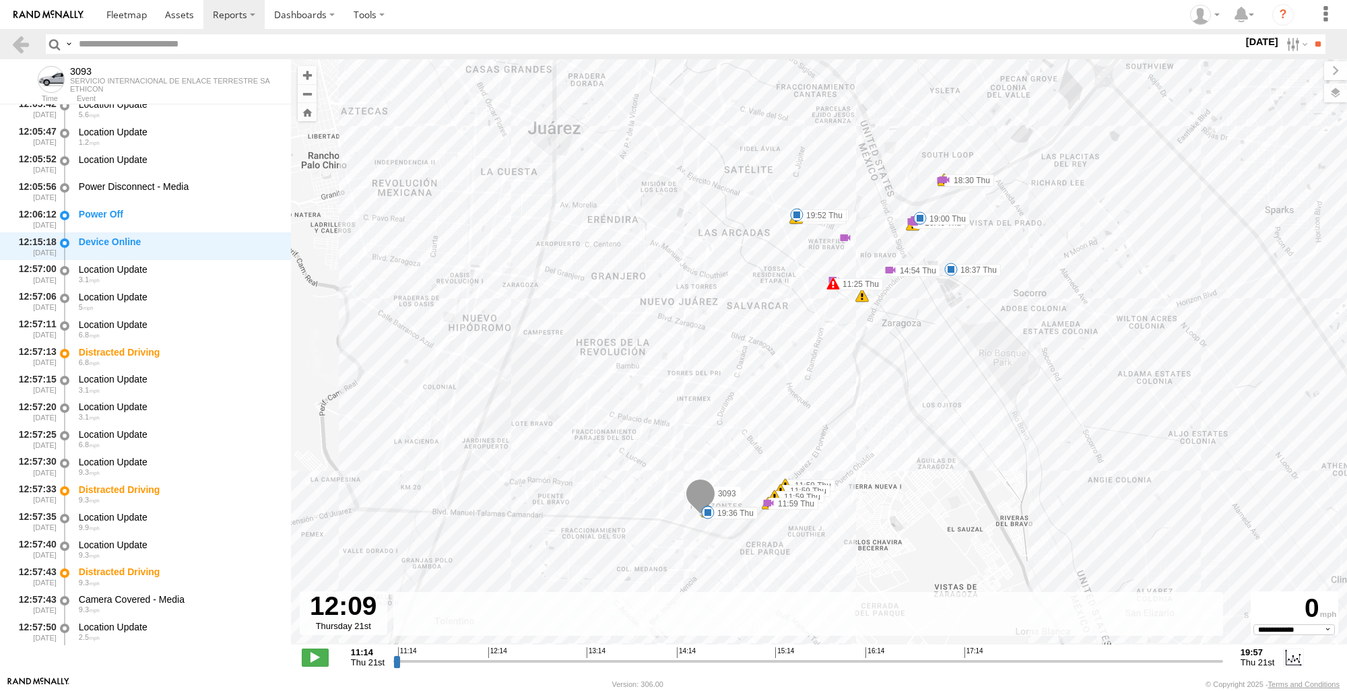
scroll to position [9102, 0]
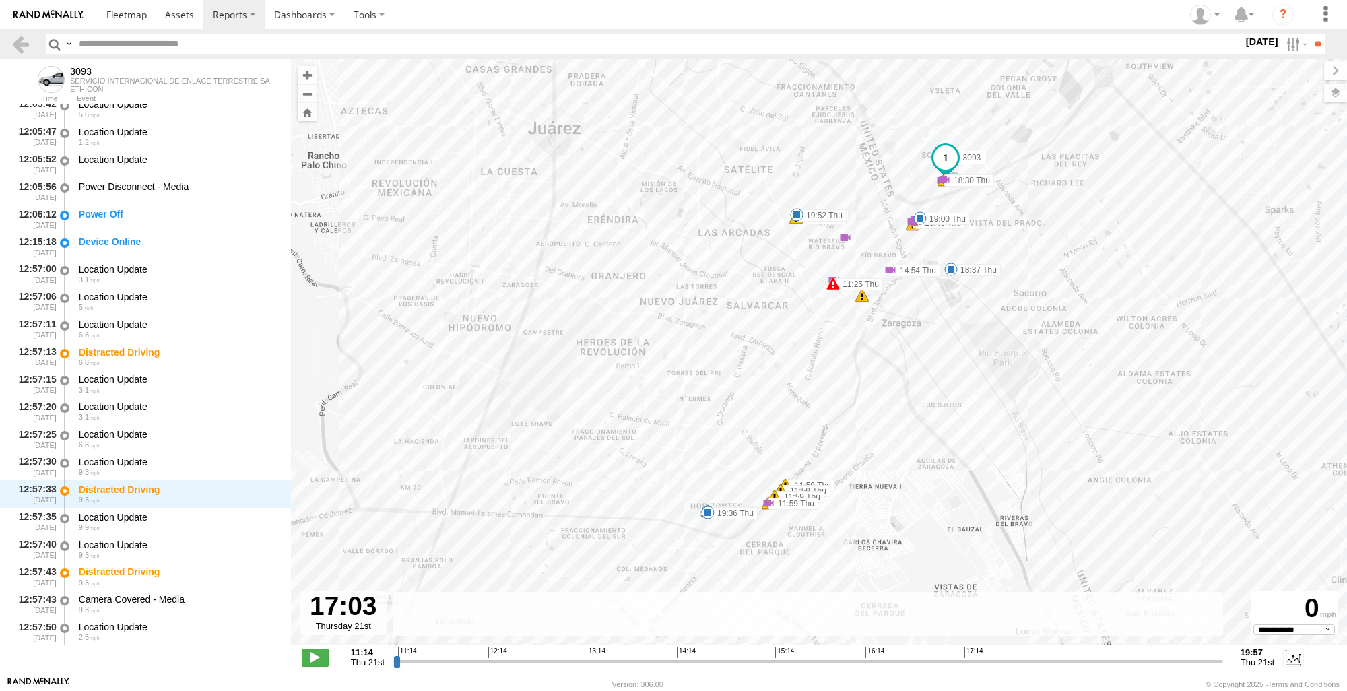
drag, startPoint x: 397, startPoint y: 659, endPoint x: 944, endPoint y: 649, distance: 547.7
type input "**********"
click at [944, 655] on input "range" at bounding box center [808, 661] width 830 height 13
click at [695, 529] on div "3093 11:17 Thu 11:21 Thu 11:25 Thu 11:59 Thu 11:59 Thu 11:59 Thu 11:59 Thu 11:5…" at bounding box center [819, 359] width 1056 height 600
click at [693, 522] on div "3093 11:17 Thu 11:21 Thu 11:25 Thu 11:59 Thu 11:59 Thu 11:59 Thu 11:59 Thu 11:5…" at bounding box center [819, 359] width 1056 height 600
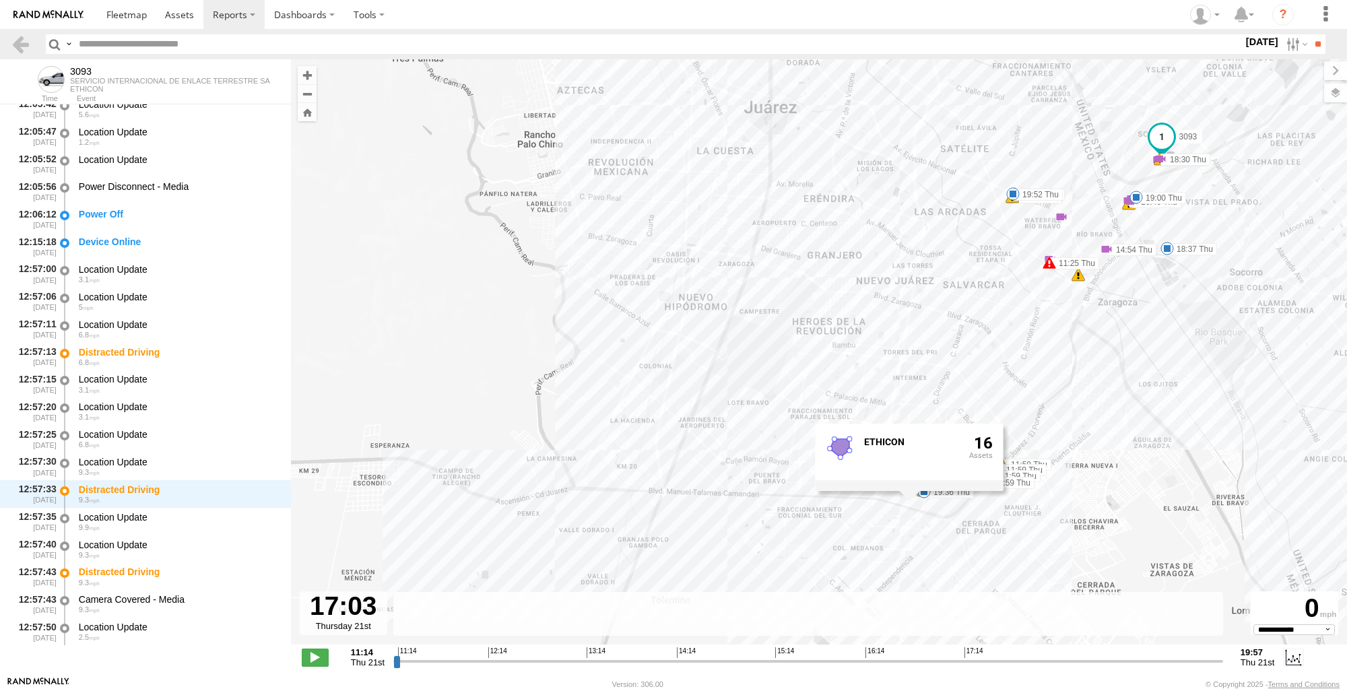
drag, startPoint x: 986, startPoint y: 500, endPoint x: 1210, endPoint y: 476, distance: 224.9
click at [1210, 476] on div "3093 11:17 Thu 11:21 Thu 11:25 Thu 11:59 Thu 11:59 Thu 11:59 Thu 11:59 Thu 11:5…" at bounding box center [819, 359] width 1056 height 600
click at [24, 47] on link at bounding box center [21, 44] width 20 height 20
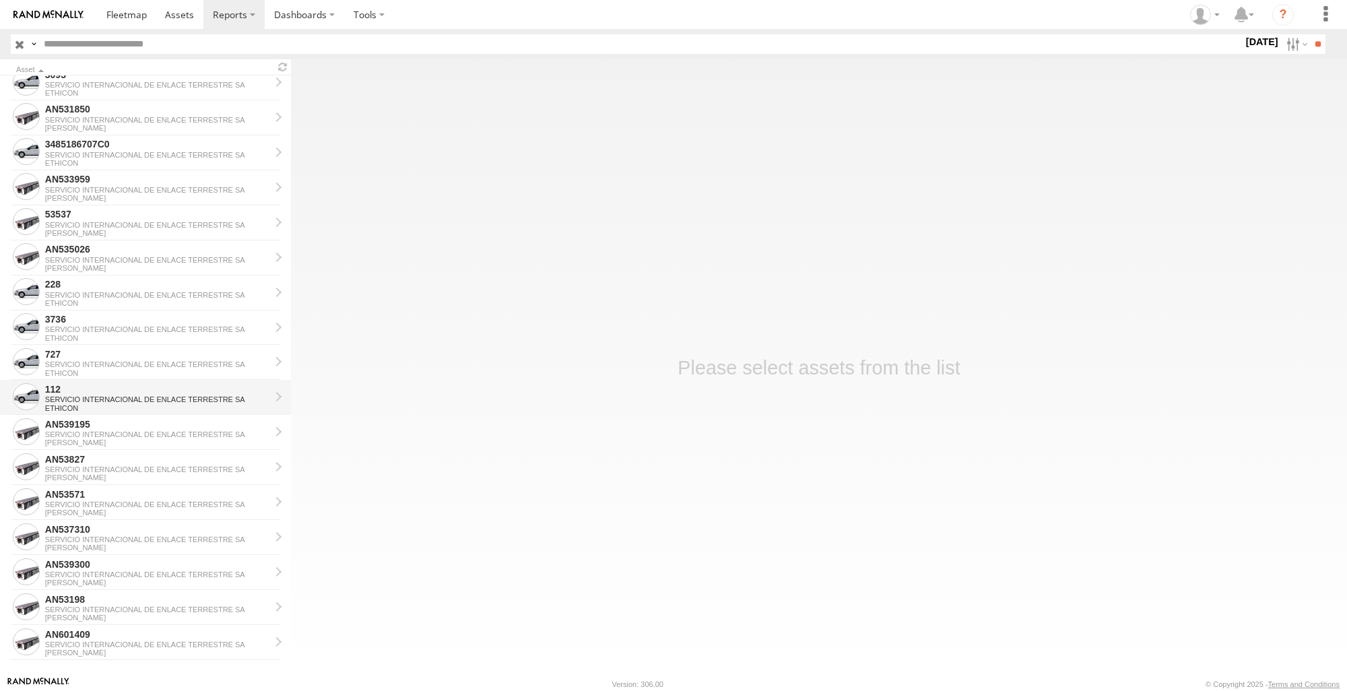
scroll to position [761, 0]
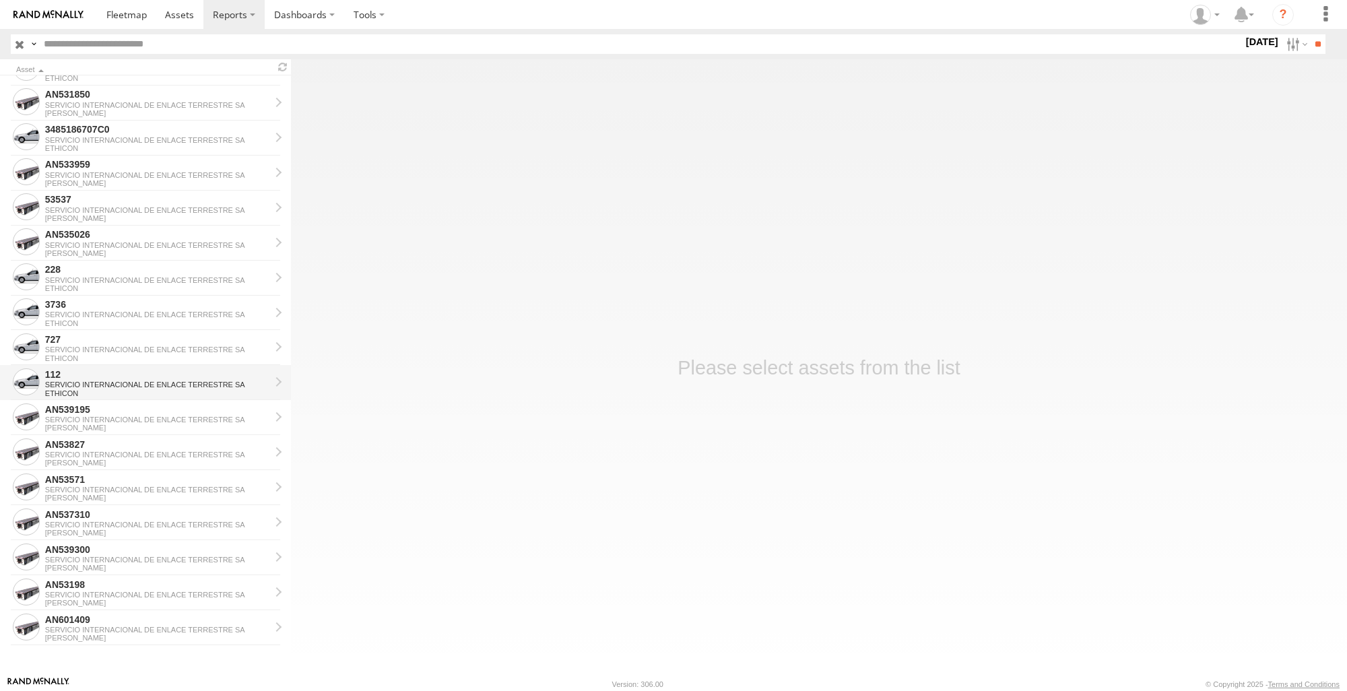
click at [150, 382] on div "SERVICIO INTERNACIONAL DE ENLACE TERRESTRE SA" at bounding box center [157, 385] width 225 height 8
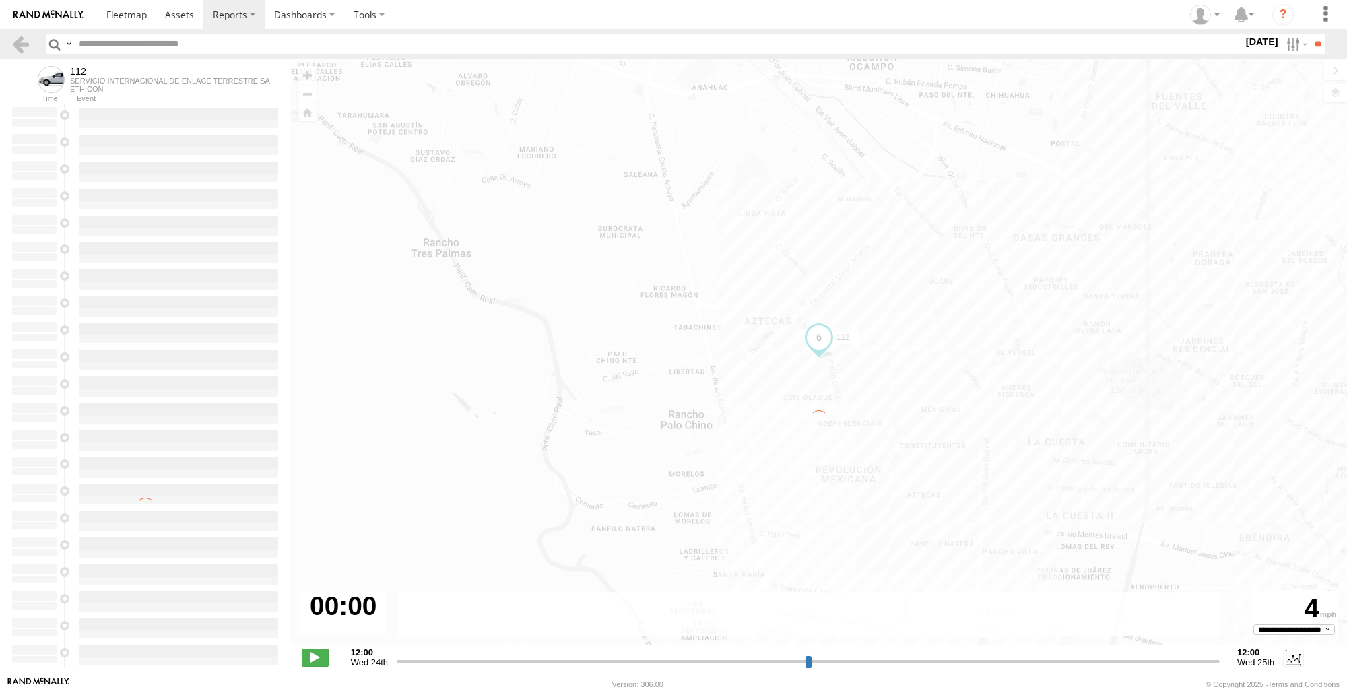
type input "**********"
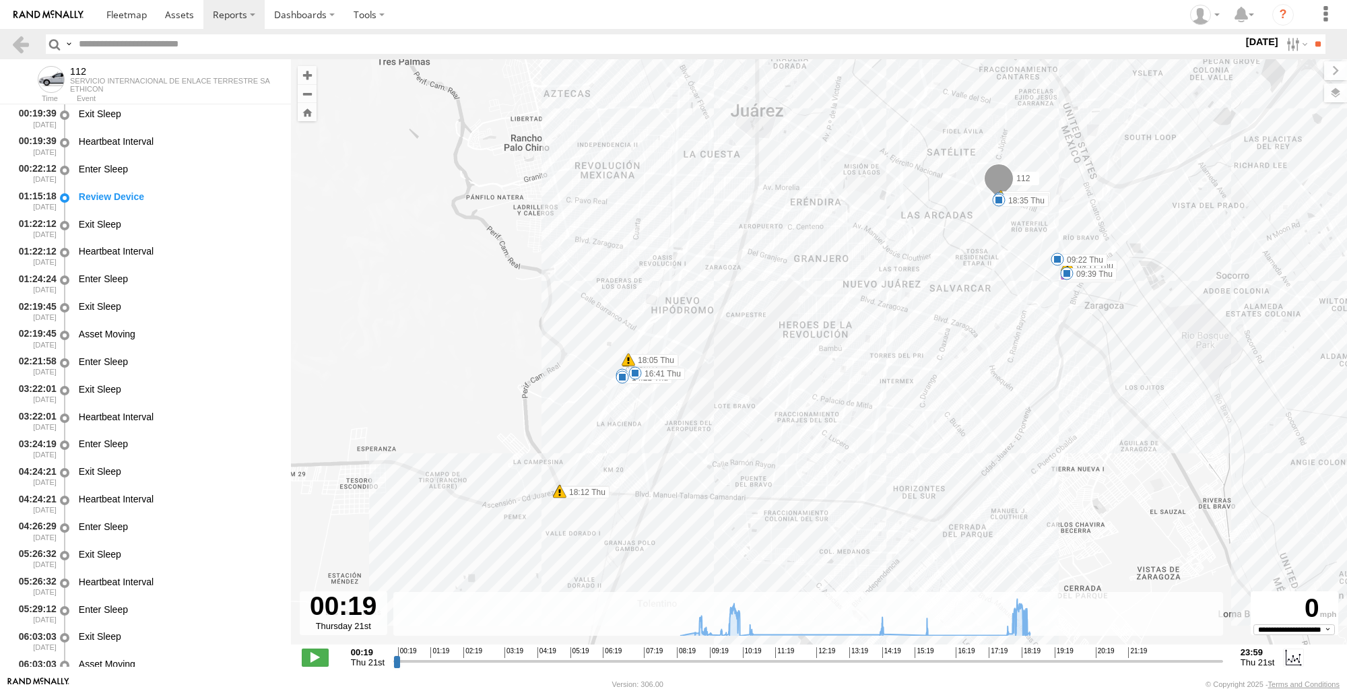
click at [37, 42] on header "Search Query Asset ID Asset Label Registration Manufacturer Model VIN Job ID" at bounding box center [673, 44] width 1347 height 30
click at [32, 42] on section at bounding box center [23, 44] width 24 height 20
click at [15, 42] on link at bounding box center [21, 44] width 20 height 20
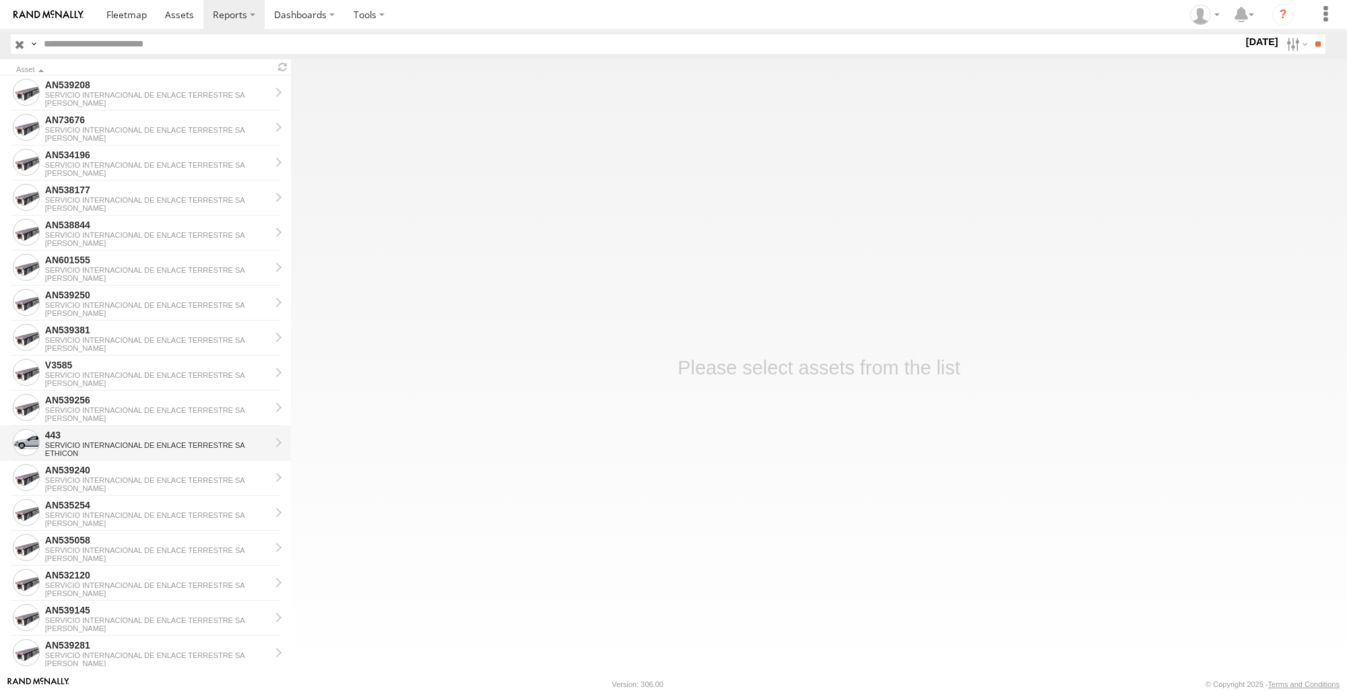
click at [96, 449] on div "SERVICIO INTERNACIONAL DE ENLACE TERRESTRE SA" at bounding box center [157, 445] width 225 height 8
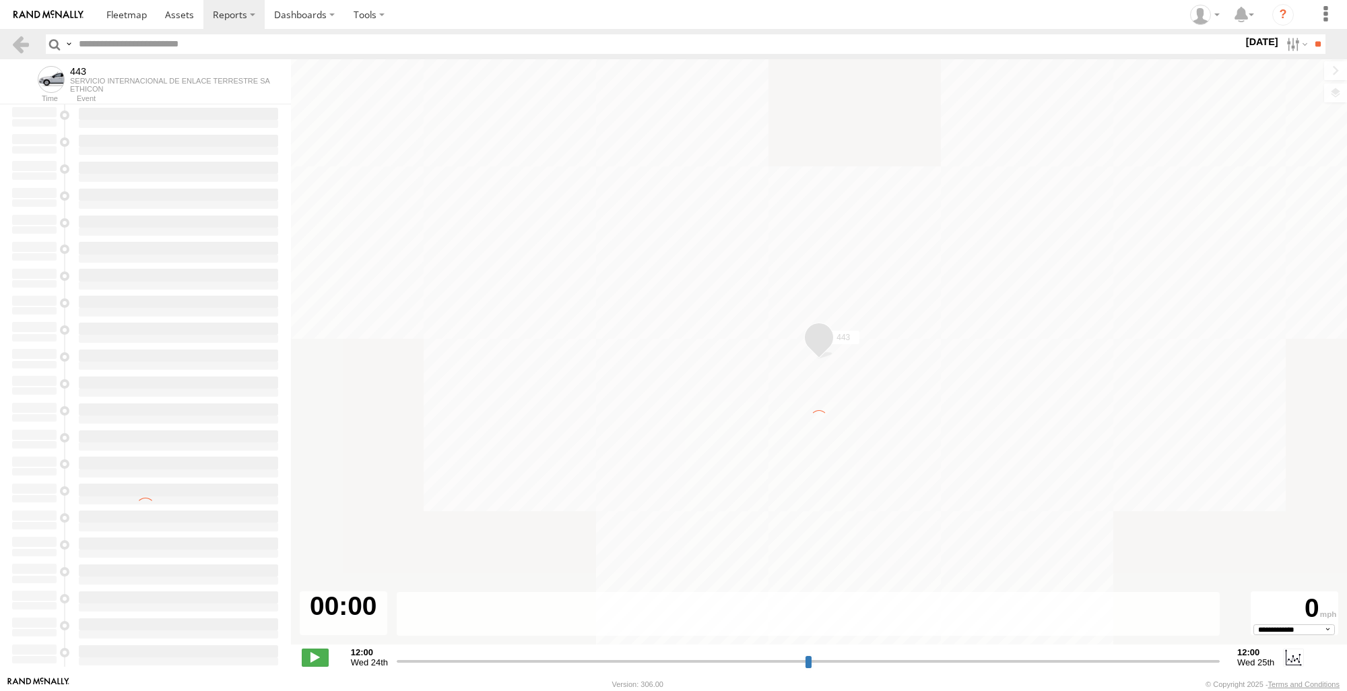
type input "**********"
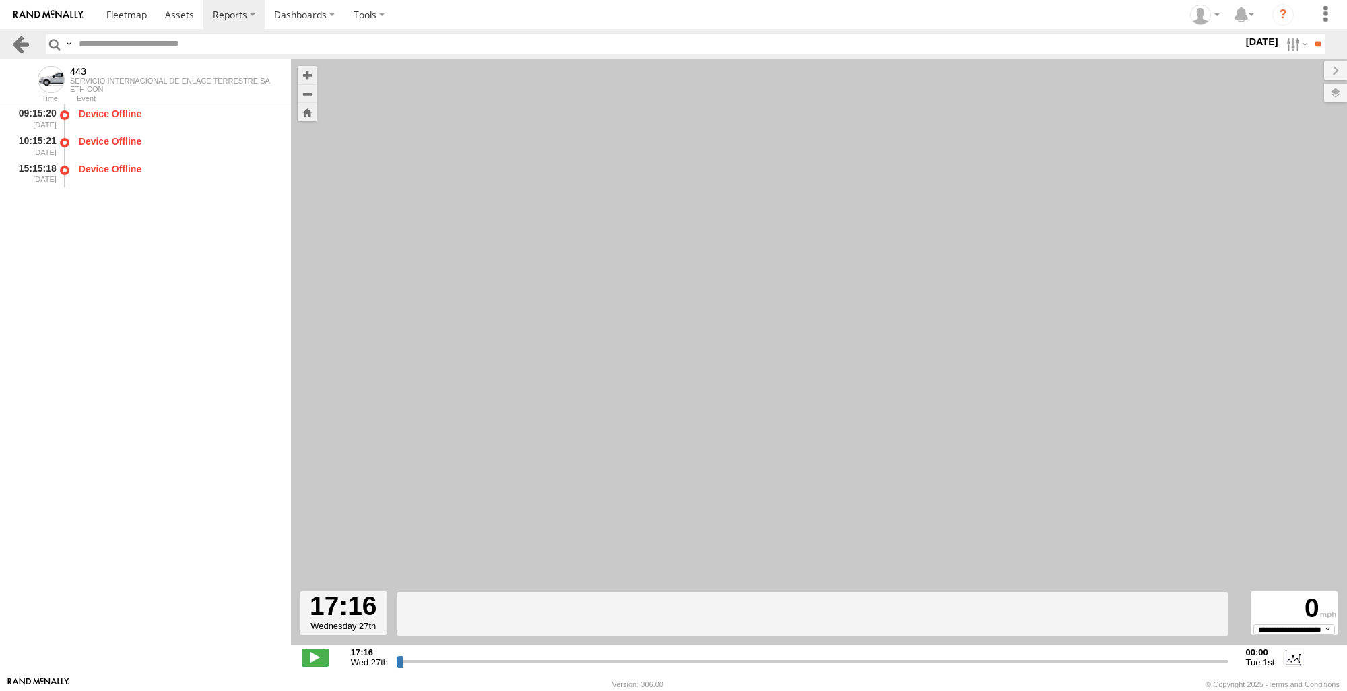
click at [15, 34] on link at bounding box center [21, 44] width 20 height 20
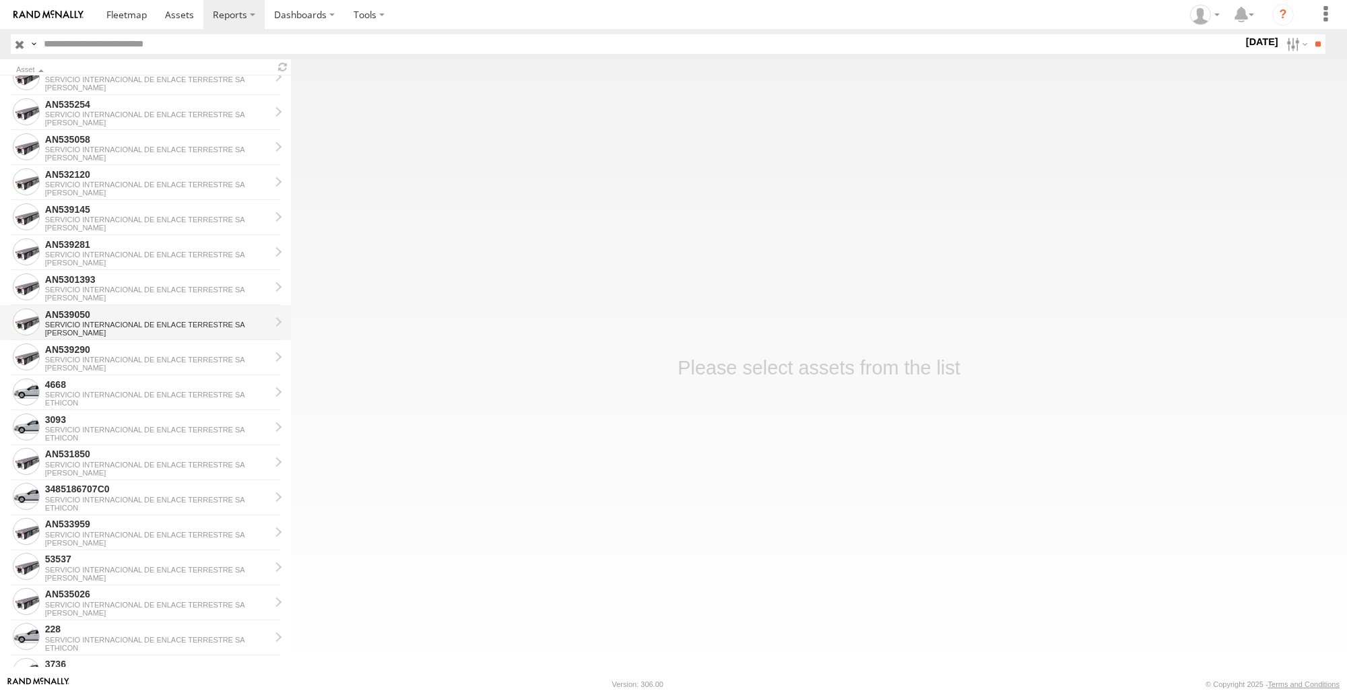
scroll to position [404, 0]
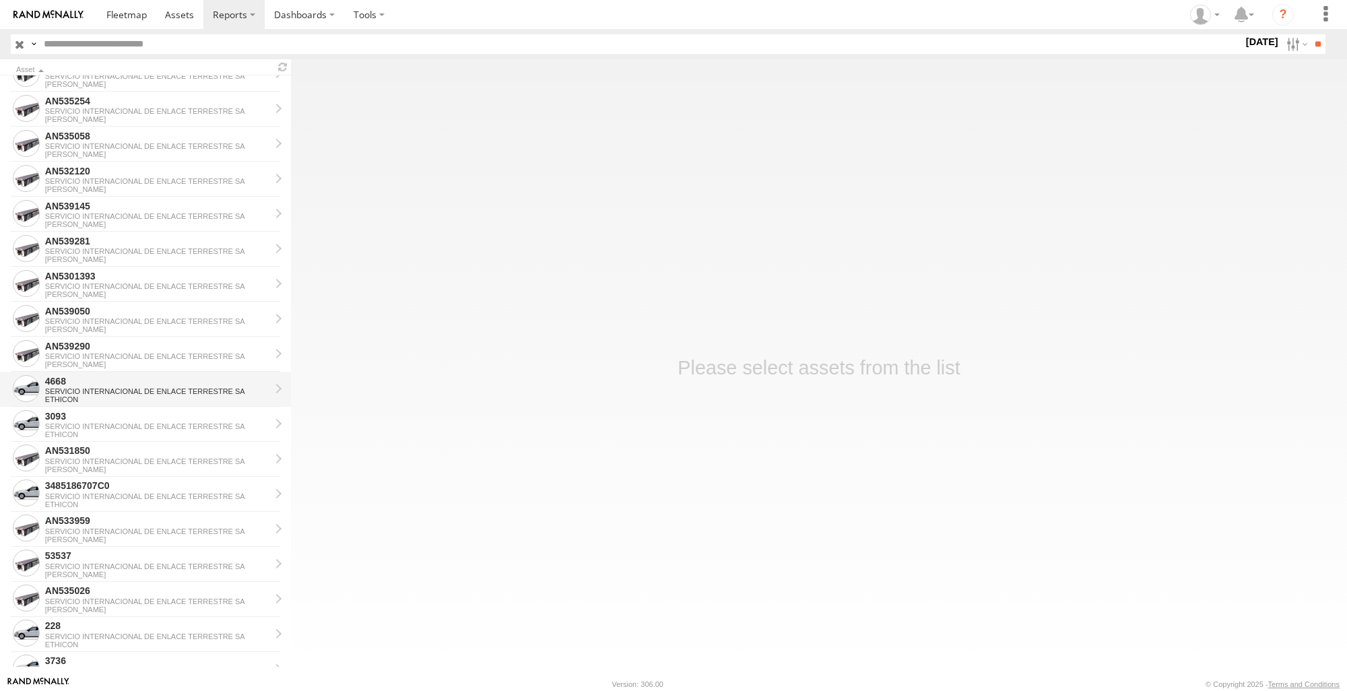
click at [129, 379] on div "4668" at bounding box center [157, 381] width 225 height 12
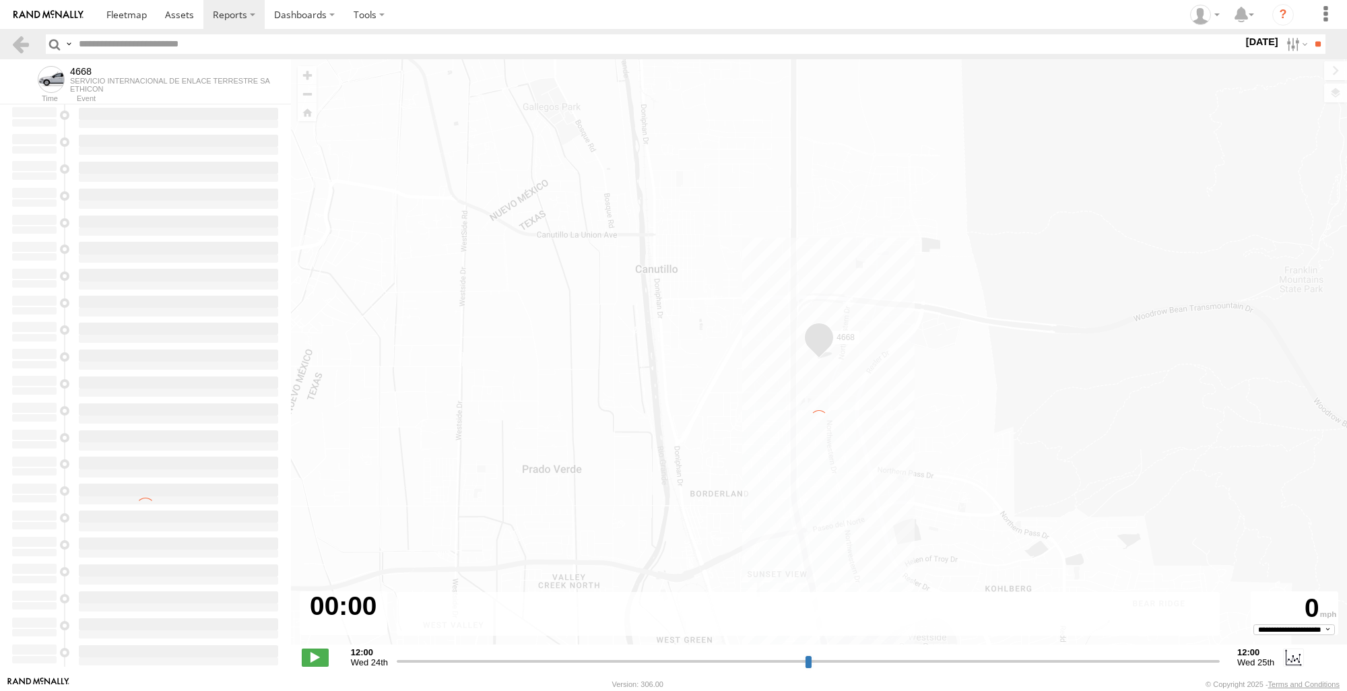
type input "**********"
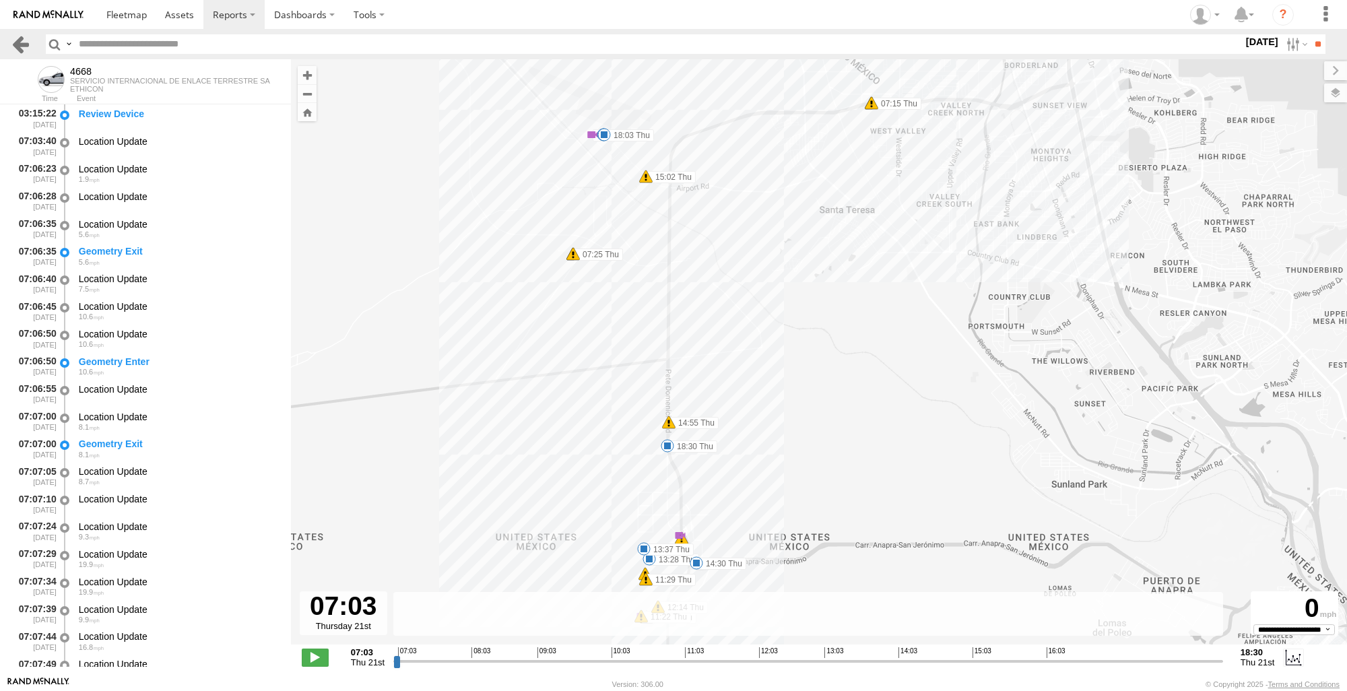
click at [27, 46] on link at bounding box center [21, 44] width 20 height 20
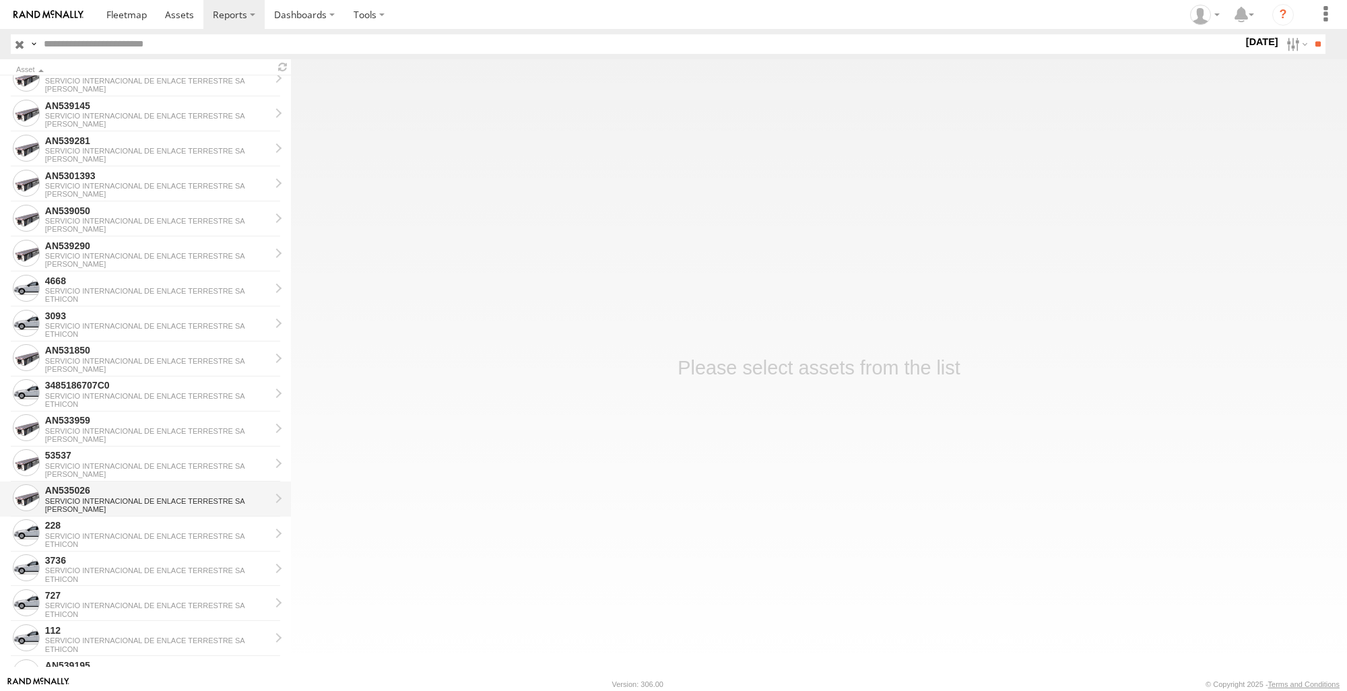
scroll to position [539, 0]
click at [110, 499] on div "SERVICIO INTERNACIONAL DE ENLACE TERRESTRE SA" at bounding box center [157, 502] width 225 height 8
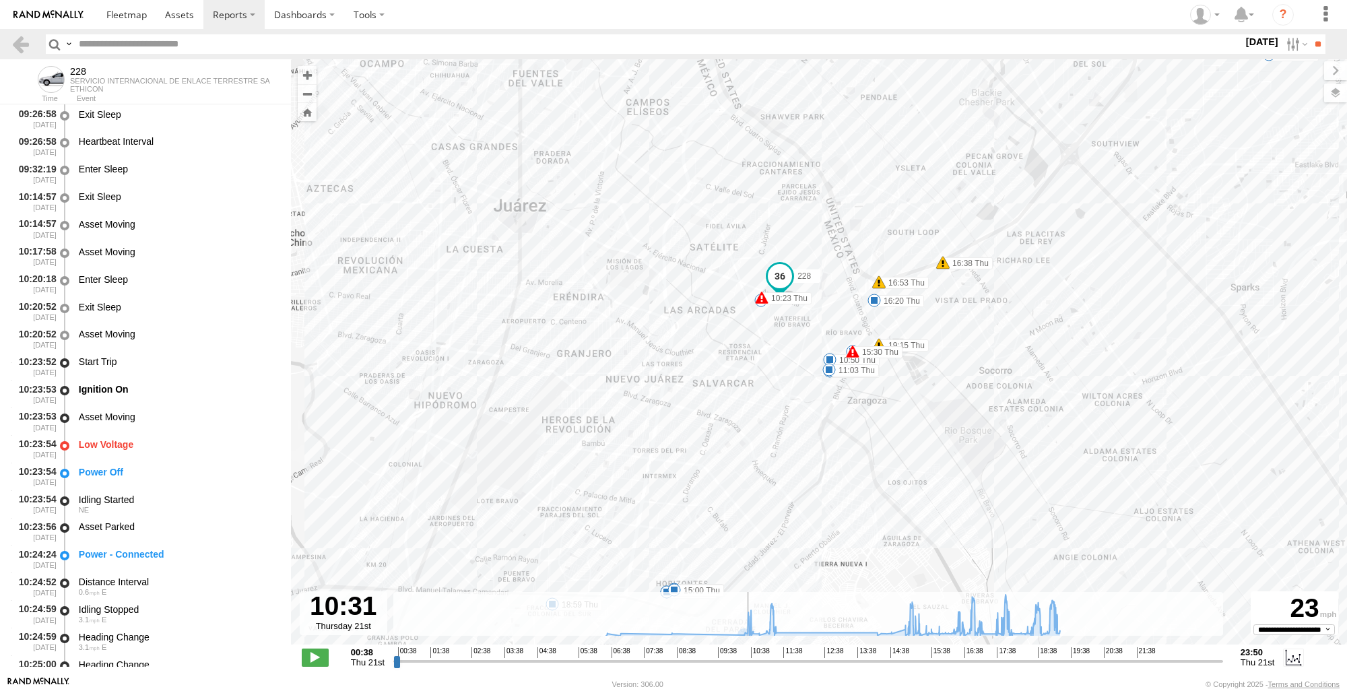
scroll to position [7301, 0]
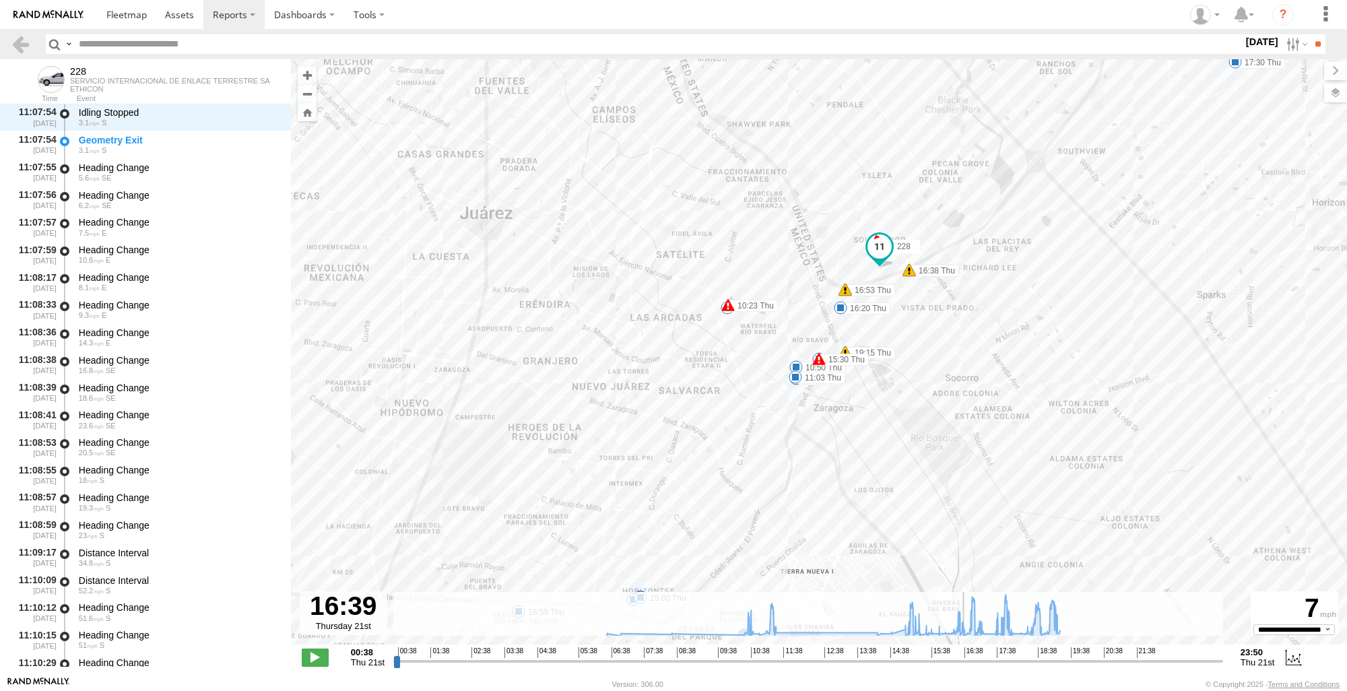
drag, startPoint x: 399, startPoint y: 659, endPoint x: 965, endPoint y: 661, distance: 565.9
type input "**********"
click at [965, 661] on input "range" at bounding box center [808, 661] width 830 height 13
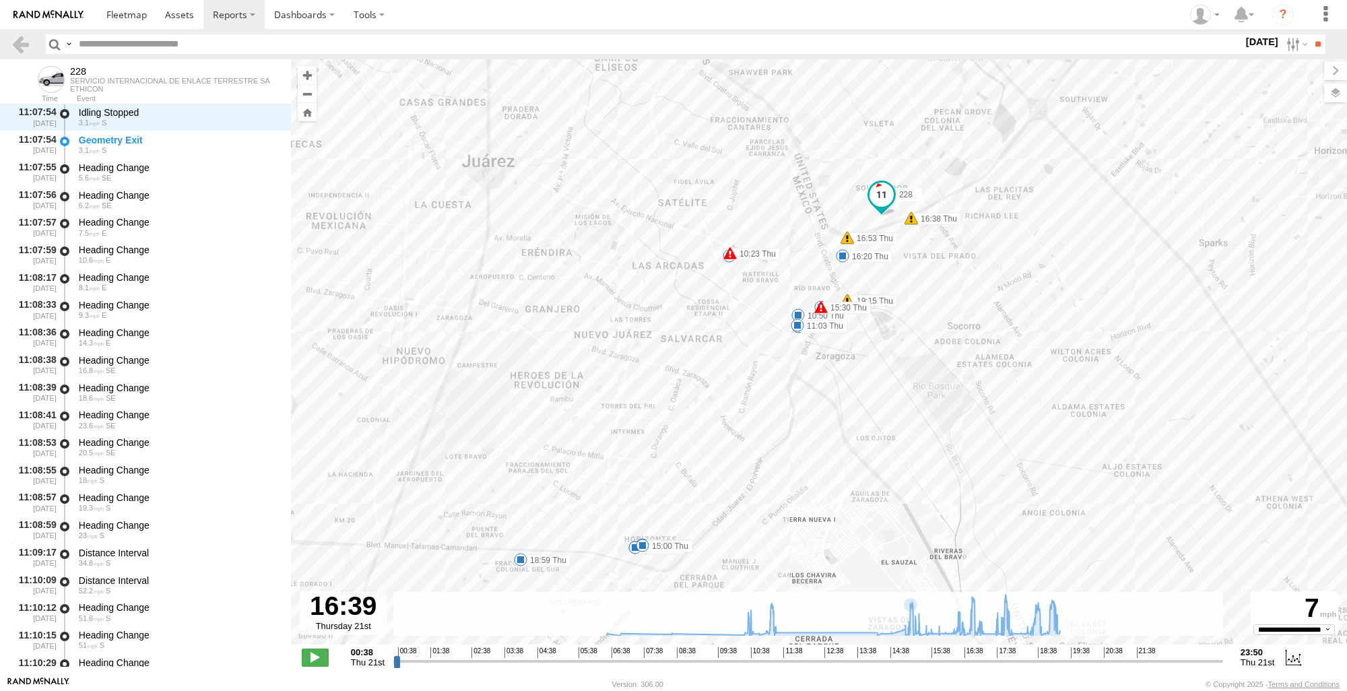
drag, startPoint x: 668, startPoint y: 507, endPoint x: 674, endPoint y: 488, distance: 20.3
click at [674, 488] on div "228 10:23 Thu 11:16 Thu 11:19 Thu 14:52 Thu 15:00 Thu 15:27 Thu 15:30 Thu 16:20…" at bounding box center [819, 359] width 1056 height 600
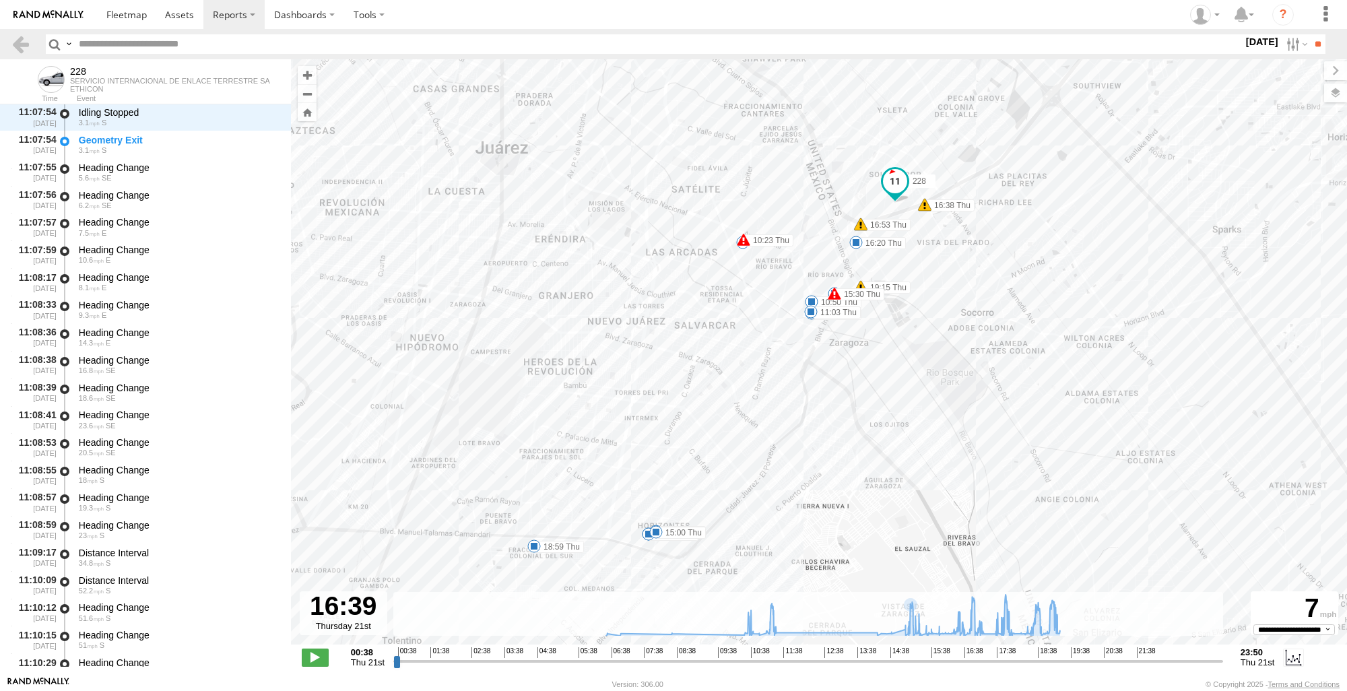
click at [649, 546] on div "228 10:23 Thu 11:16 Thu 11:19 Thu 14:52 Thu 15:00 Thu 15:27 Thu 15:30 Thu 16:20…" at bounding box center [819, 359] width 1056 height 600
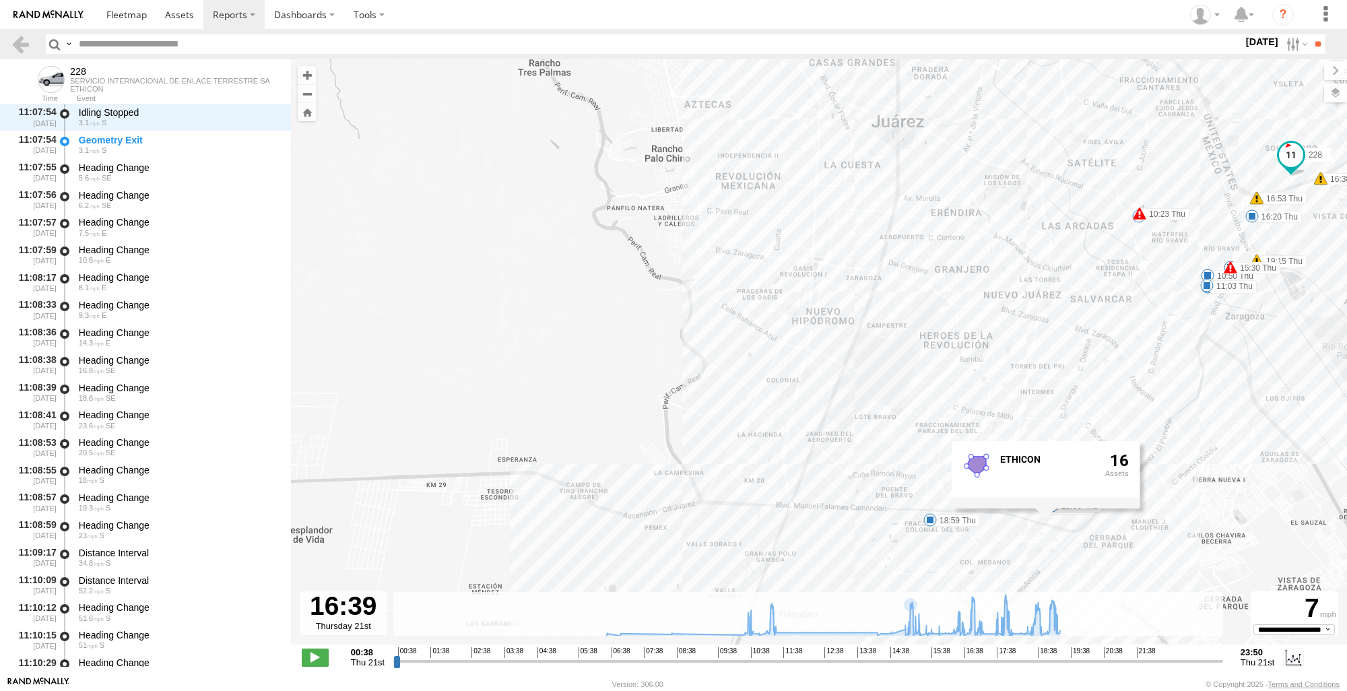
drag, startPoint x: 872, startPoint y: 546, endPoint x: 1270, endPoint y: 519, distance: 399.0
click at [1270, 519] on div "228 10:23 Thu 11:16 Thu 11:19 Thu 14:52 Thu 15:00 Thu 15:27 Thu 15:30 Thu 16:20…" at bounding box center [819, 359] width 1056 height 600
click at [13, 40] on link at bounding box center [21, 44] width 20 height 20
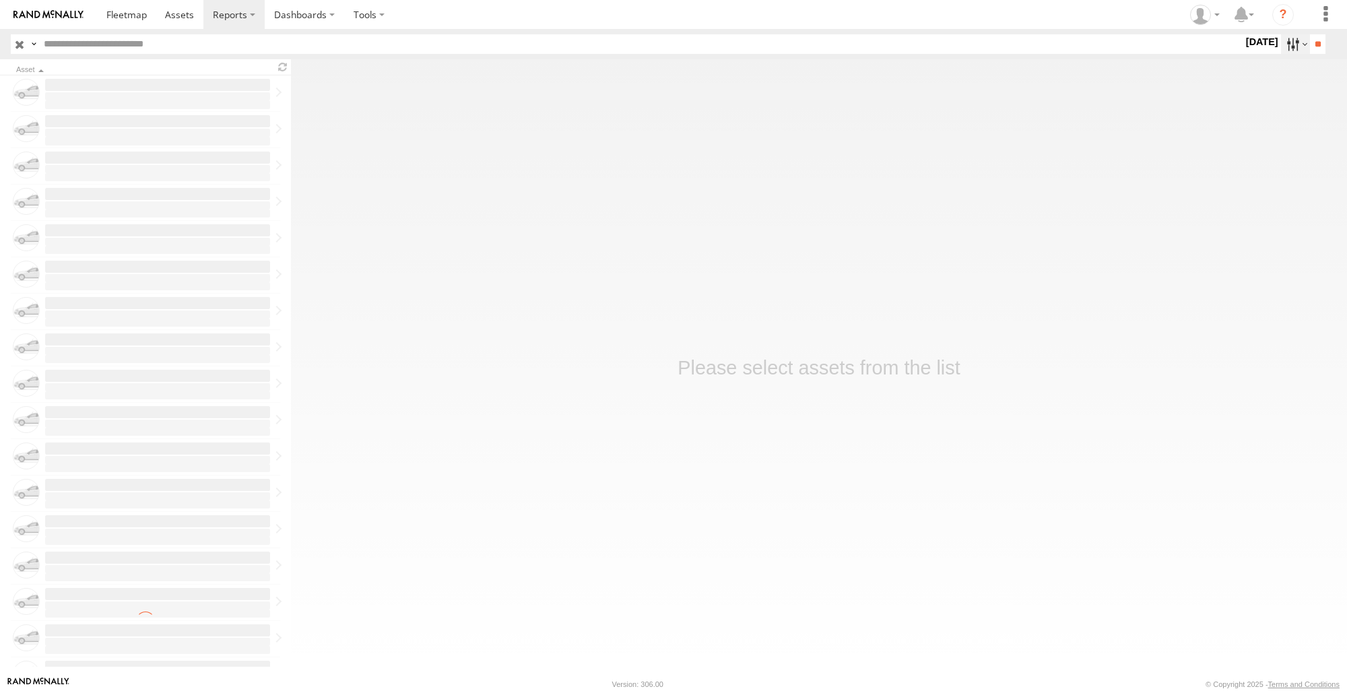
drag, startPoint x: 0, startPoint y: 0, endPoint x: 1291, endPoint y: 47, distance: 1291.5
click at [1291, 47] on label at bounding box center [1295, 44] width 29 height 20
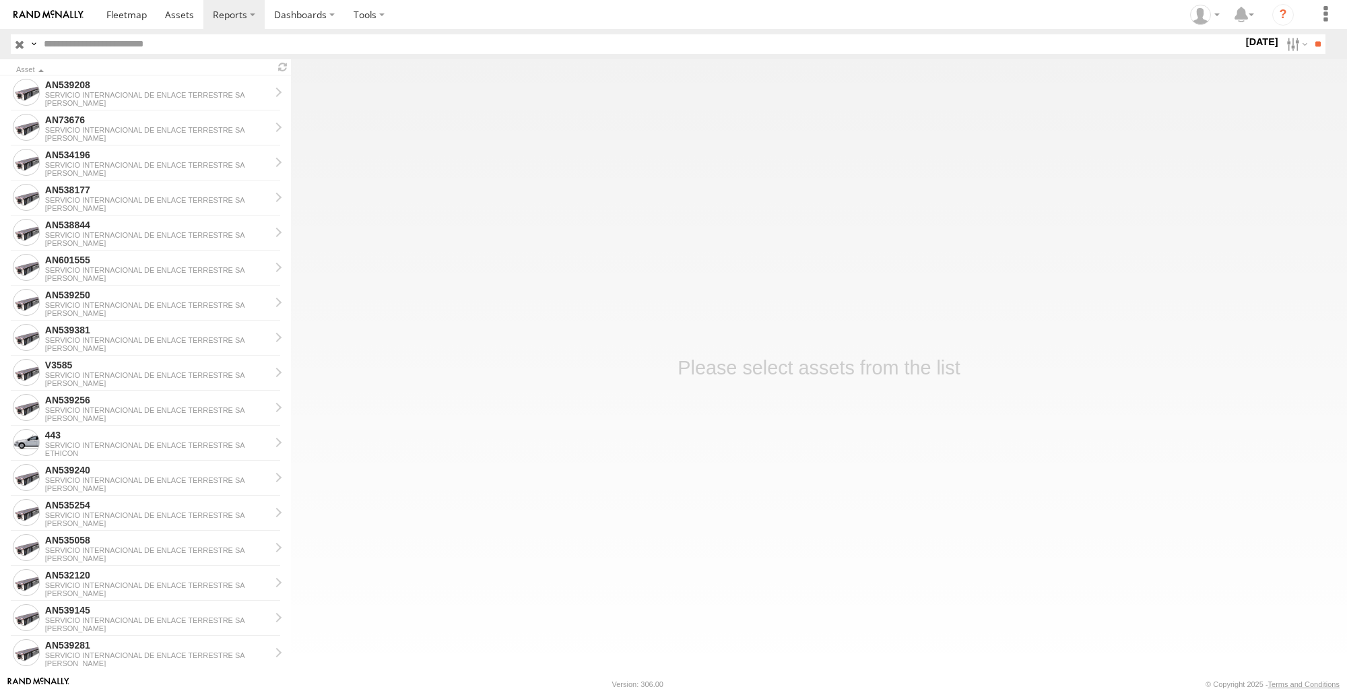
click at [0, 0] on label at bounding box center [0, 0] width 0 height 0
drag, startPoint x: 1265, startPoint y: 135, endPoint x: 1278, endPoint y: 166, distance: 33.5
click at [0, 0] on label at bounding box center [0, 0] width 0 height 0
click at [1310, 47] on input "**" at bounding box center [1317, 44] width 15 height 20
click at [420, 470] on main "Asset AN539208 SERVICIO INTERNACIONAL DE ENLACE TERRESTRE [PERSON_NAME] AN53419…" at bounding box center [673, 367] width 1347 height 617
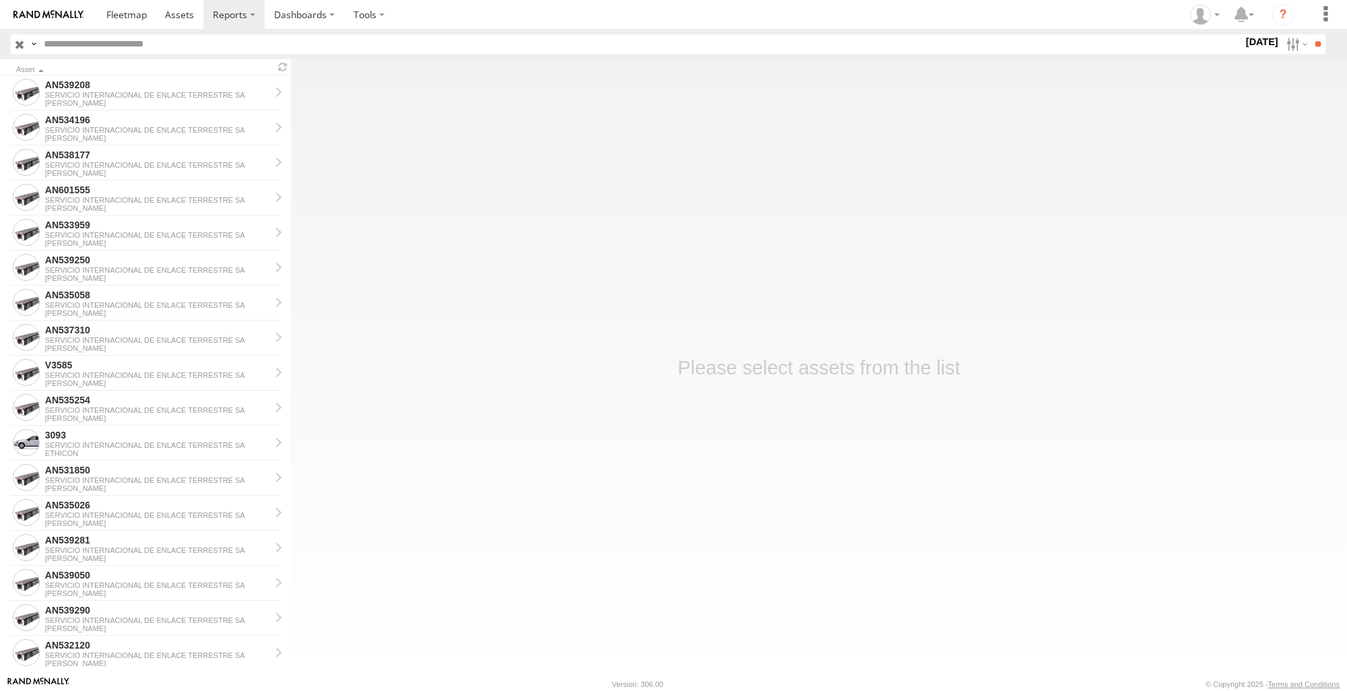
click at [420, 470] on main "Asset AN539208 SERVICIO INTERNACIONAL DE ENLACE TERRESTRE [PERSON_NAME] AN53419…" at bounding box center [673, 367] width 1347 height 617
click at [1292, 47] on label at bounding box center [1295, 44] width 29 height 20
click at [16, 44] on input "button" at bounding box center [20, 44] width 18 height 20
